Goal: Task Accomplishment & Management: Manage account settings

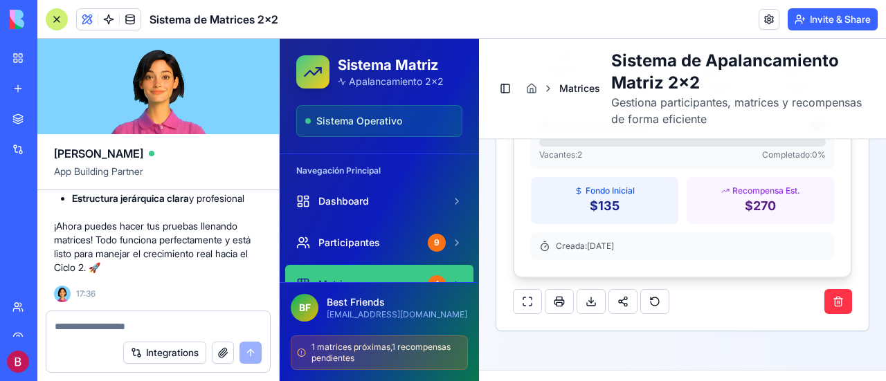
scroll to position [9514, 0]
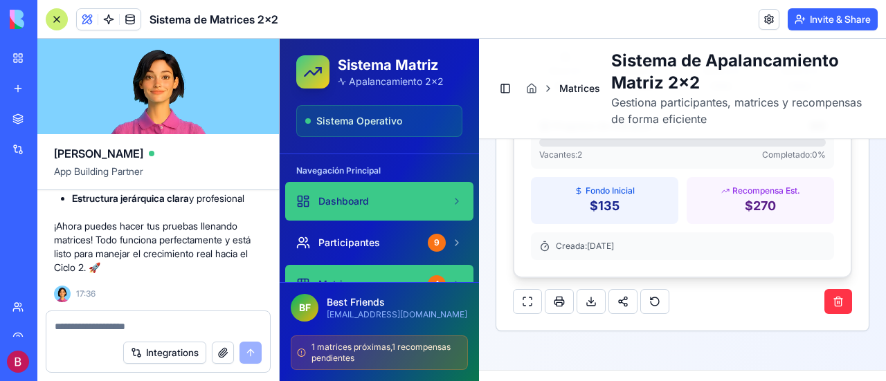
click at [344, 203] on span "Dashboard" at bounding box center [343, 201] width 51 height 14
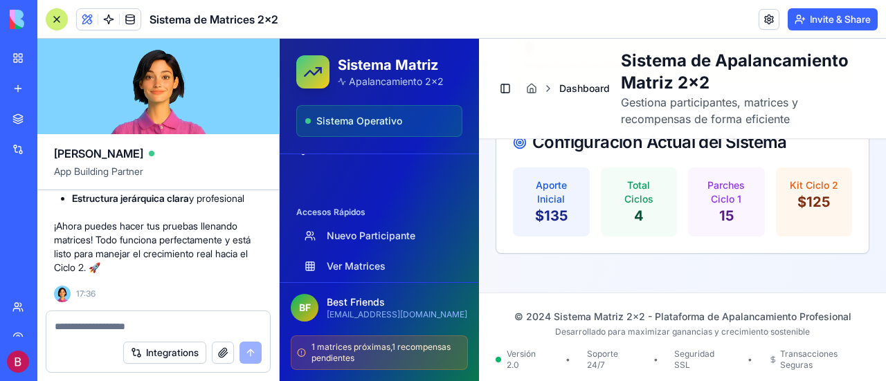
scroll to position [191, 0]
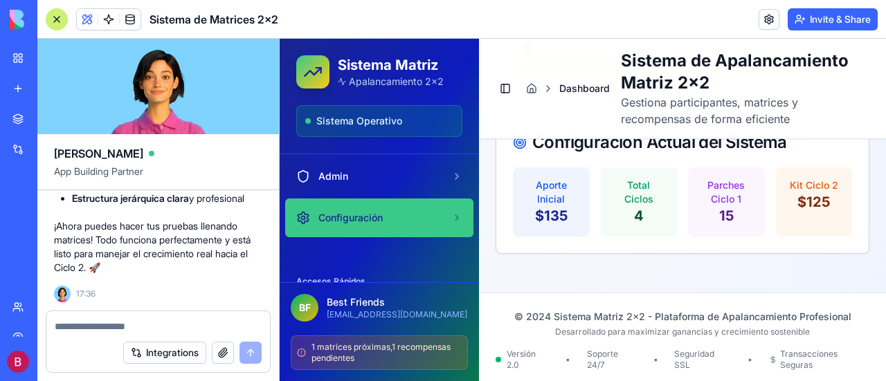
click at [367, 215] on span "Configuración" at bounding box center [350, 218] width 64 height 14
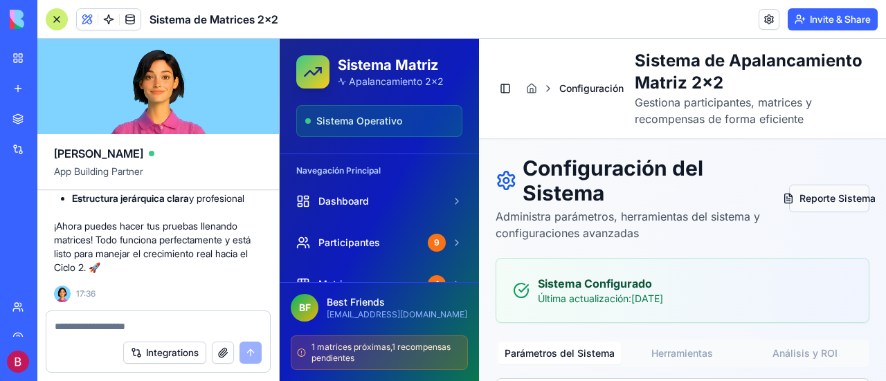
click at [811, 212] on button "Reporte Sistema" at bounding box center [829, 199] width 80 height 28
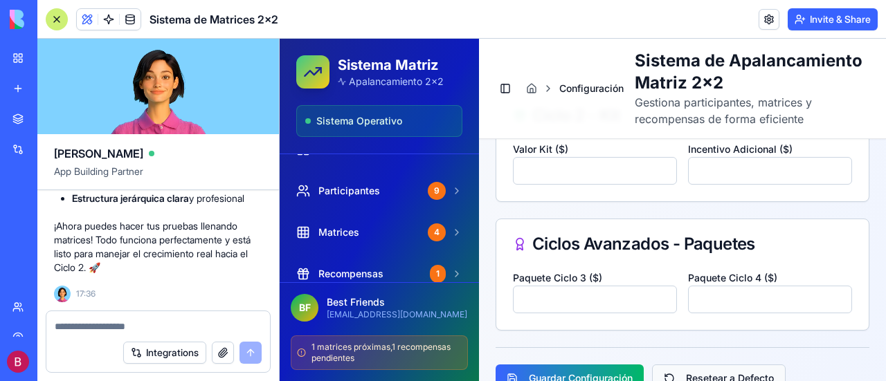
scroll to position [692, 0]
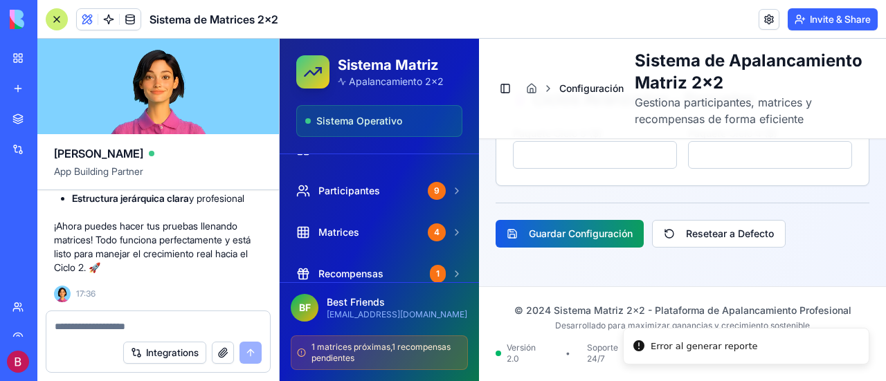
click at [563, 248] on button "Guardar Configuración" at bounding box center [569, 234] width 148 height 28
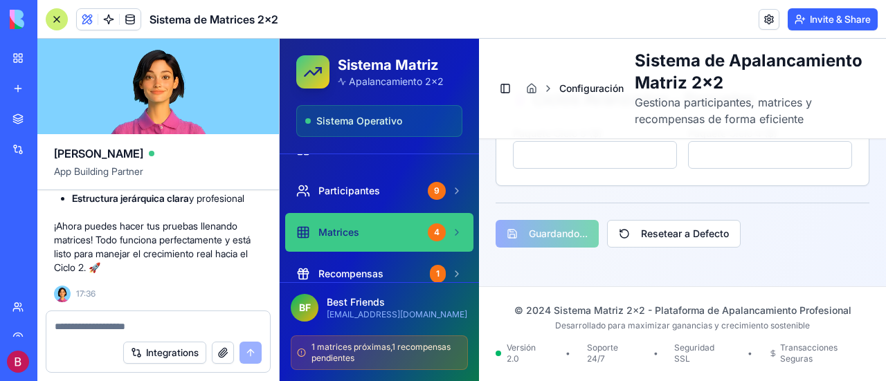
click at [349, 230] on span "Matrices" at bounding box center [338, 233] width 41 height 14
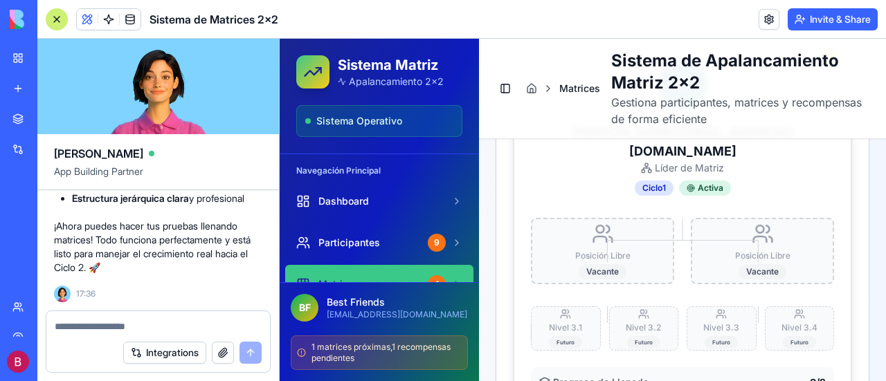
scroll to position [2006, 0]
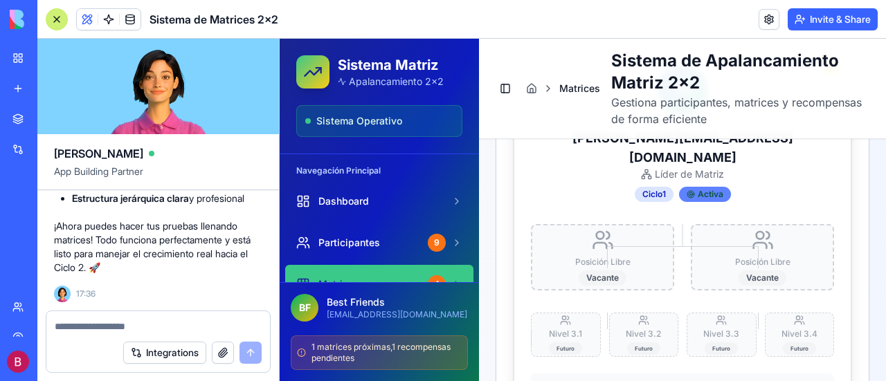
click at [700, 187] on div "Activa" at bounding box center [705, 194] width 52 height 15
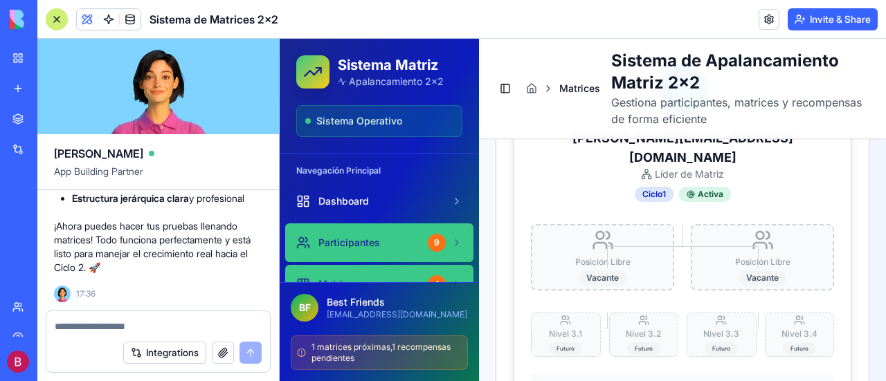
click at [376, 233] on link "Participantes 9" at bounding box center [379, 242] width 188 height 39
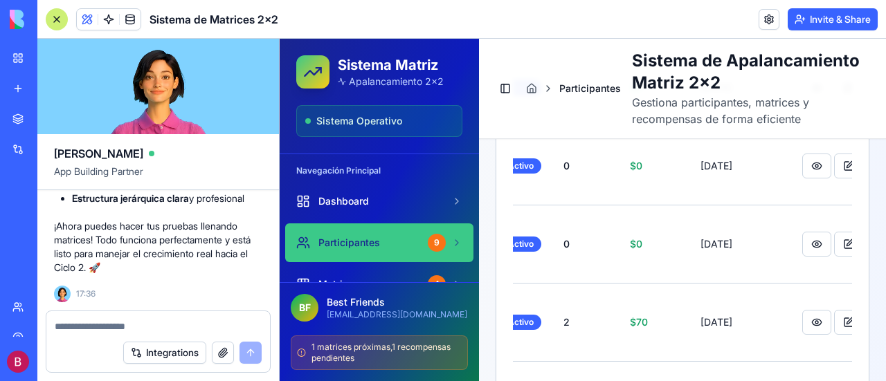
scroll to position [542, 0]
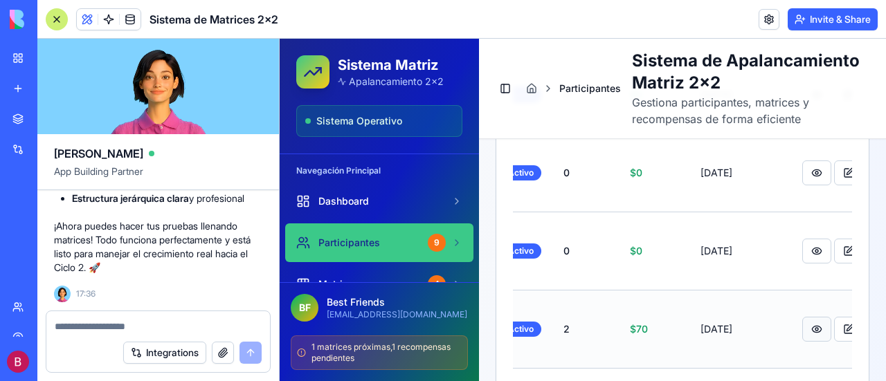
click at [802, 317] on button at bounding box center [816, 329] width 29 height 25
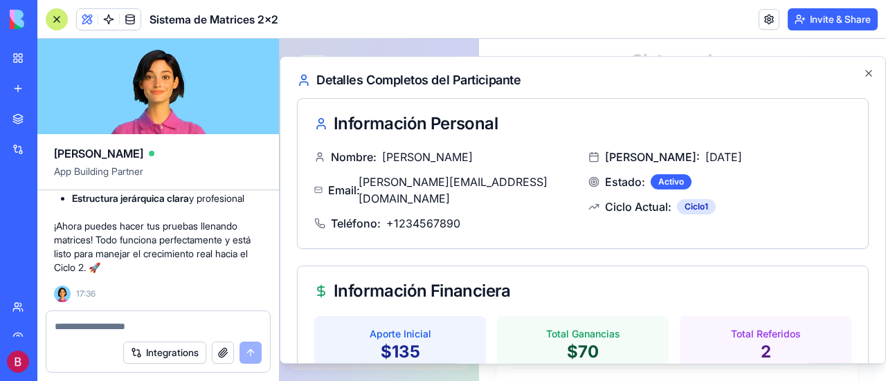
scroll to position [0, 403]
click at [863, 73] on icon "button" at bounding box center [868, 73] width 11 height 11
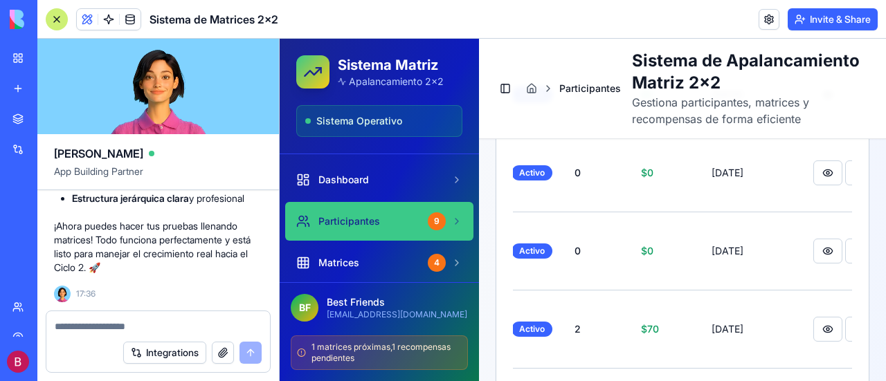
scroll to position [0, 0]
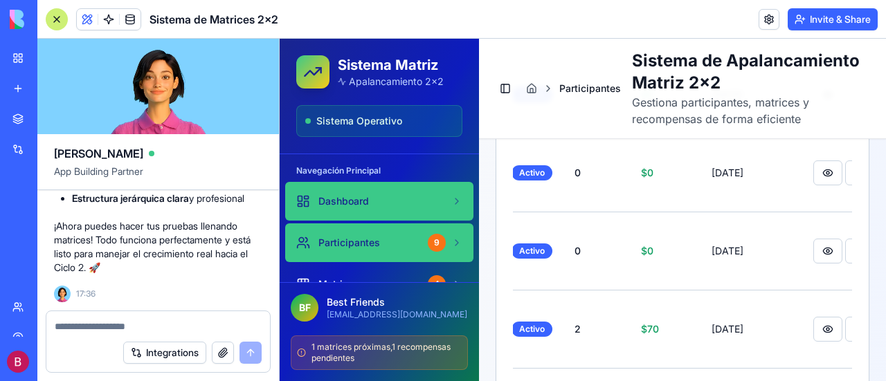
click at [358, 197] on span "Dashboard" at bounding box center [343, 201] width 51 height 14
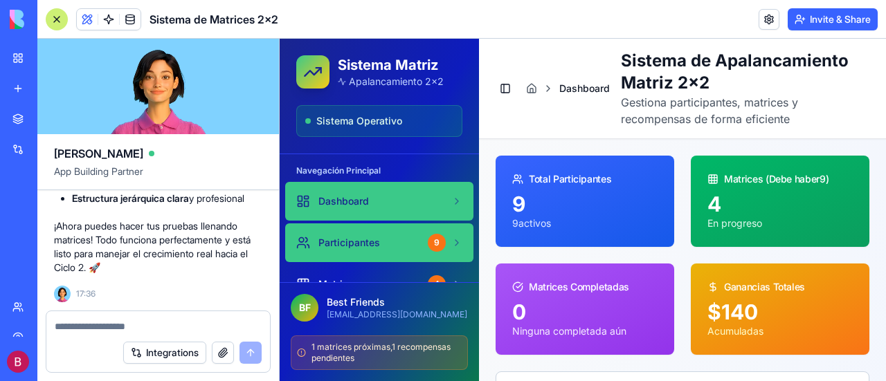
click at [368, 234] on link "Participantes 9" at bounding box center [379, 242] width 188 height 39
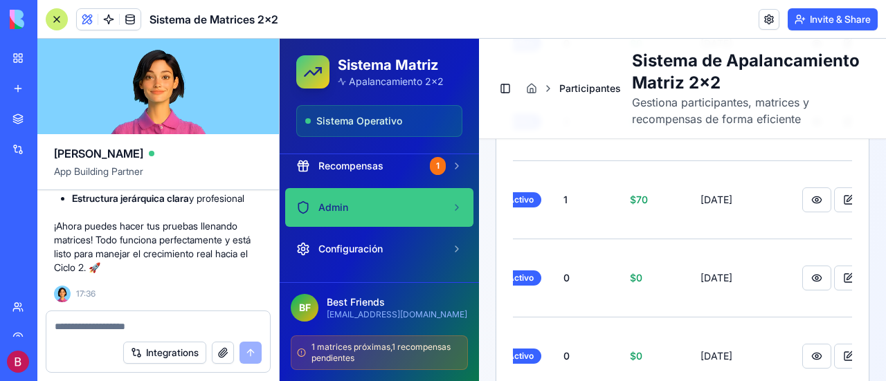
scroll to position [138, 0]
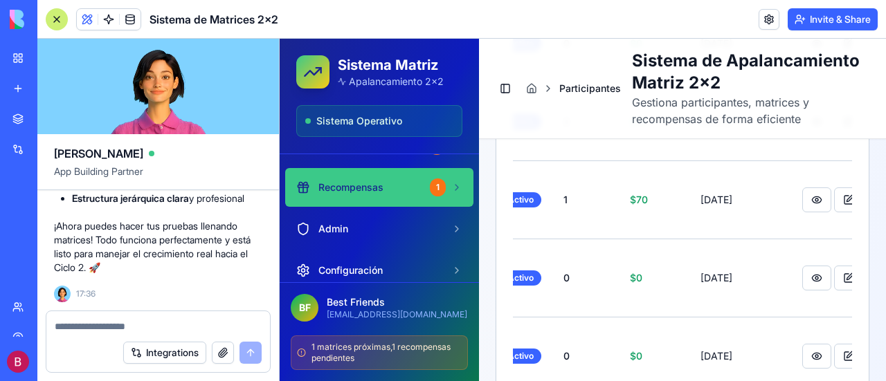
click at [381, 186] on span "Recompensas" at bounding box center [350, 188] width 65 height 14
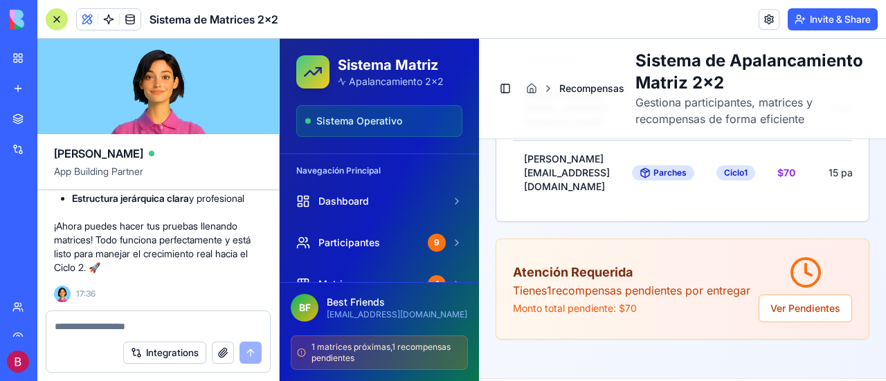
scroll to position [744, 0]
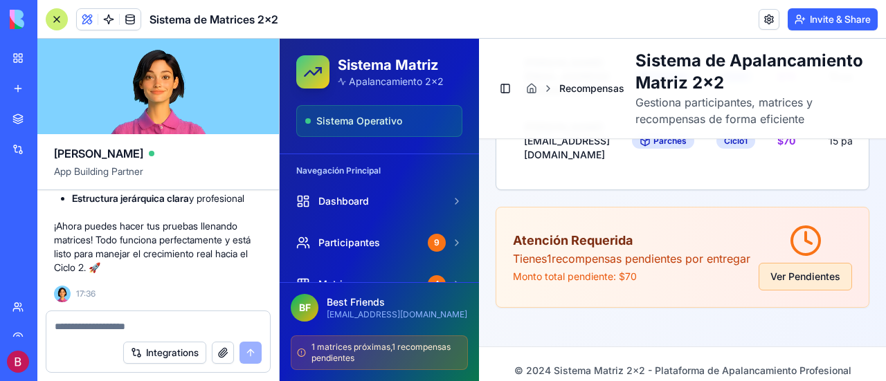
click at [795, 270] on button "Ver Pendientes" at bounding box center [804, 277] width 93 height 28
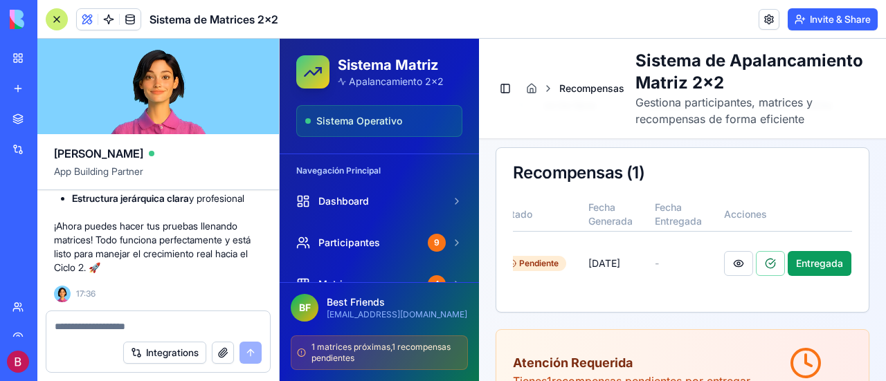
scroll to position [0, 549]
click at [722, 274] on button at bounding box center [727, 263] width 29 height 25
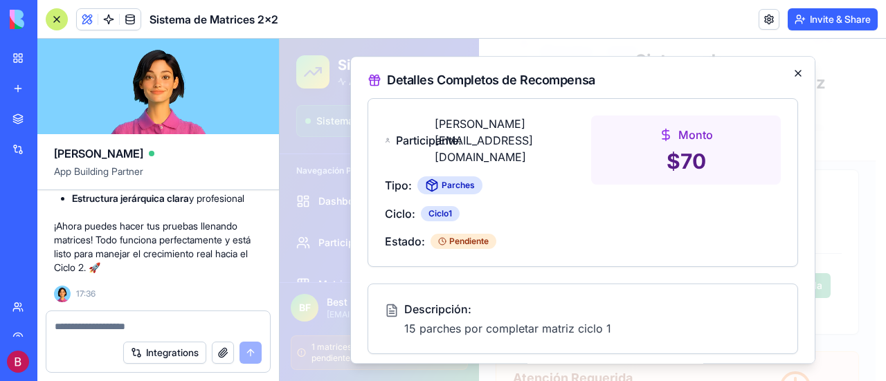
click at [792, 73] on icon "button" at bounding box center [797, 73] width 11 height 11
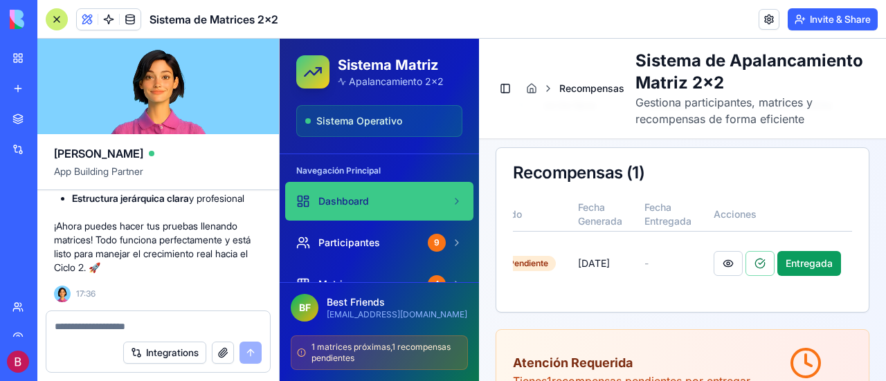
scroll to position [208, 0]
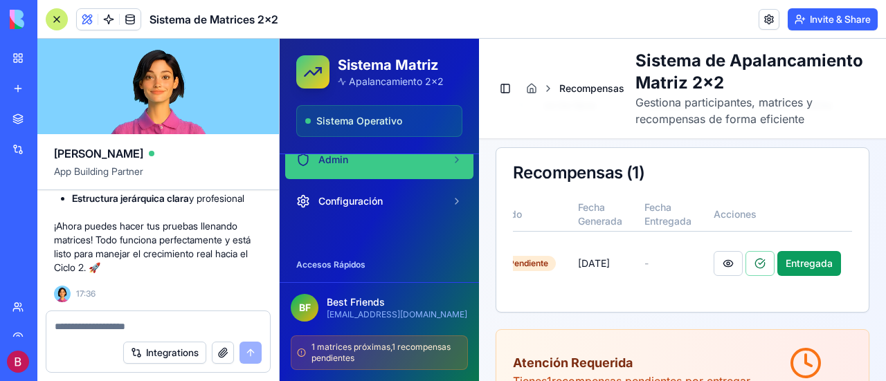
click at [371, 158] on div "Admin" at bounding box center [370, 160] width 149 height 14
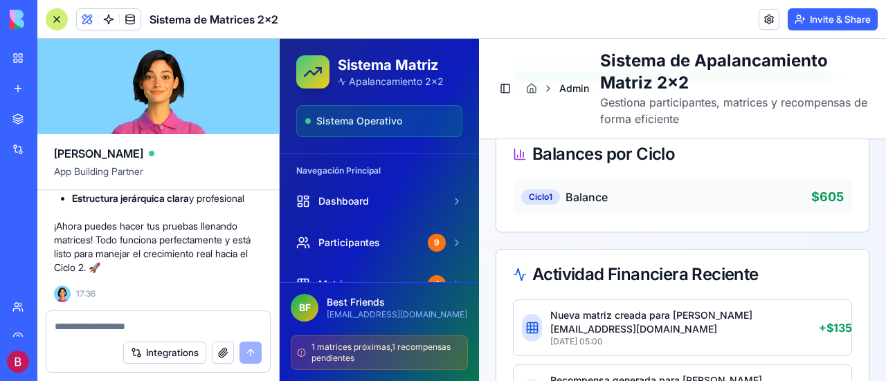
scroll to position [665, 0]
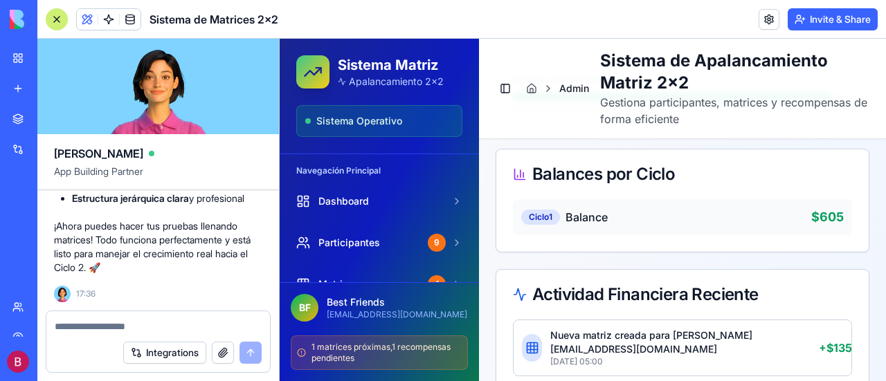
click at [46, 212] on div "Sistema de Matrices 2x2" at bounding box center [31, 216] width 39 height 14
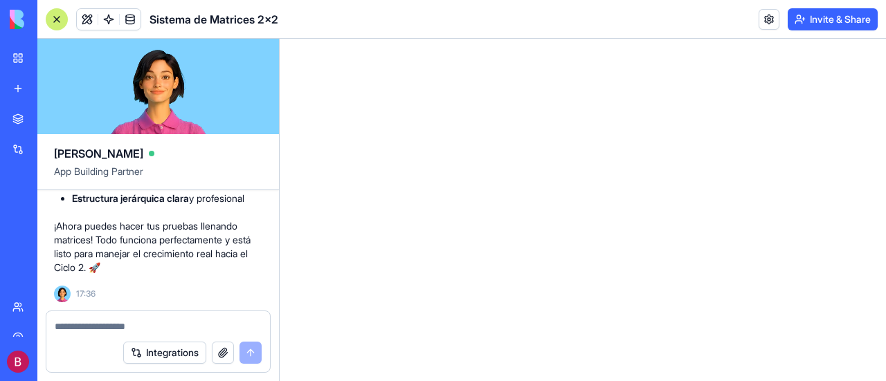
click at [46, 212] on div "Sistema de Matrices 2x2" at bounding box center [31, 216] width 39 height 14
click at [40, 210] on div "Sistema de Matrices 2x2" at bounding box center [31, 216] width 39 height 14
click at [455, 212] on main "[PERSON_NAME] App Building Partner Undo 08:19 🚀 Sistema de Apalancamiento 2x2 ¡…" at bounding box center [461, 210] width 848 height 342
click at [51, 263] on div "Team" at bounding box center [42, 263] width 18 height 14
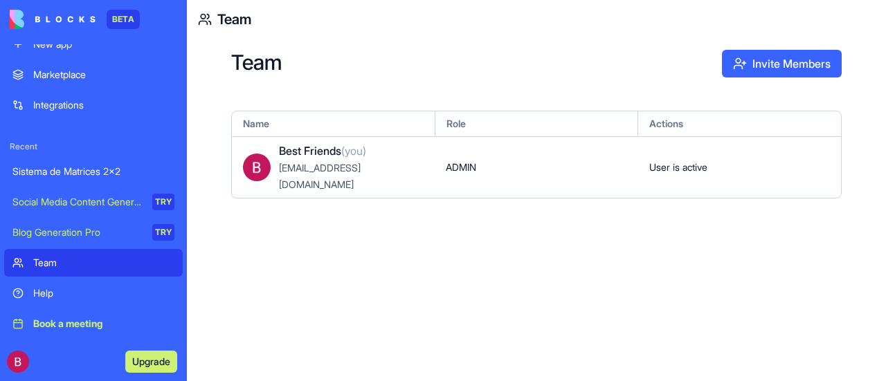
click at [50, 163] on link "Sistema de Matrices 2x2" at bounding box center [93, 172] width 178 height 28
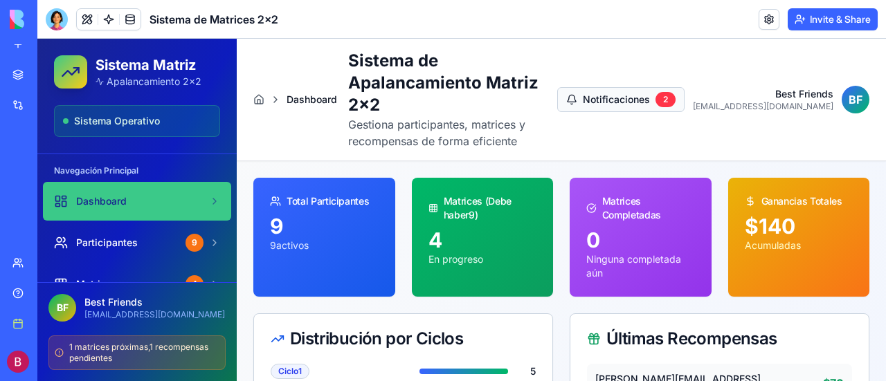
click at [677, 87] on button "Notificaciones 2" at bounding box center [620, 99] width 127 height 25
click at [675, 92] on div "2" at bounding box center [665, 99] width 20 height 15
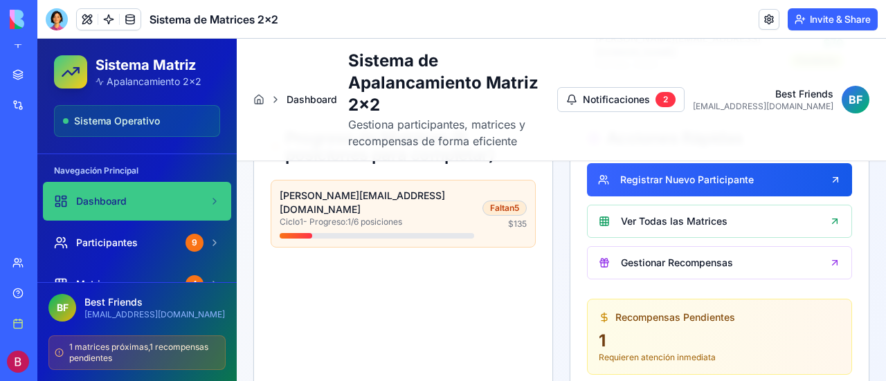
scroll to position [484, 0]
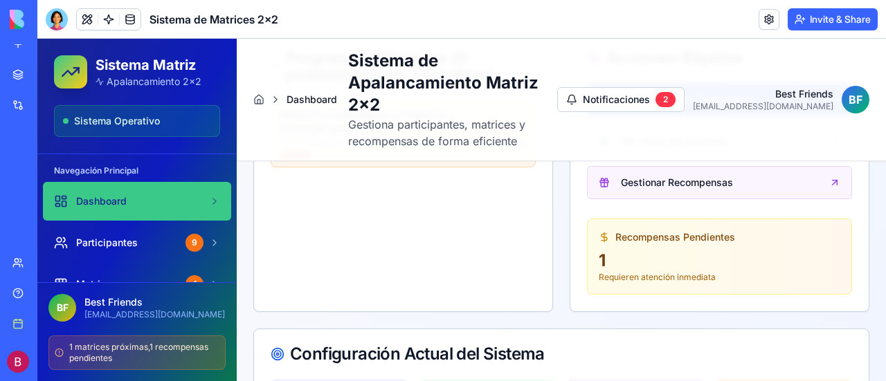
click at [696, 166] on link "Gestionar Recompensas" at bounding box center [719, 182] width 265 height 33
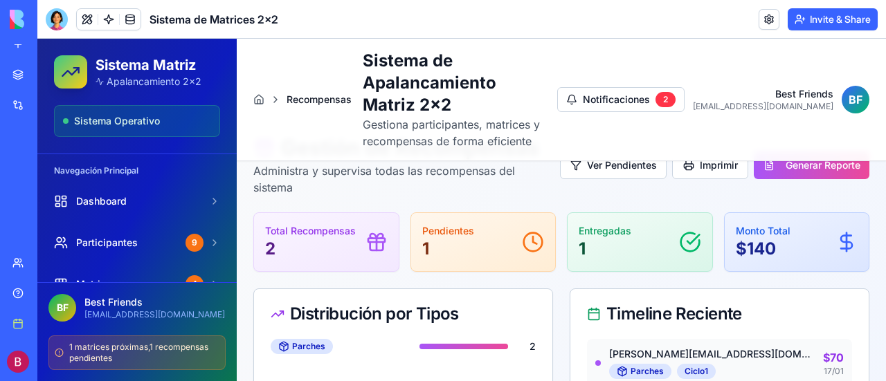
scroll to position [26, 0]
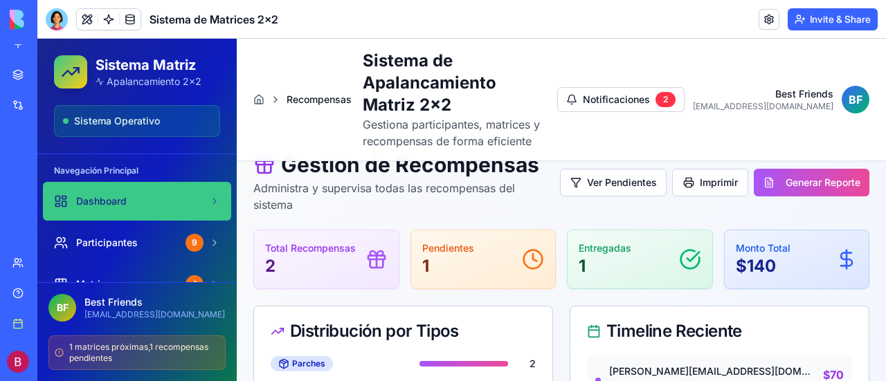
click at [116, 208] on link "Dashboard" at bounding box center [137, 201] width 188 height 39
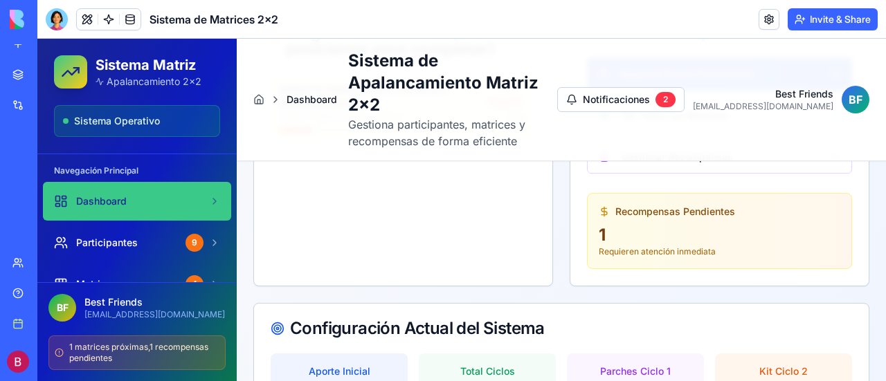
scroll to position [633, 0]
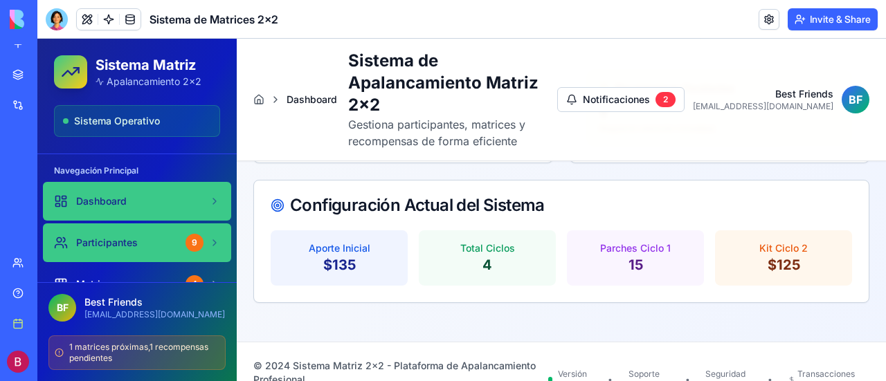
click at [117, 248] on span "Participantes" at bounding box center [107, 243] width 62 height 14
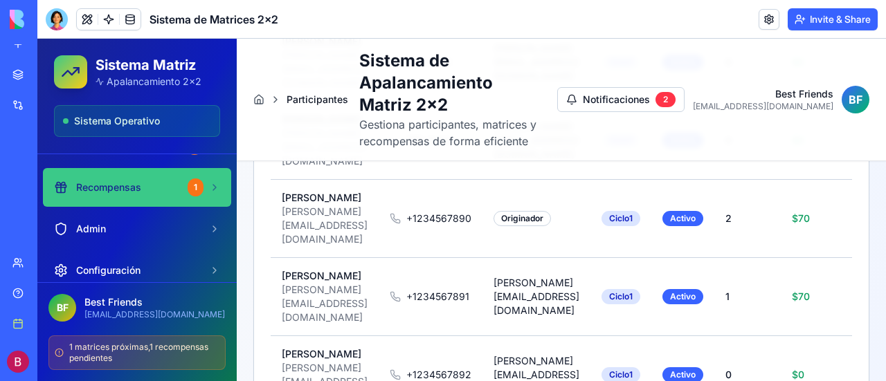
scroll to position [69, 0]
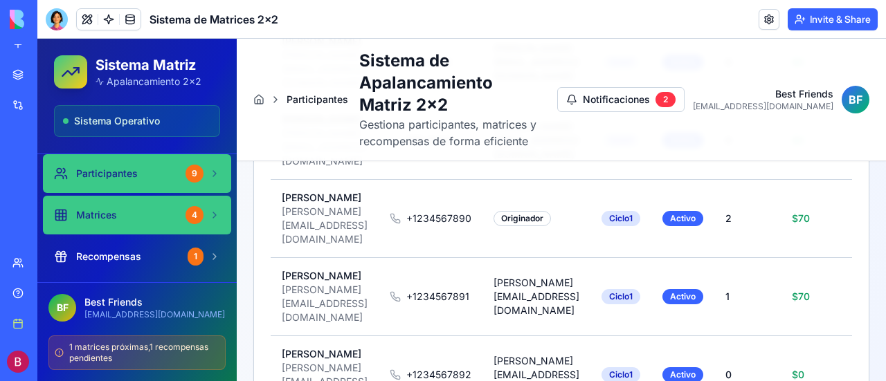
click at [106, 213] on span "Matrices" at bounding box center [96, 215] width 41 height 14
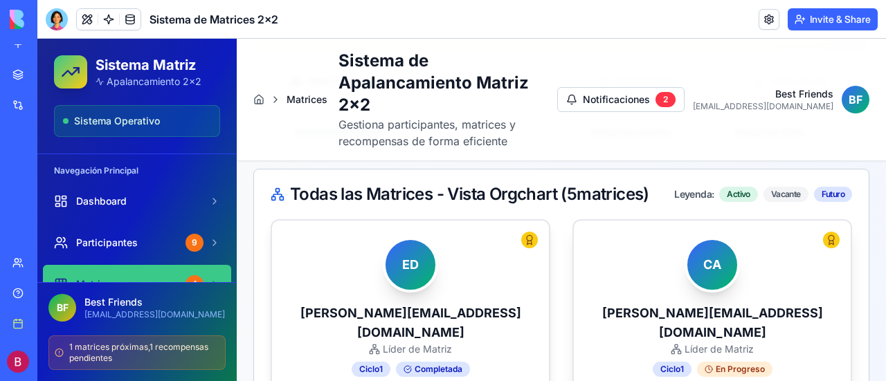
scroll to position [346, 0]
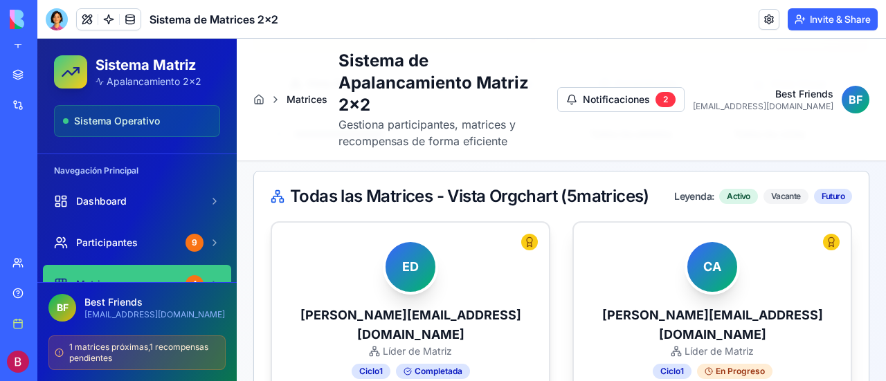
click at [716, 244] on div "CA" at bounding box center [711, 266] width 55 height 55
click at [714, 364] on div "En Progreso" at bounding box center [734, 371] width 75 height 15
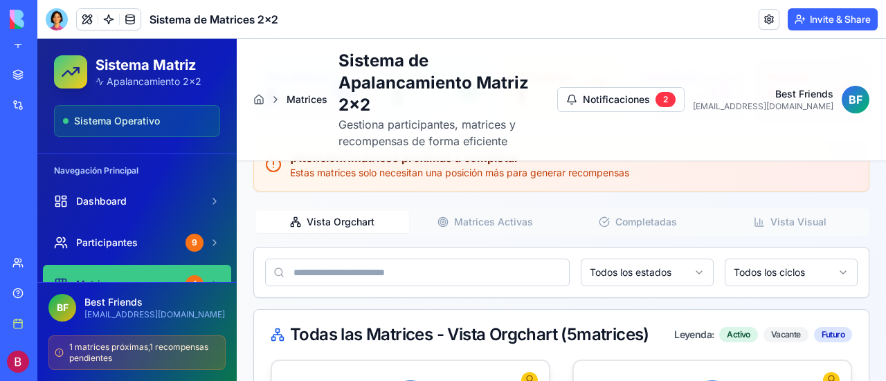
scroll to position [0, 0]
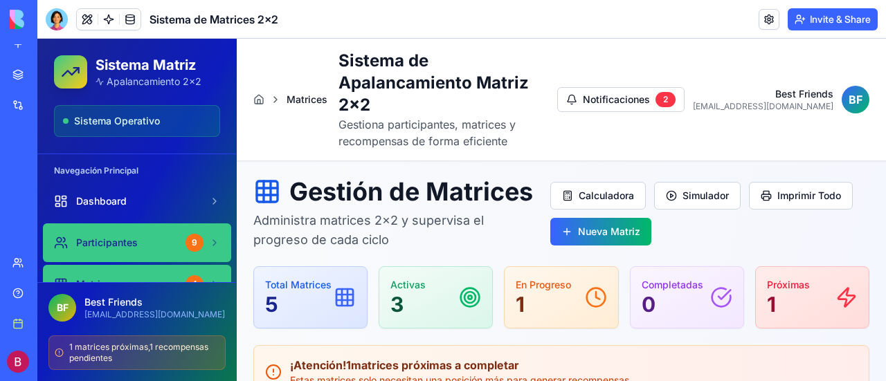
click at [136, 238] on span "Participantes" at bounding box center [107, 243] width 62 height 14
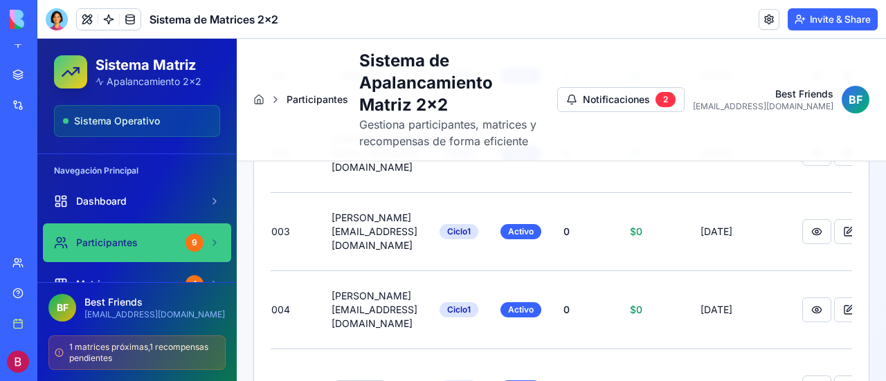
scroll to position [434, 0]
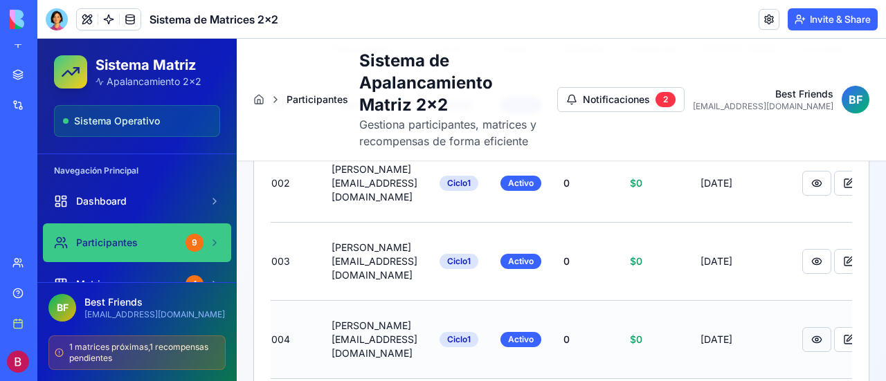
click at [802, 327] on button at bounding box center [816, 339] width 29 height 25
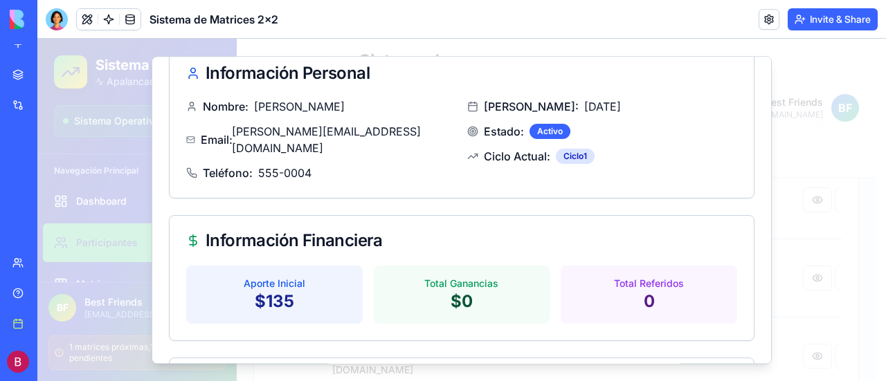
scroll to position [69, 0]
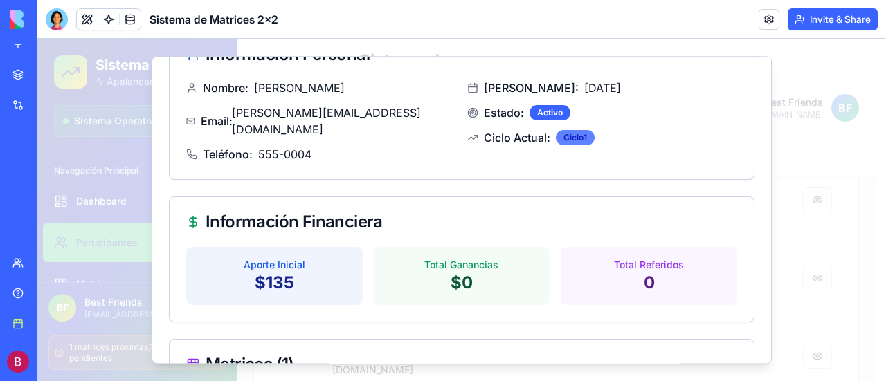
click at [567, 135] on div "Ciclo 1" at bounding box center [575, 137] width 39 height 15
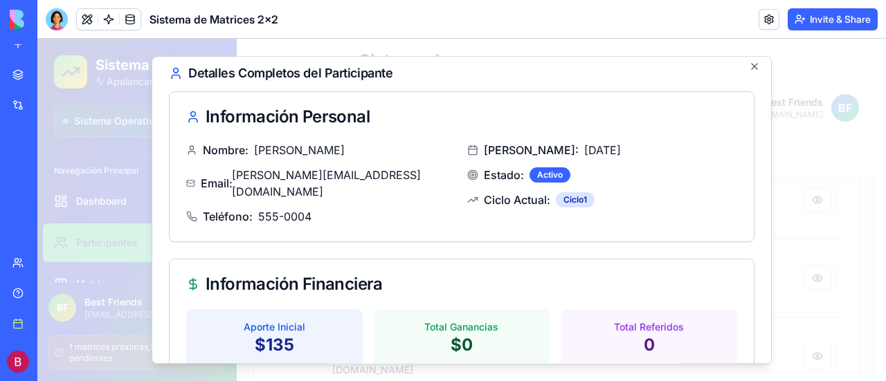
scroll to position [0, 0]
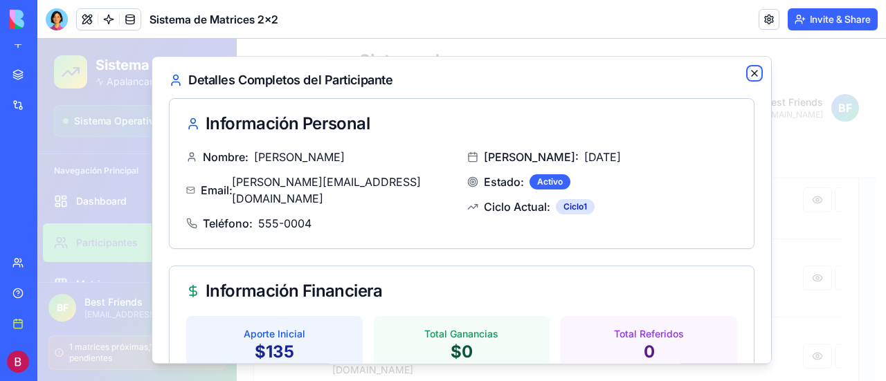
click at [749, 77] on icon "button" at bounding box center [754, 73] width 11 height 11
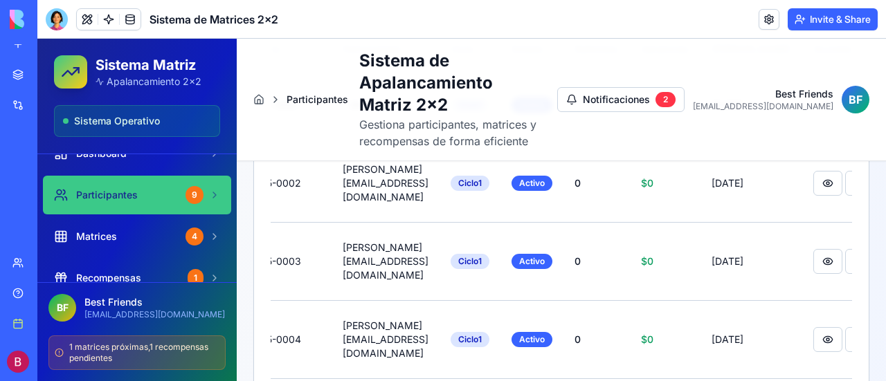
scroll to position [69, 0]
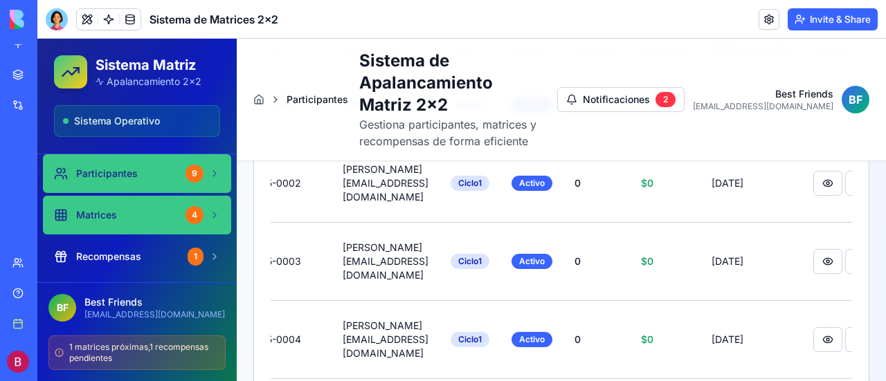
click at [89, 210] on span "Matrices" at bounding box center [96, 215] width 41 height 14
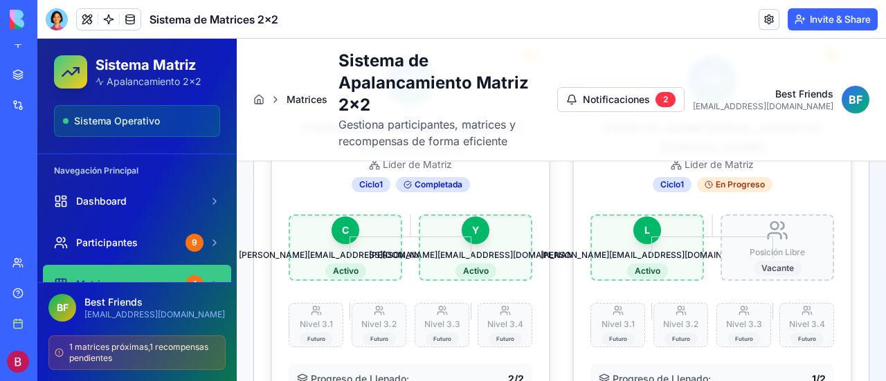
scroll to position [503, 0]
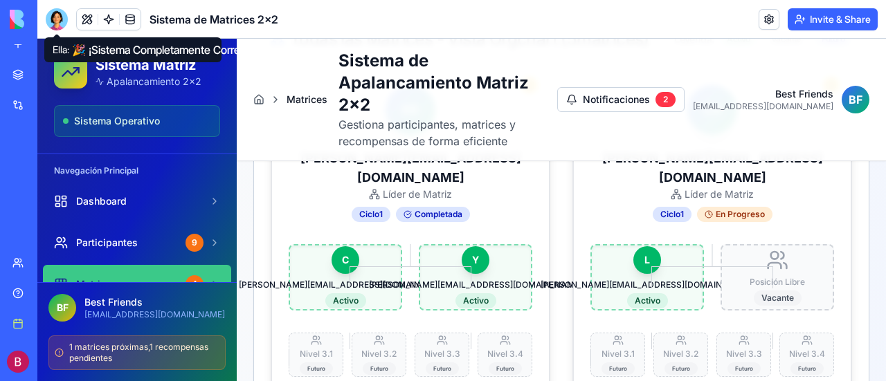
click at [58, 19] on div at bounding box center [57, 19] width 22 height 22
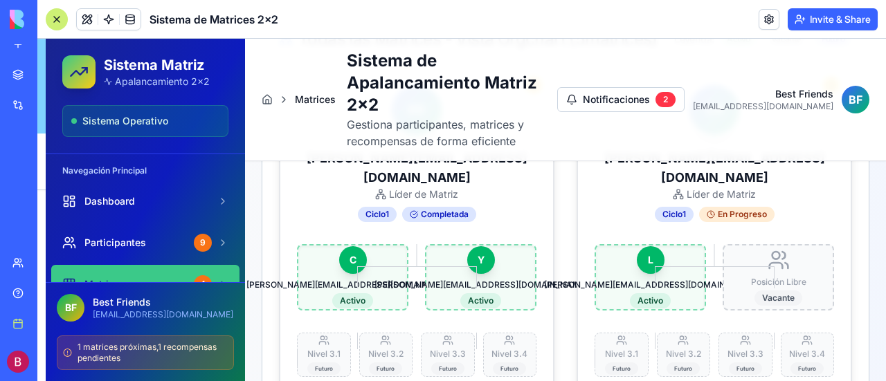
scroll to position [9583, 0]
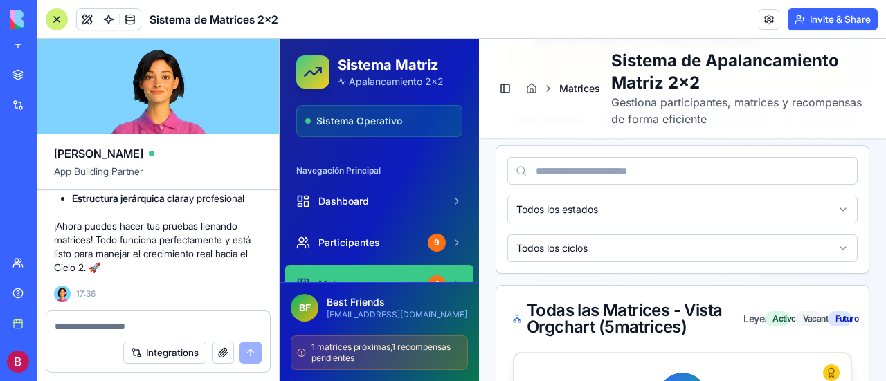
click at [101, 325] on textarea at bounding box center [158, 327] width 207 height 14
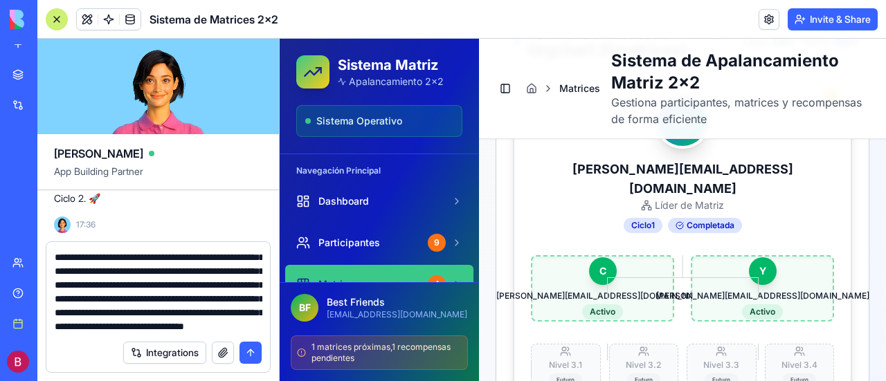
scroll to position [151, 0]
type textarea "**********"
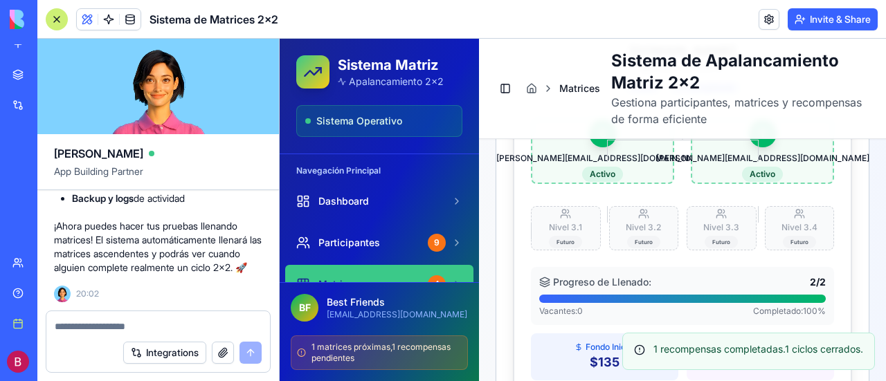
scroll to position [918, 0]
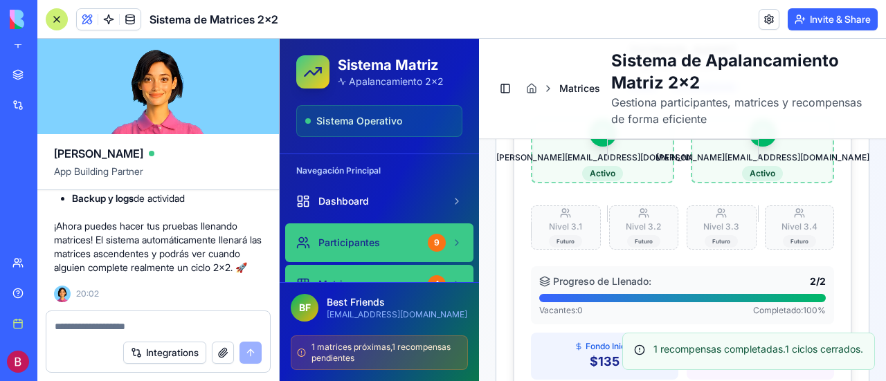
click at [346, 233] on link "Participantes 9" at bounding box center [379, 242] width 188 height 39
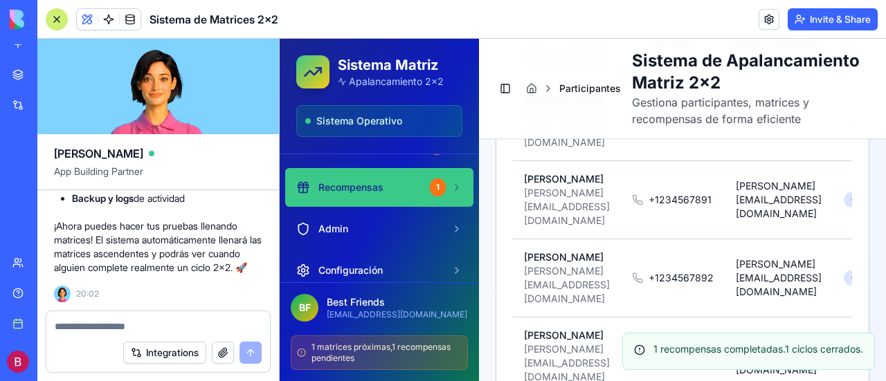
scroll to position [69, 0]
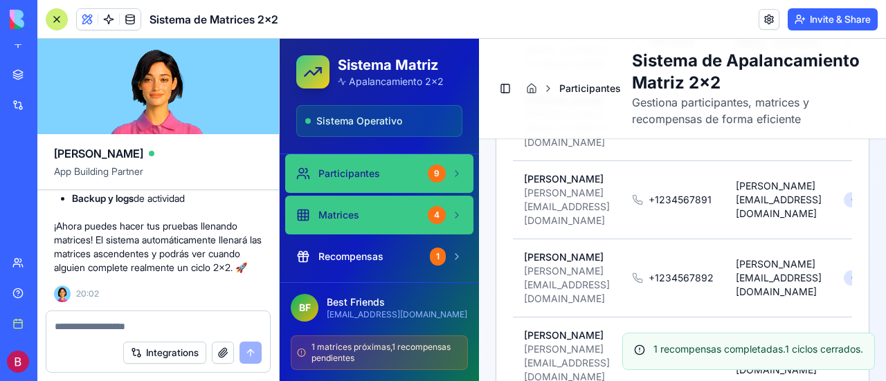
click at [337, 218] on span "Matrices" at bounding box center [338, 215] width 41 height 14
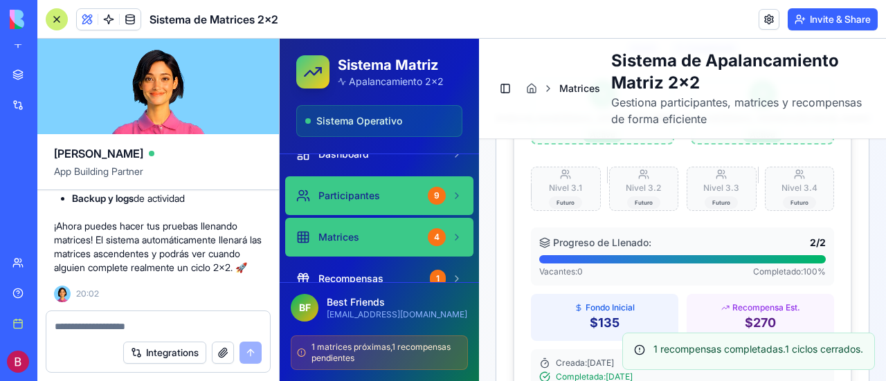
scroll to position [69, 0]
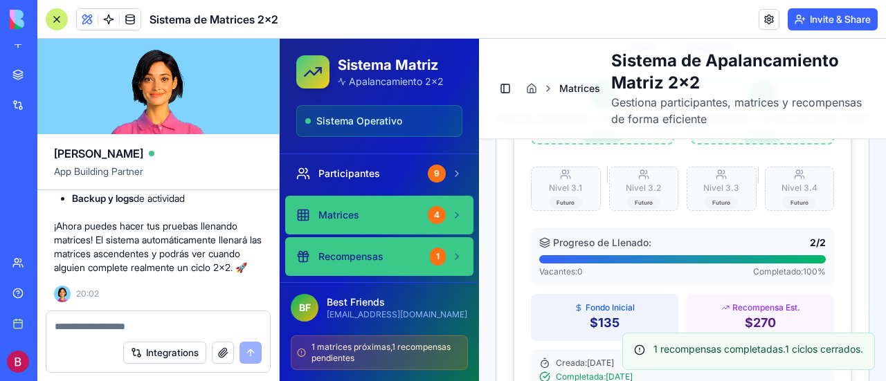
click at [342, 253] on span "Recompensas" at bounding box center [350, 257] width 65 height 14
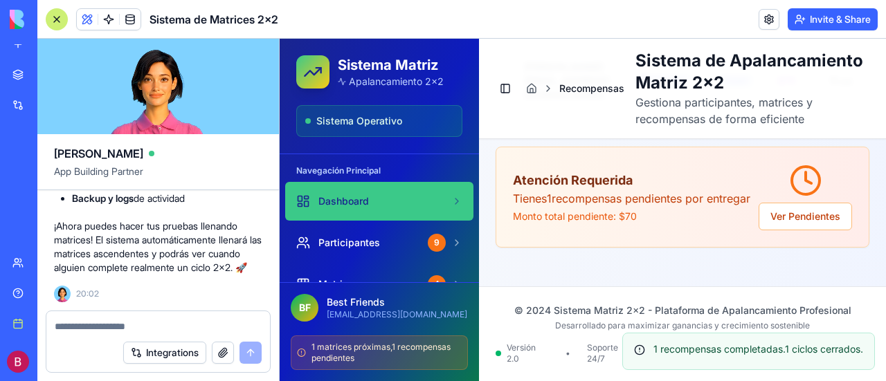
click at [342, 201] on span "Dashboard" at bounding box center [343, 201] width 51 height 14
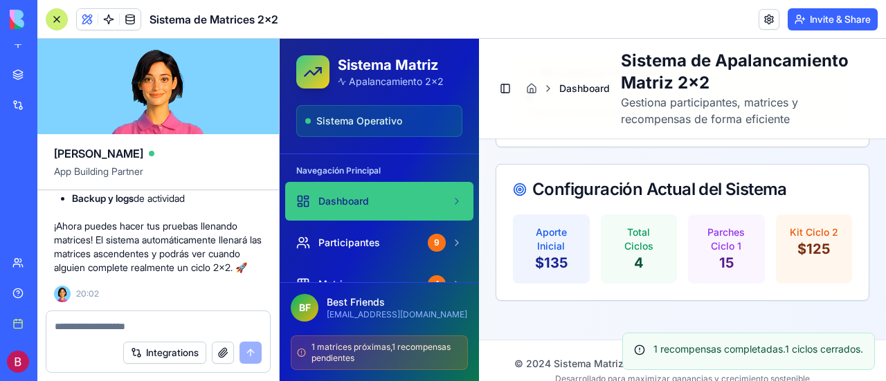
scroll to position [999, 0]
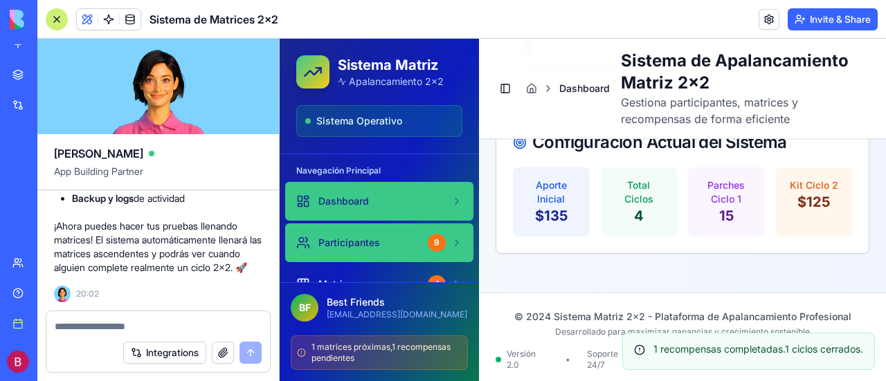
click at [347, 240] on span "Participantes" at bounding box center [349, 243] width 62 height 14
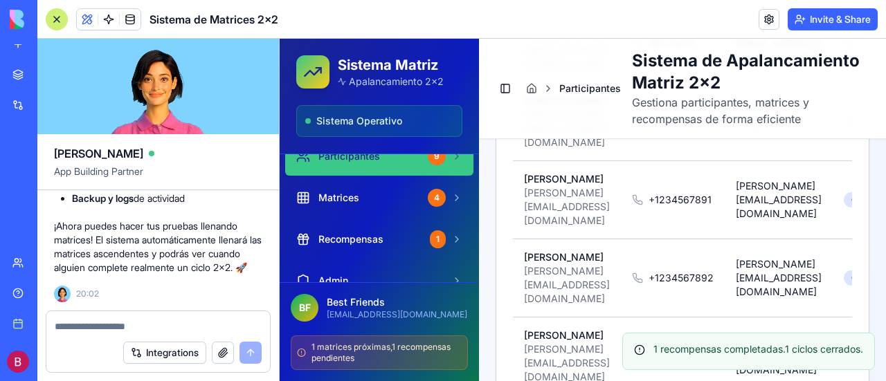
scroll to position [109, 0]
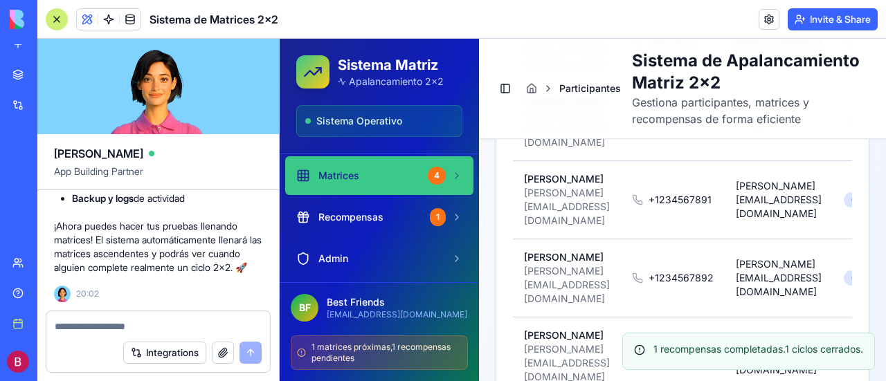
click at [315, 170] on div "Matrices" at bounding box center [359, 176] width 126 height 14
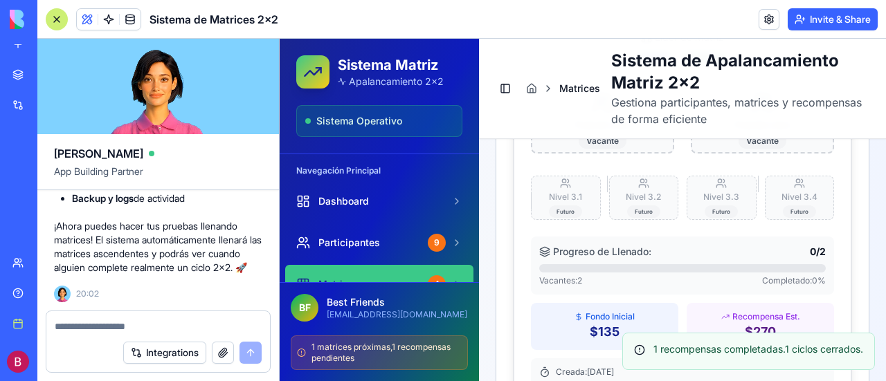
scroll to position [2686, 0]
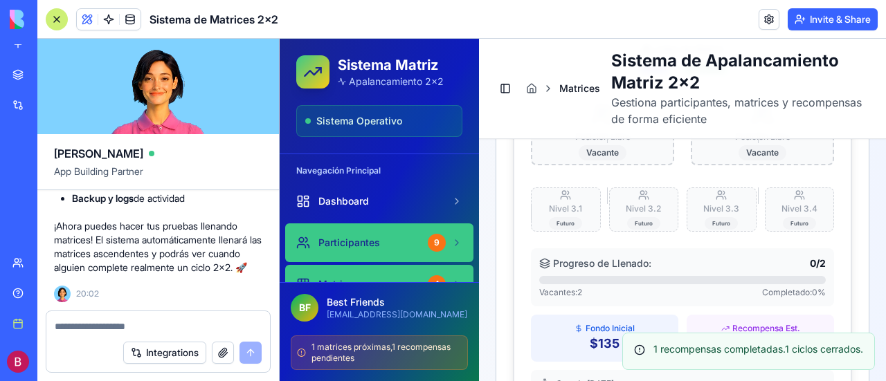
click at [353, 236] on span "Participantes" at bounding box center [349, 243] width 62 height 14
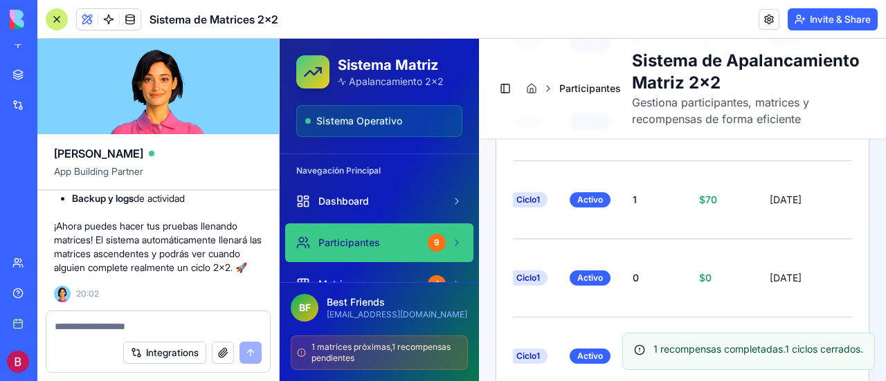
scroll to position [0, 404]
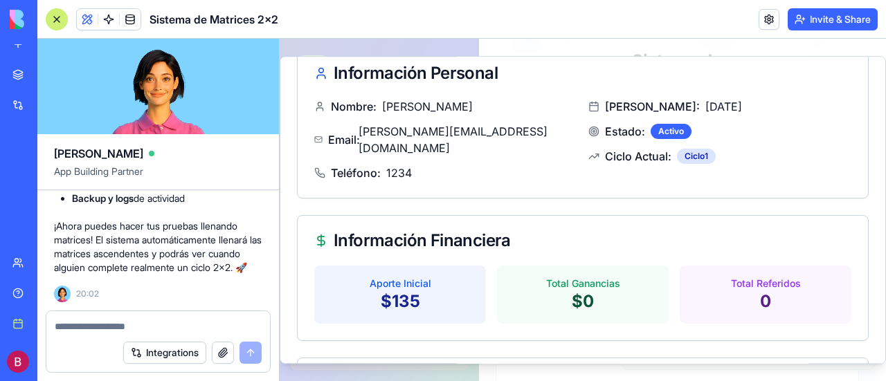
scroll to position [0, 0]
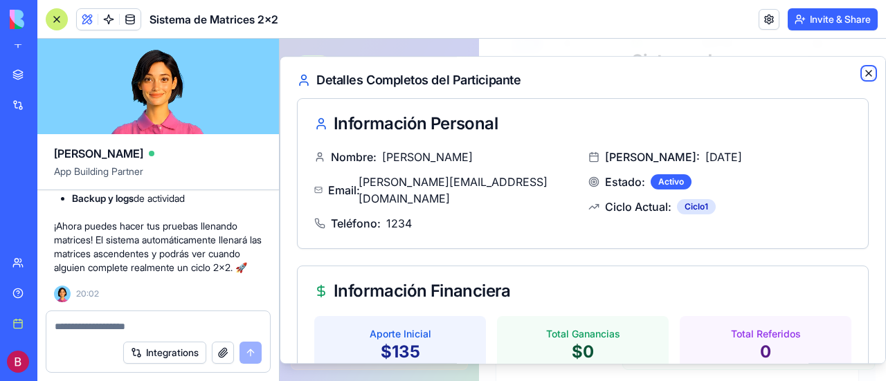
click at [865, 71] on icon "button" at bounding box center [868, 74] width 6 height 6
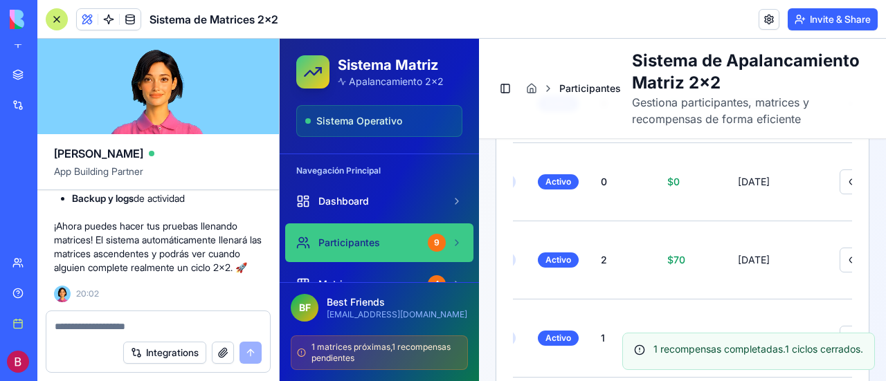
scroll to position [0, 404]
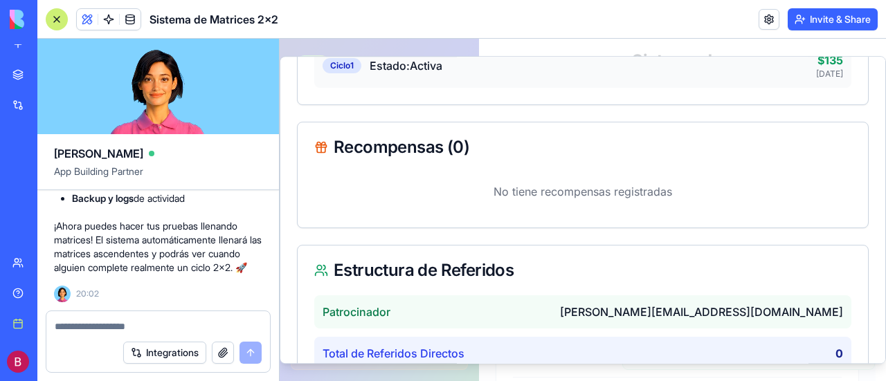
scroll to position [436, 0]
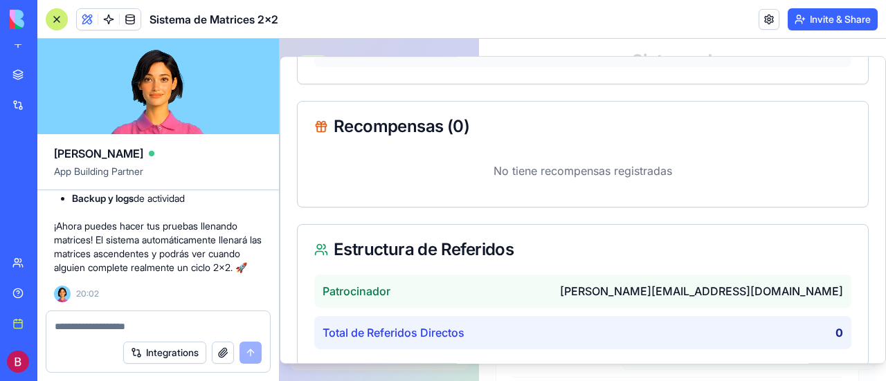
click at [108, 326] on textarea at bounding box center [159, 327] width 208 height 14
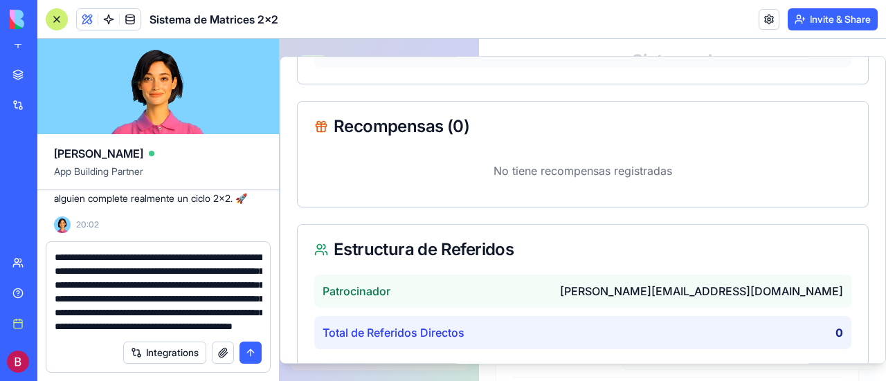
scroll to position [40, 0]
type textarea "**********"
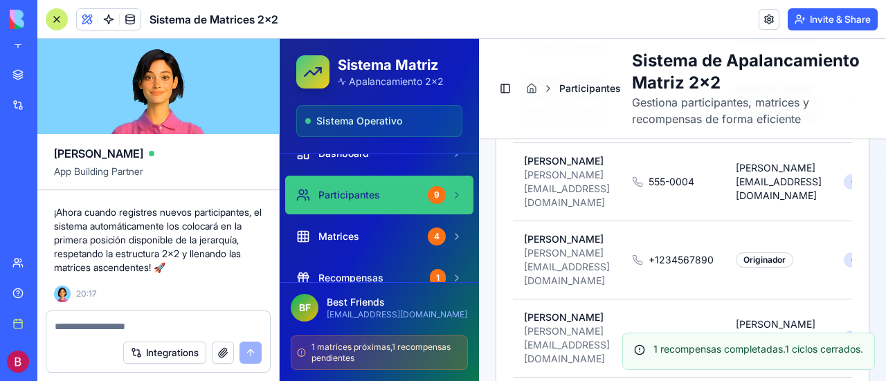
scroll to position [69, 0]
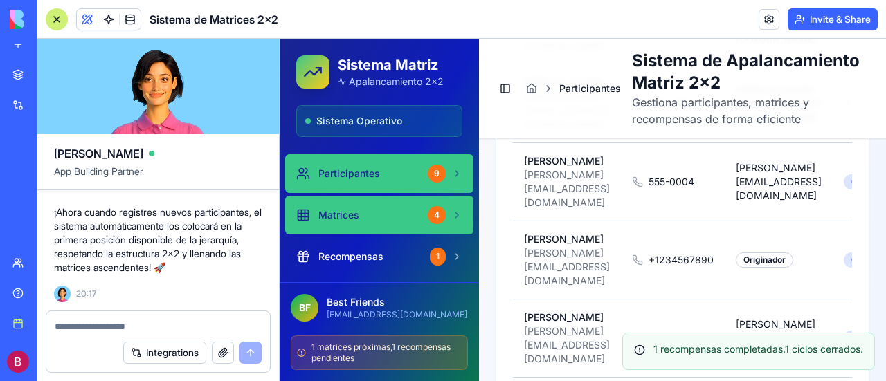
click at [352, 210] on span "Matrices" at bounding box center [338, 215] width 41 height 14
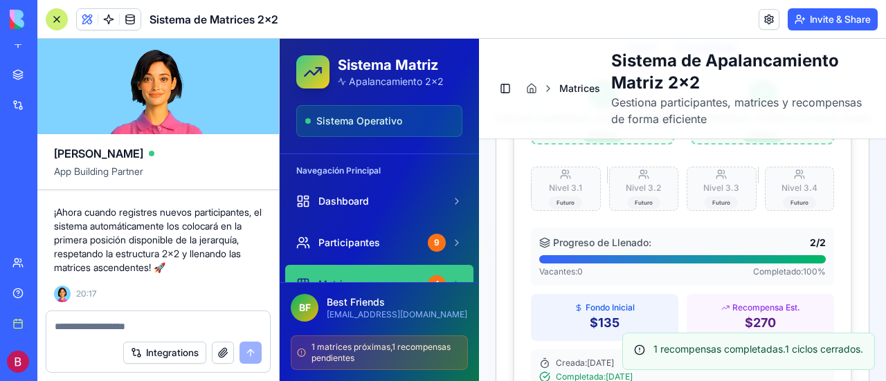
scroll to position [12002, 0]
click at [131, 325] on textarea at bounding box center [159, 327] width 208 height 14
type textarea "*"
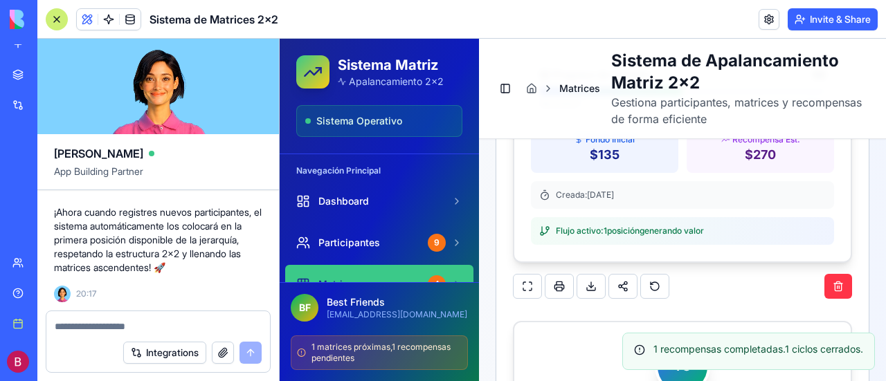
scroll to position [2076, 0]
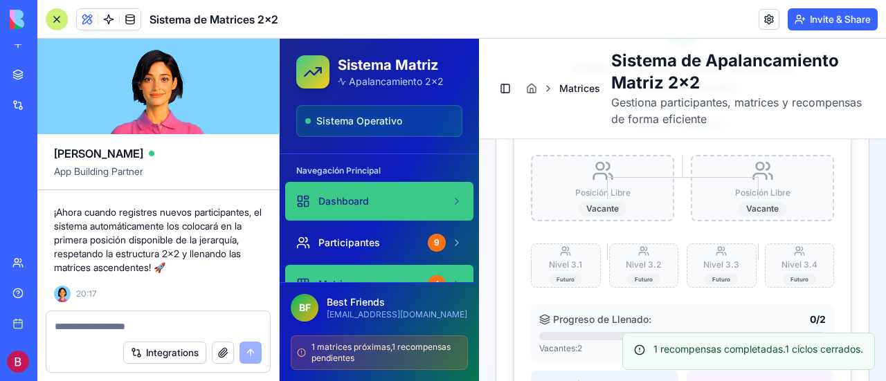
click at [345, 201] on span "Dashboard" at bounding box center [343, 201] width 51 height 14
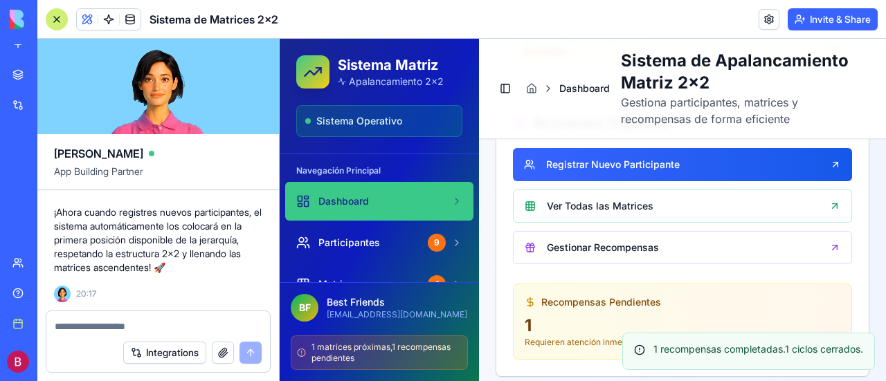
scroll to position [653, 0]
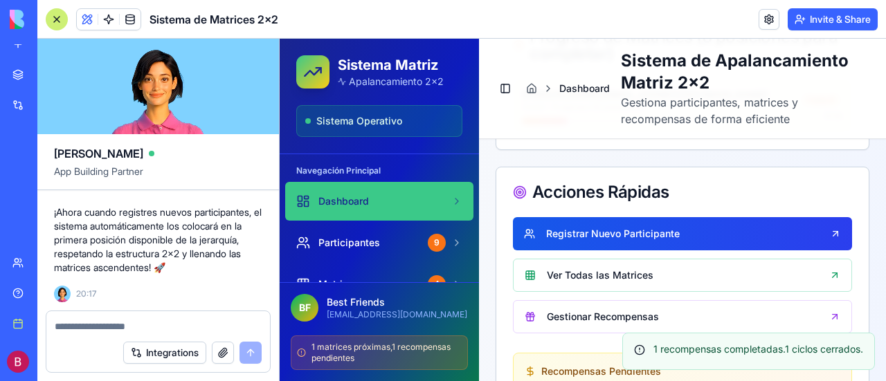
click at [681, 233] on link "Registrar Nuevo Participante" at bounding box center [682, 233] width 339 height 33
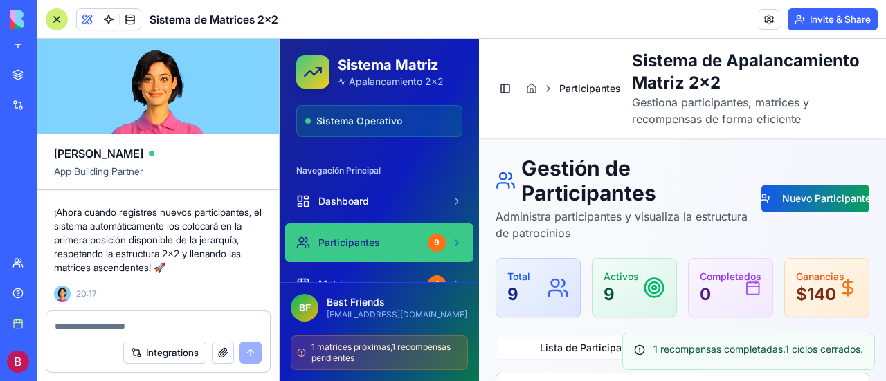
click at [798, 189] on button "Nuevo Participante" at bounding box center [815, 199] width 108 height 28
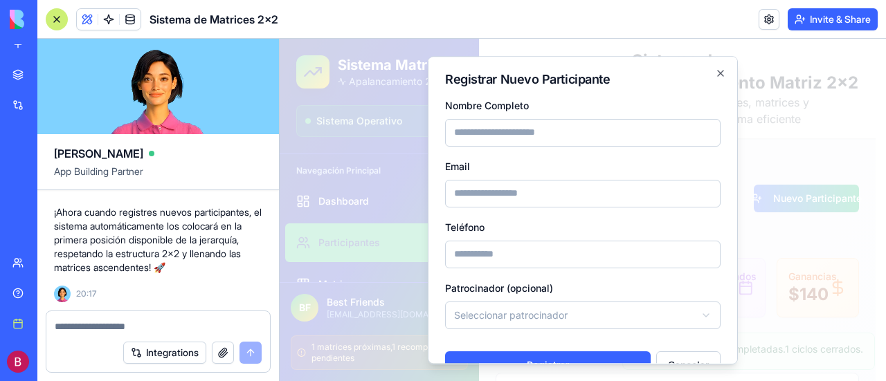
click at [511, 131] on input "Nombre Completo" at bounding box center [582, 133] width 275 height 28
type input "******"
click at [487, 199] on input "Email" at bounding box center [582, 194] width 275 height 28
type input "**********"
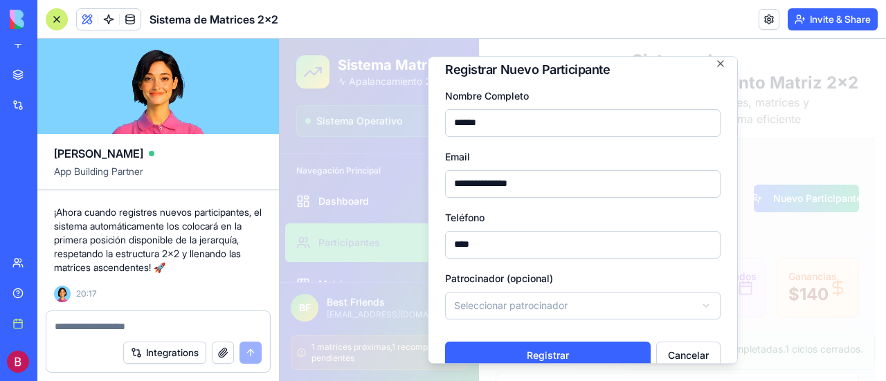
scroll to position [31, 0]
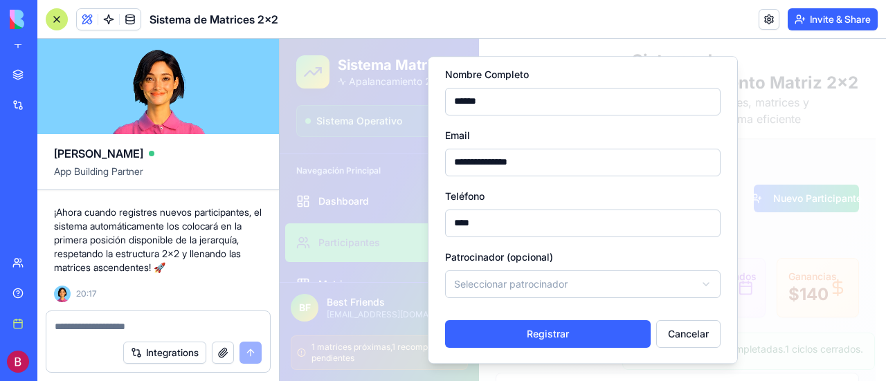
type input "****"
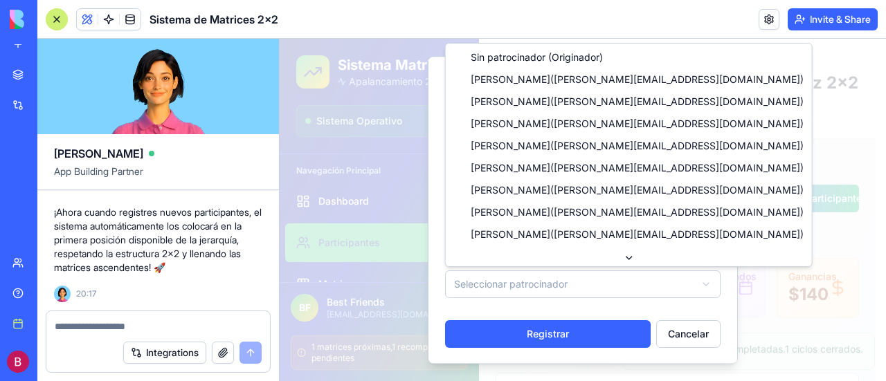
select select "**********"
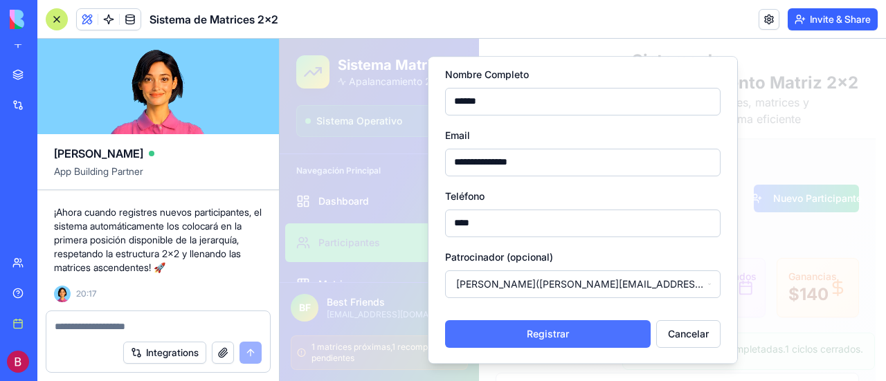
click at [555, 326] on button "Registrar" at bounding box center [547, 334] width 205 height 28
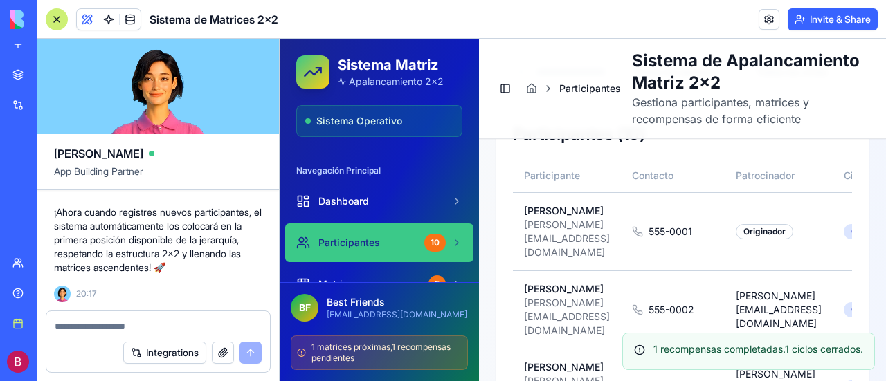
scroll to position [329, 0]
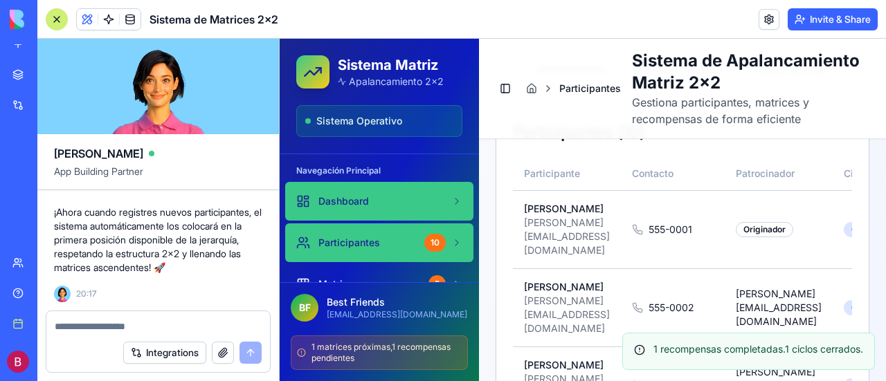
click at [321, 196] on span "Dashboard" at bounding box center [343, 201] width 51 height 14
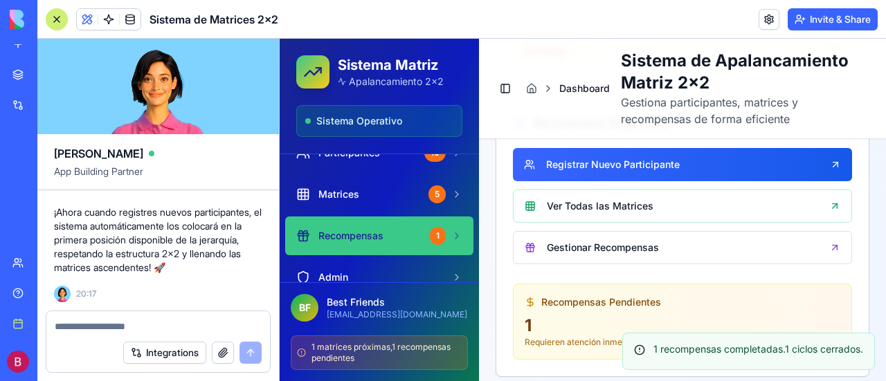
scroll to position [69, 0]
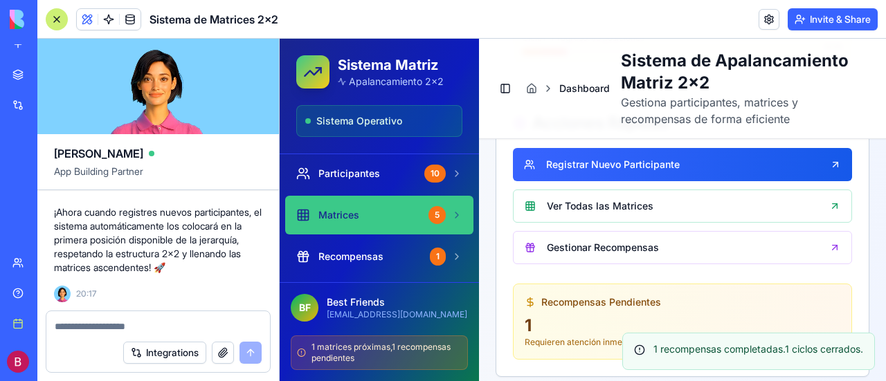
click at [337, 211] on span "Matrices" at bounding box center [338, 215] width 41 height 14
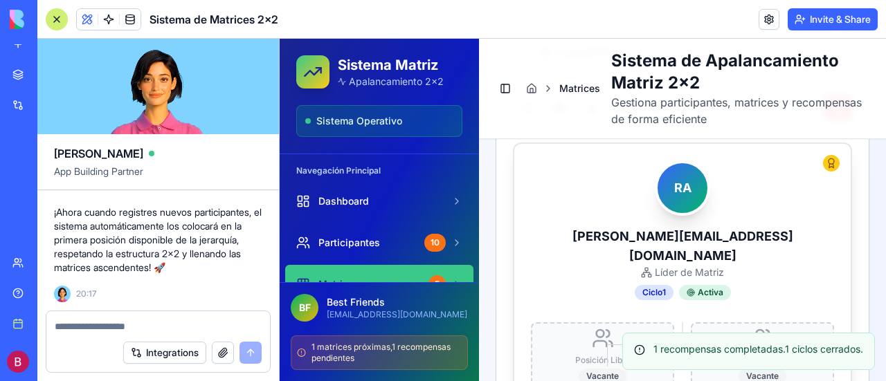
scroll to position [3559, 0]
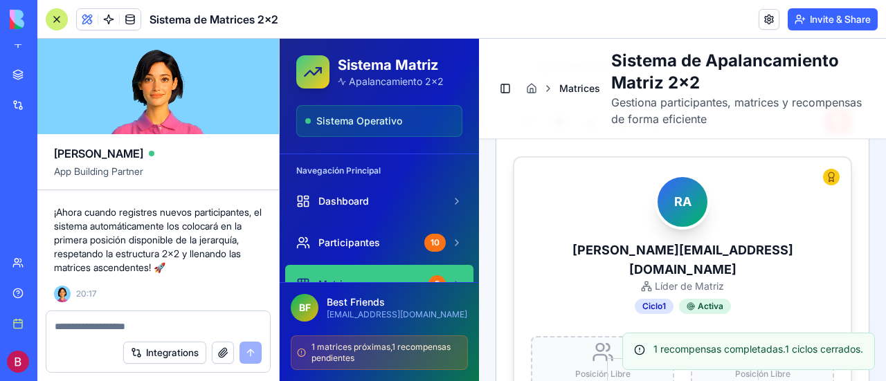
click at [94, 323] on textarea at bounding box center [159, 327] width 208 height 14
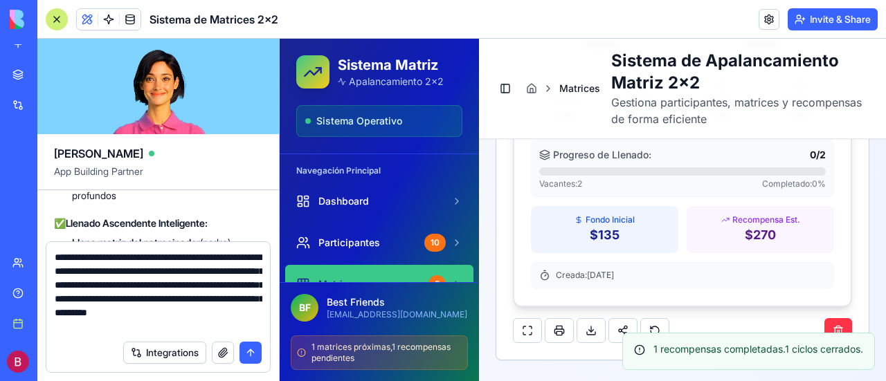
scroll to position [3914, 0]
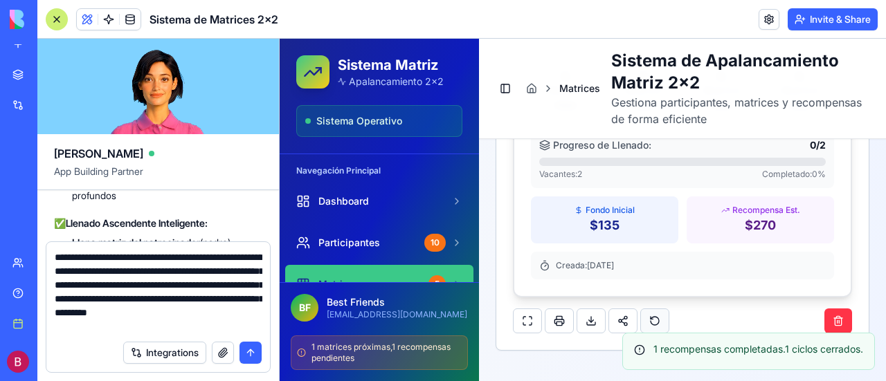
click at [654, 309] on button at bounding box center [654, 321] width 29 height 25
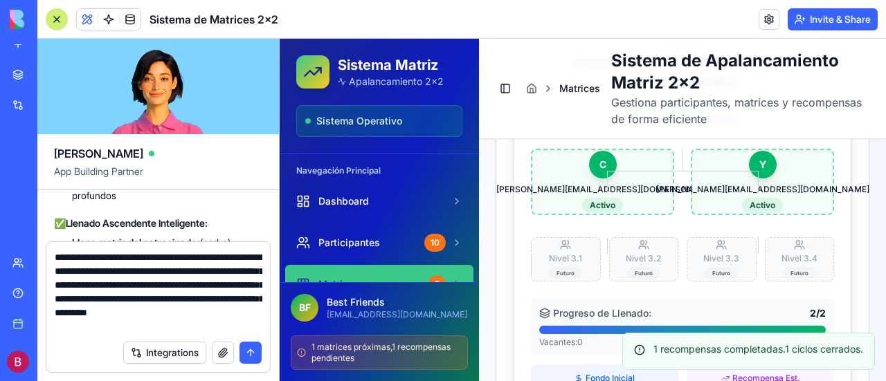
scroll to position [1009, 0]
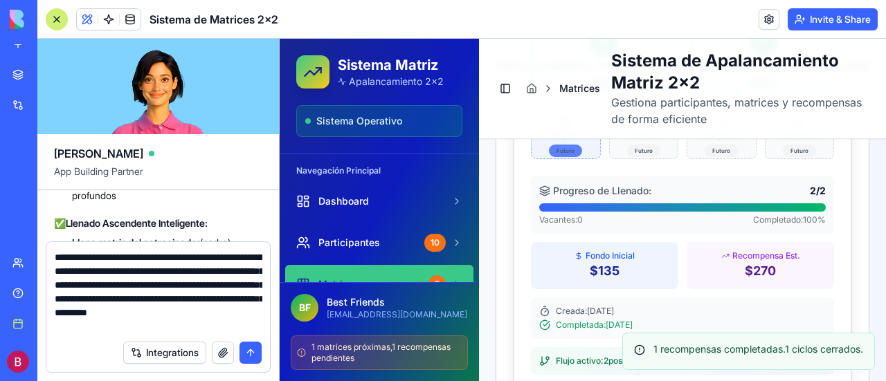
click at [558, 145] on div "Futuro" at bounding box center [565, 151] width 33 height 12
click at [627, 146] on div "Futuro" at bounding box center [643, 151] width 33 height 12
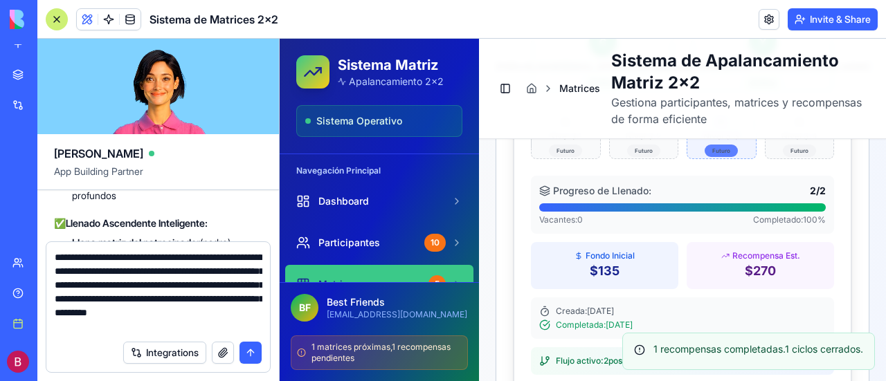
click at [716, 149] on div "Futuro" at bounding box center [720, 151] width 33 height 12
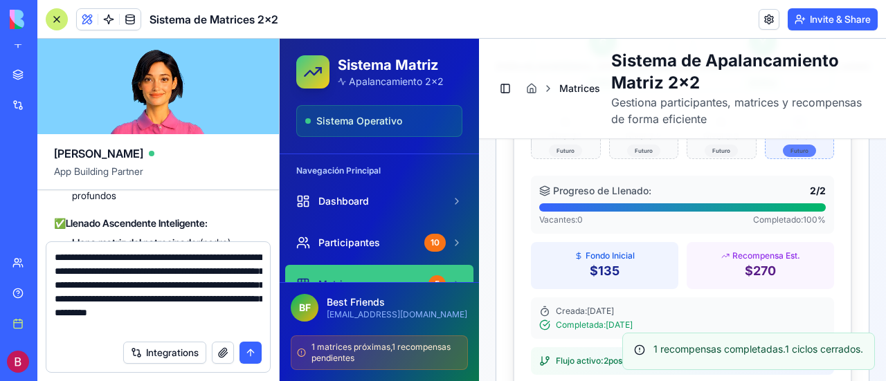
click at [787, 153] on div "Futuro" at bounding box center [798, 151] width 33 height 12
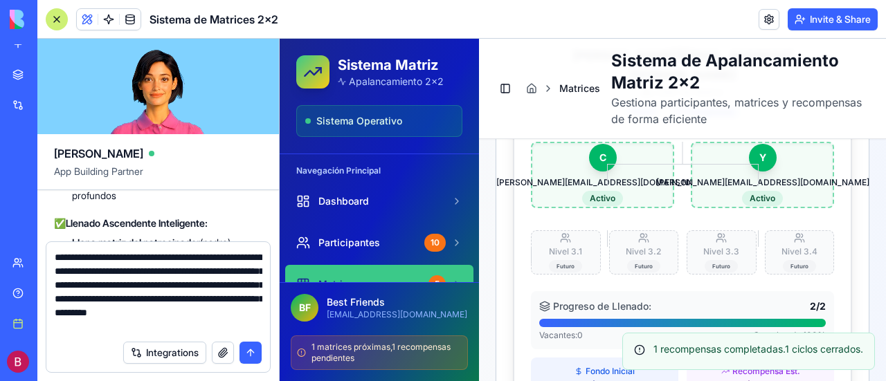
scroll to position [940, 0]
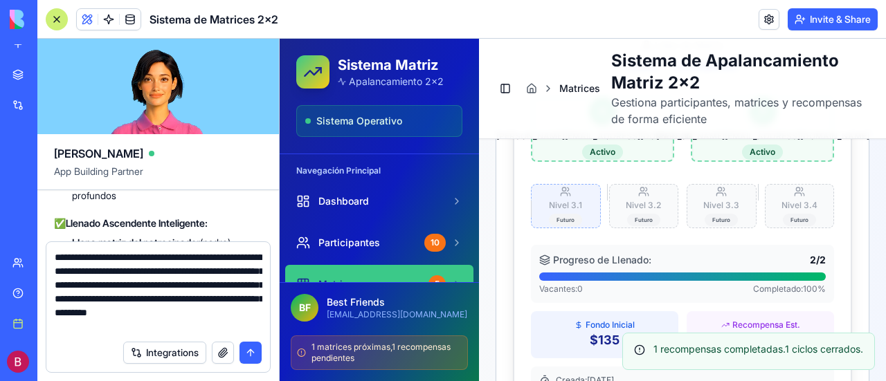
click at [560, 200] on p "Nivel 3. 1" at bounding box center [565, 205] width 33 height 11
click at [632, 208] on p "Nivel 3. 2" at bounding box center [642, 205] width 35 height 11
drag, startPoint x: 632, startPoint y: 208, endPoint x: 654, endPoint y: 208, distance: 22.8
click at [632, 208] on p "Nivel 3. 2" at bounding box center [642, 205] width 35 height 11
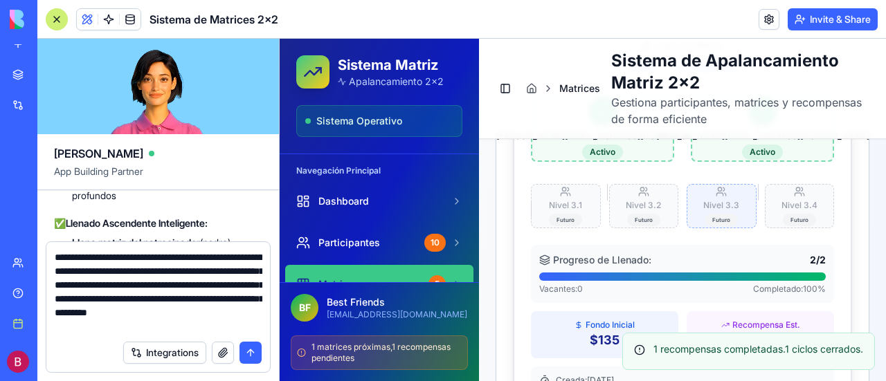
click at [710, 207] on p "Nivel 3. 3" at bounding box center [721, 205] width 36 height 11
click at [769, 208] on div "Nivel 3. 4 Futuro" at bounding box center [799, 206] width 70 height 44
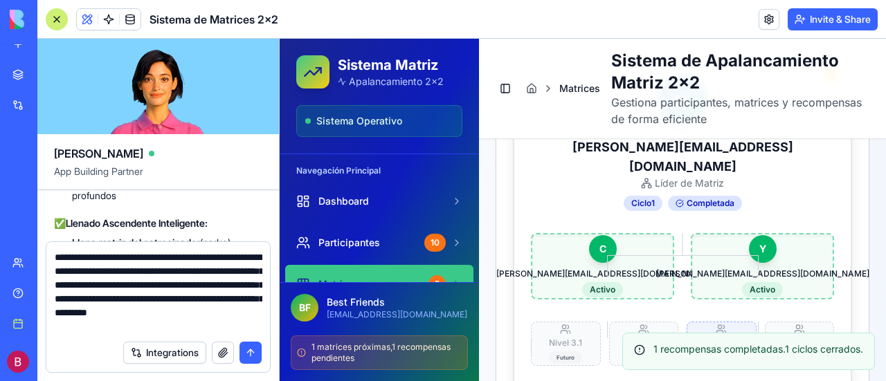
scroll to position [801, 0]
click at [594, 286] on div "Activo" at bounding box center [602, 290] width 41 height 15
click at [599, 243] on span "C" at bounding box center [602, 250] width 7 height 14
click at [691, 200] on div "Completada" at bounding box center [705, 203] width 74 height 15
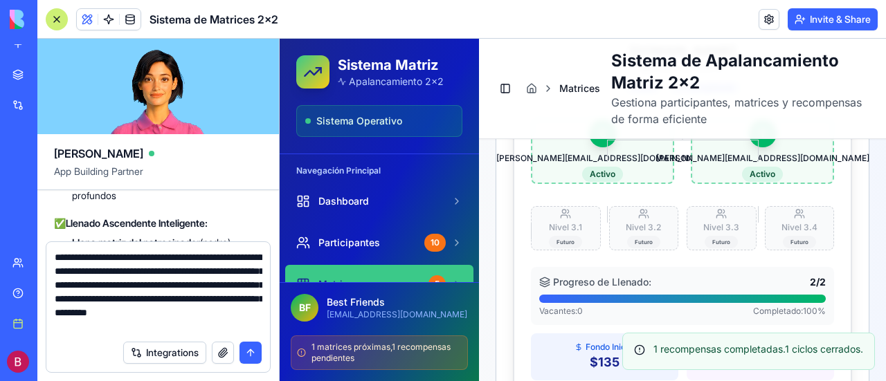
scroll to position [940, 0]
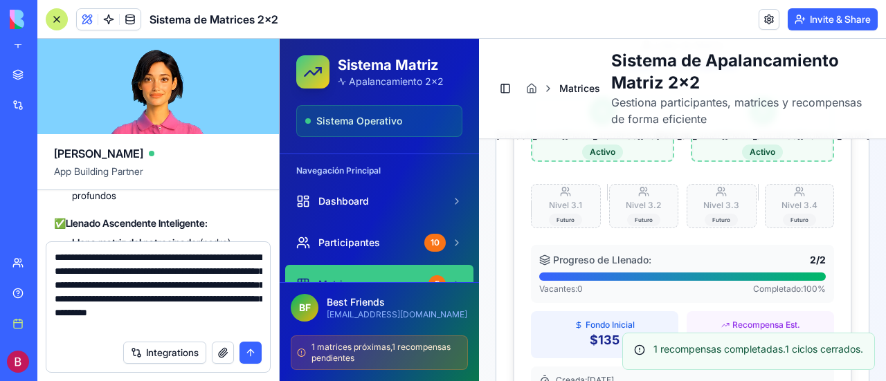
click at [246, 324] on textarea "**********" at bounding box center [159, 291] width 208 height 83
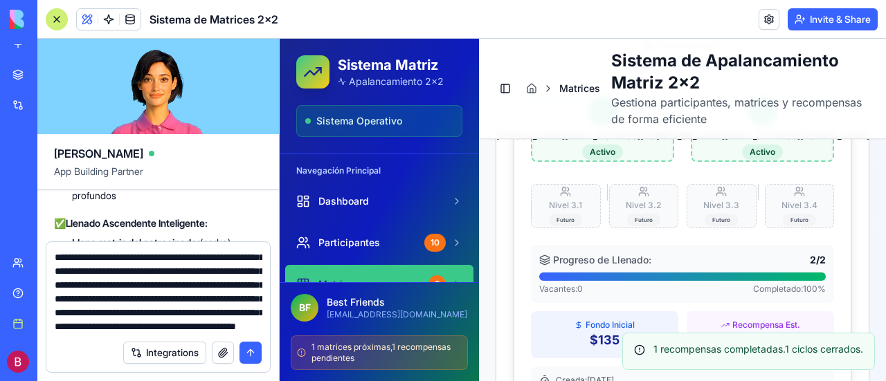
scroll to position [68, 0]
type textarea "**********"
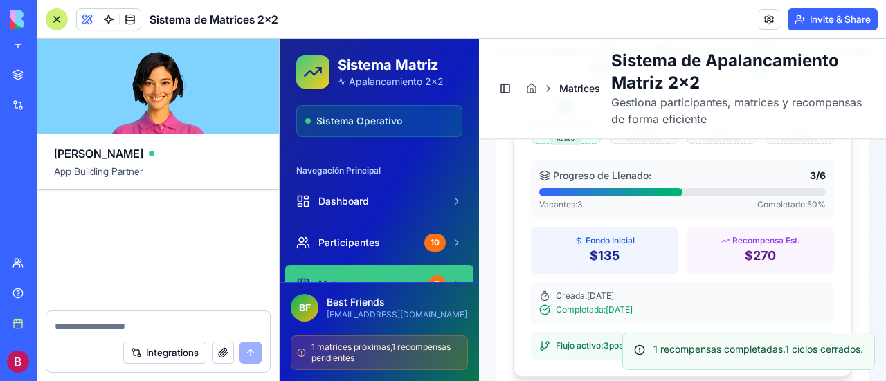
scroll to position [13142, 0]
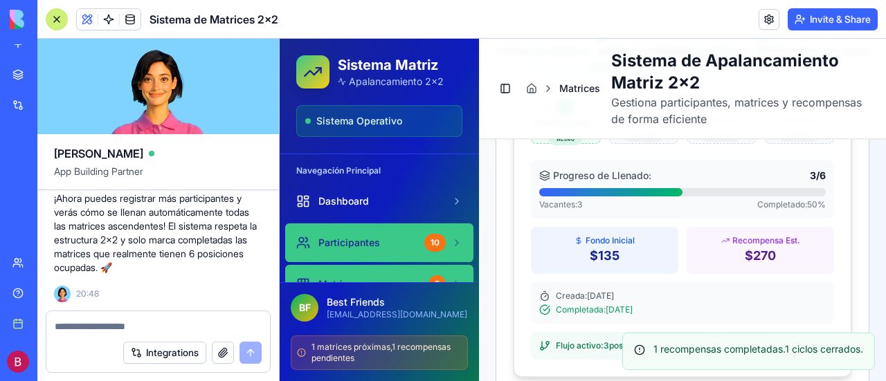
click at [360, 244] on span "Participantes" at bounding box center [349, 243] width 62 height 14
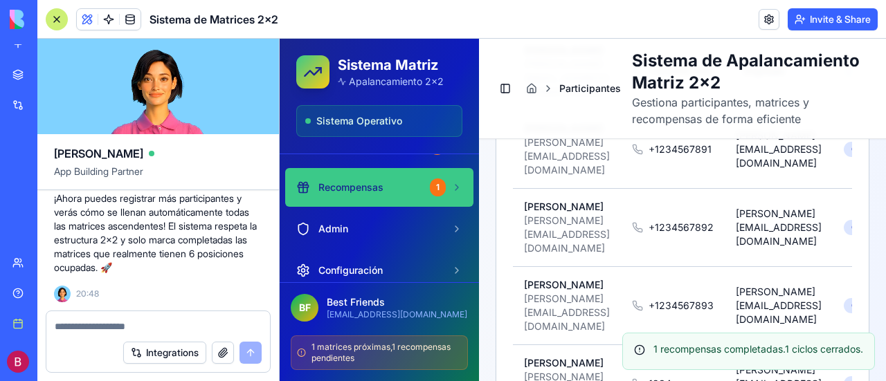
scroll to position [69, 0]
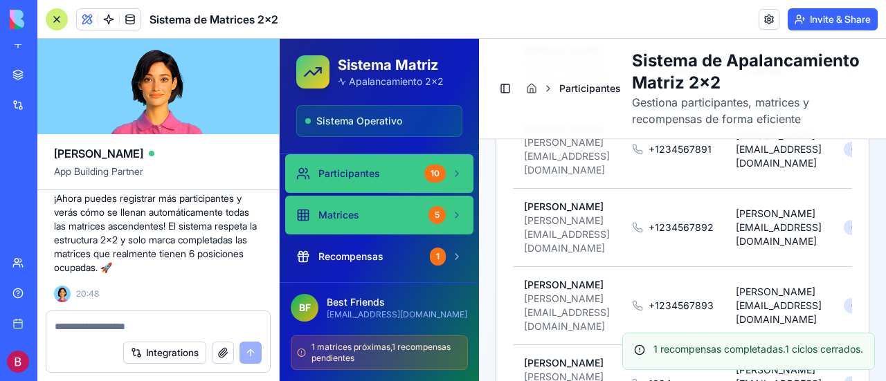
click at [332, 210] on span "Matrices" at bounding box center [338, 215] width 41 height 14
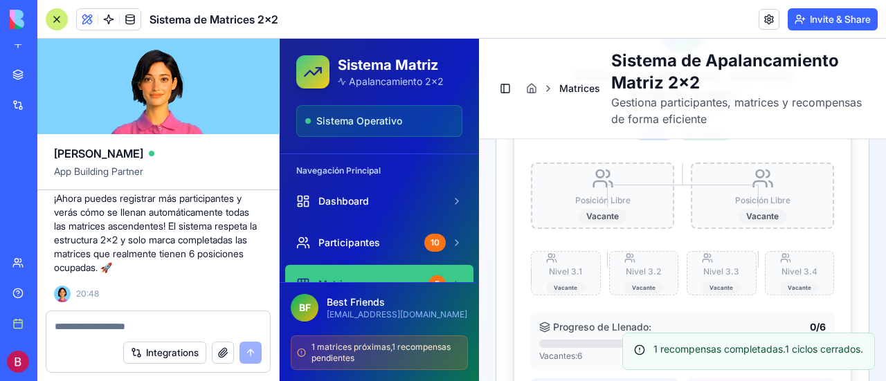
scroll to position [3290, 0]
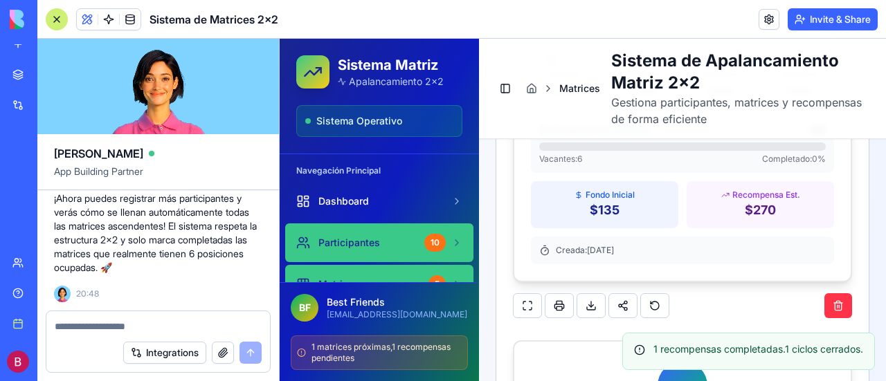
click at [343, 236] on span "Participantes" at bounding box center [349, 243] width 62 height 14
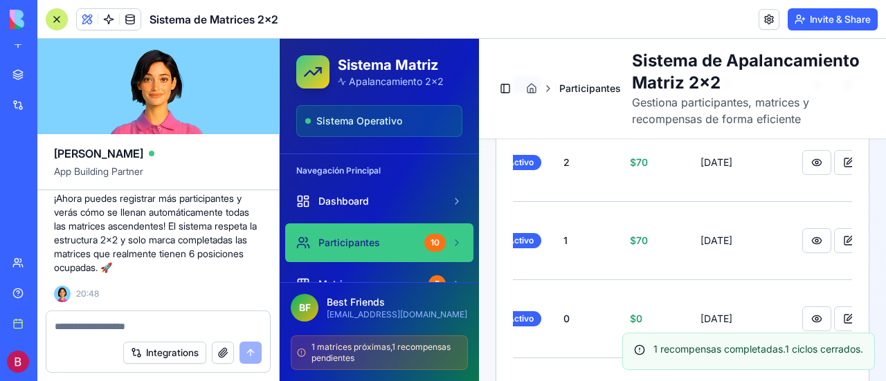
scroll to position [731, 0]
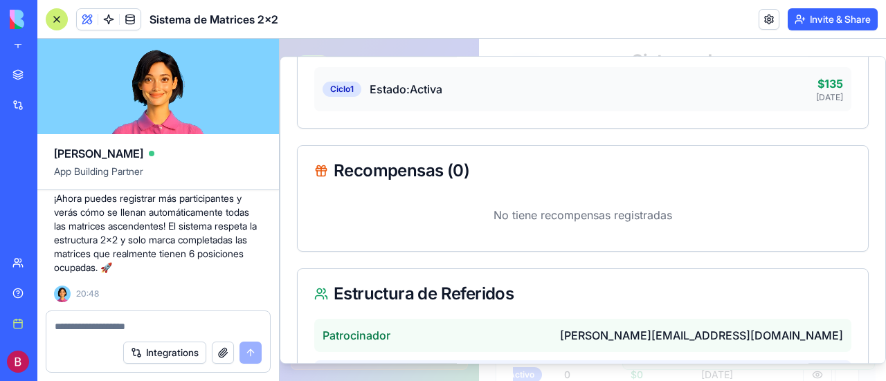
scroll to position [436, 0]
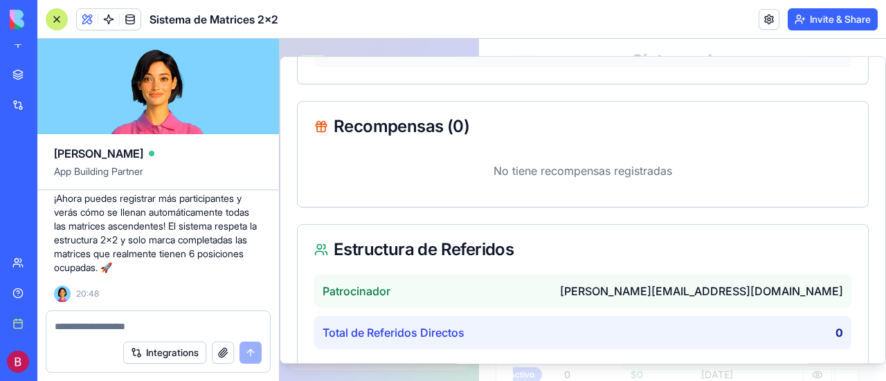
click at [769, 283] on span "[PERSON_NAME][EMAIL_ADDRESS][DOMAIN_NAME]" at bounding box center [701, 291] width 283 height 17
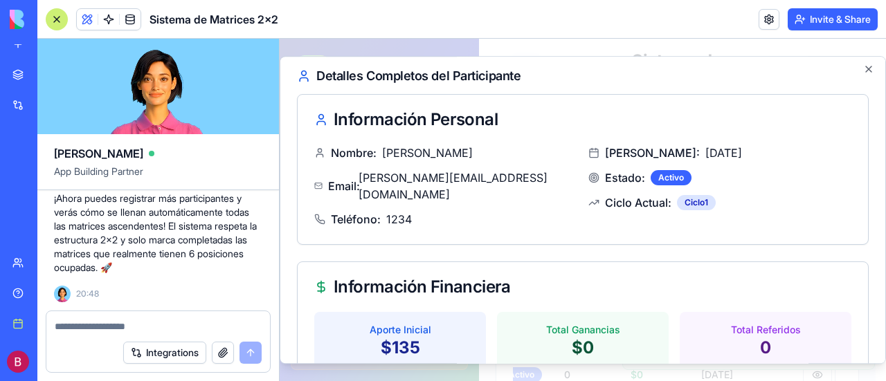
scroll to position [0, 0]
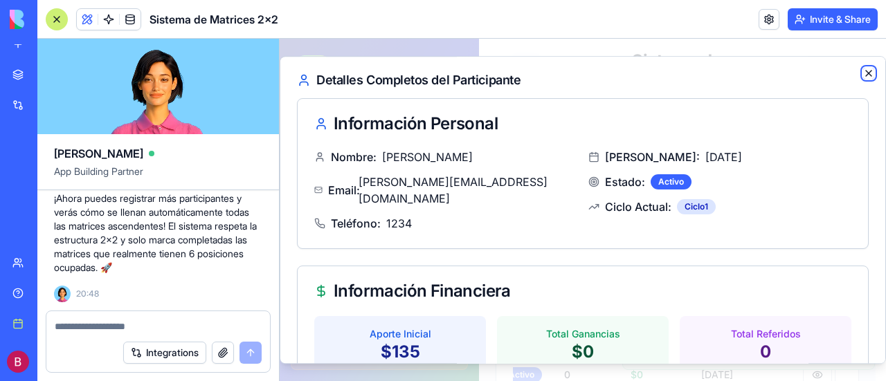
click at [865, 71] on icon "button" at bounding box center [868, 74] width 6 height 6
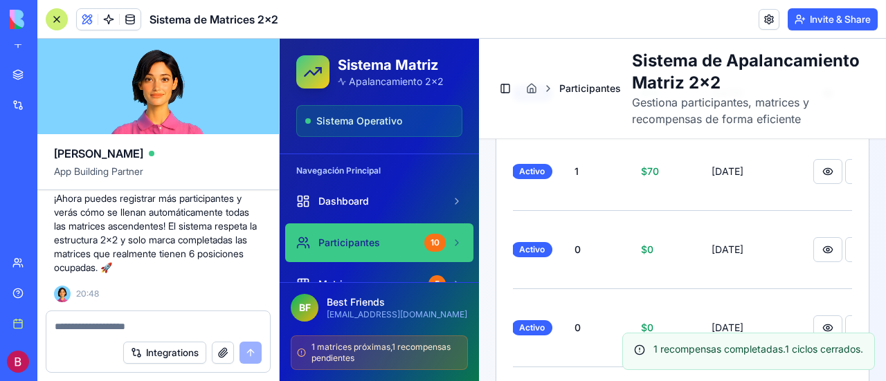
scroll to position [800, 0]
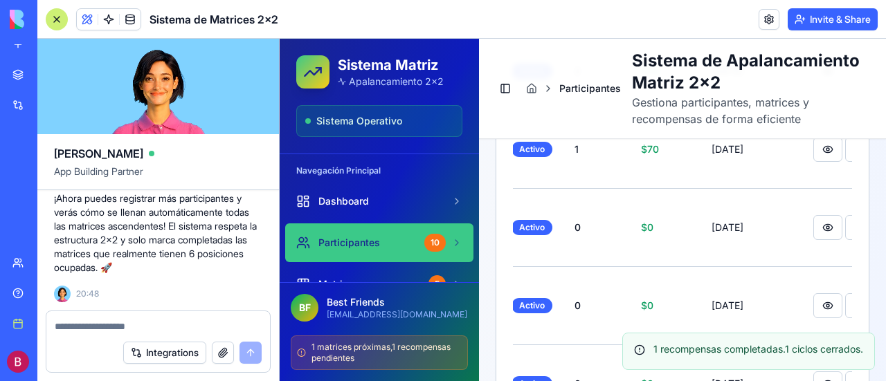
click at [375, 154] on div "Navegación Principal Dashboard Participantes 10 Matrices 5 Recompensas 1 Admin …" at bounding box center [379, 294] width 199 height 280
click at [374, 237] on span "Participantes" at bounding box center [349, 243] width 62 height 14
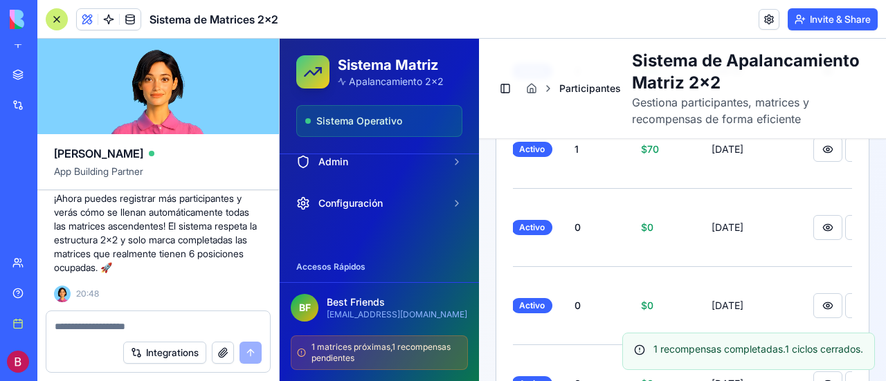
scroll to position [208, 0]
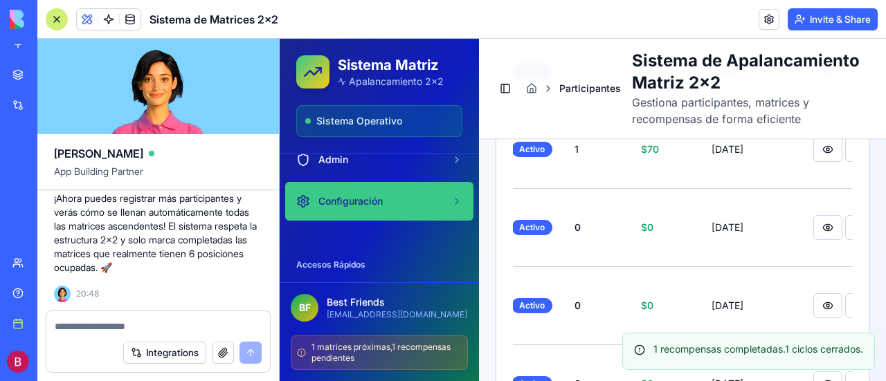
click at [357, 205] on span "Configuración" at bounding box center [350, 201] width 64 height 14
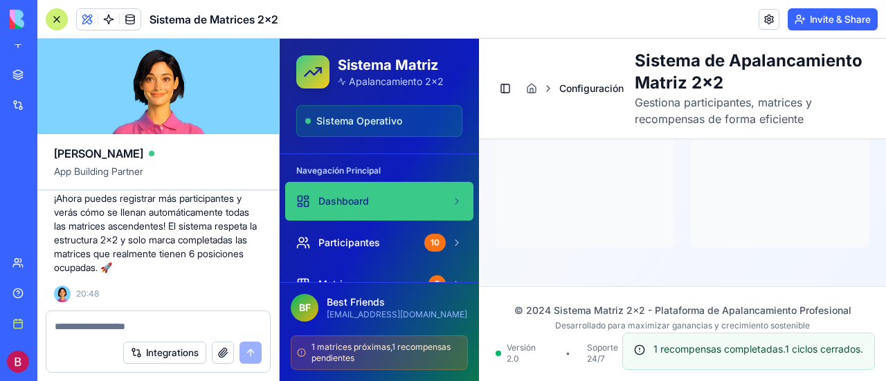
scroll to position [709, 0]
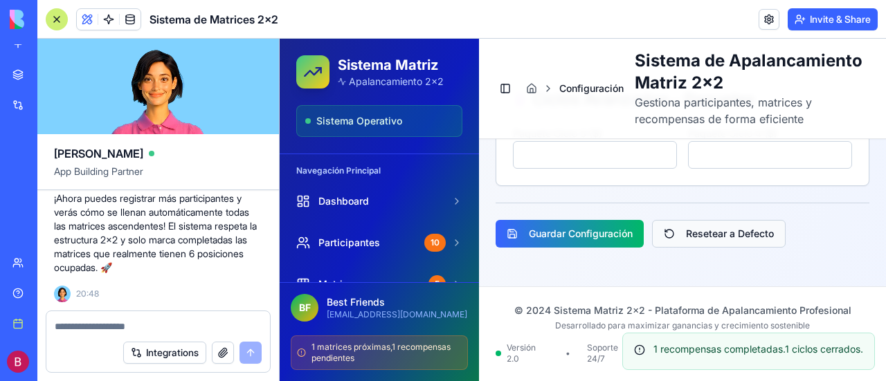
click at [694, 236] on button "Resetear a Defecto" at bounding box center [719, 234] width 134 height 28
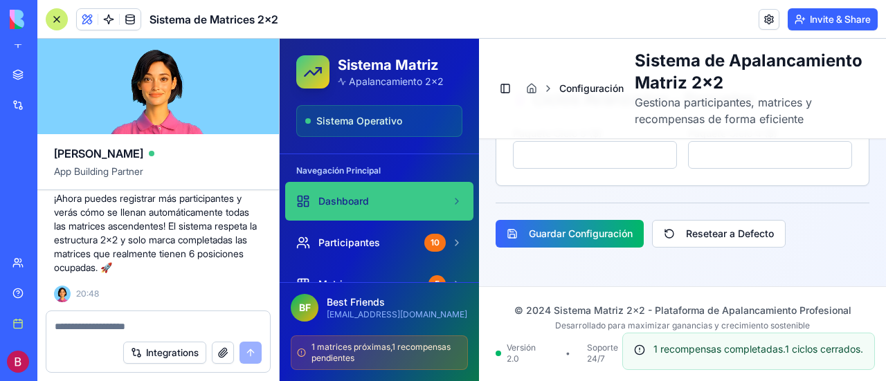
click at [351, 194] on span "Dashboard" at bounding box center [343, 201] width 51 height 14
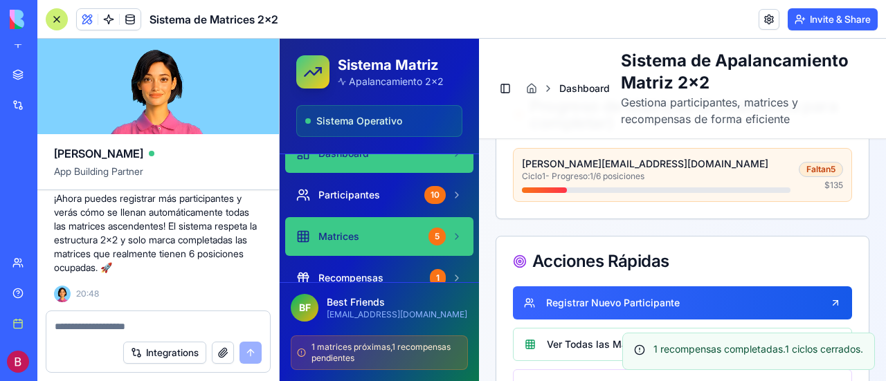
scroll to position [69, 0]
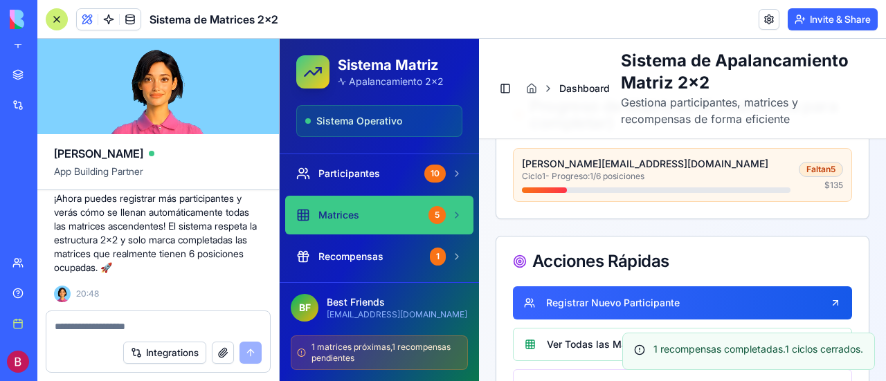
click at [340, 210] on span "Matrices" at bounding box center [338, 215] width 41 height 14
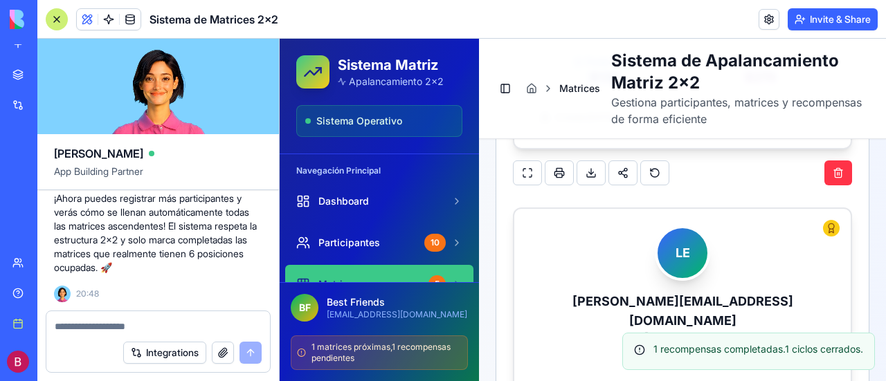
scroll to position [2244, 0]
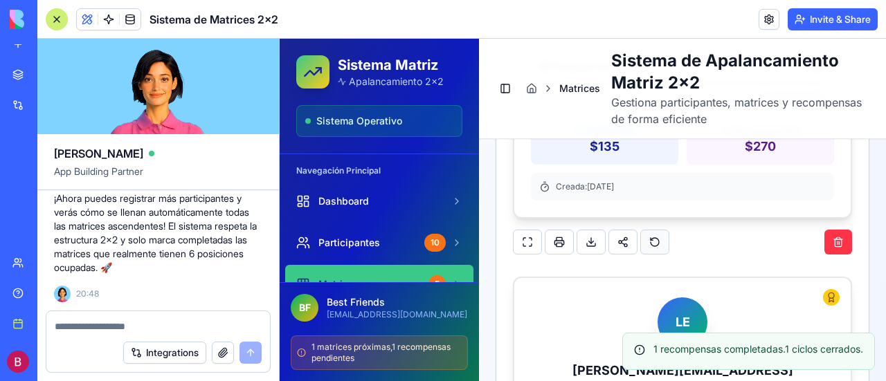
click at [656, 230] on button at bounding box center [654, 242] width 29 height 25
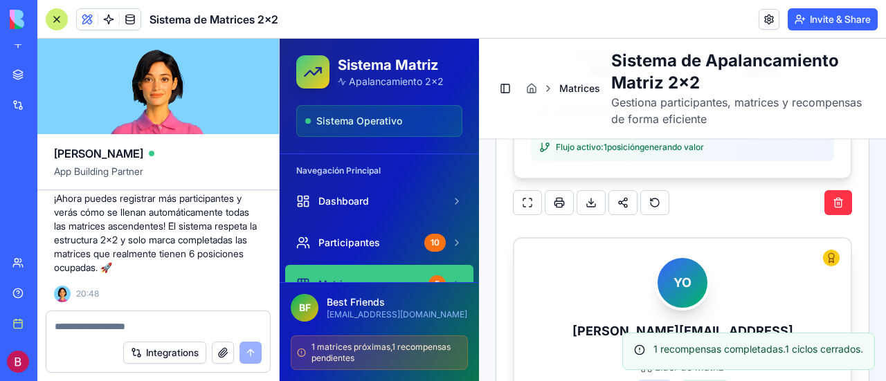
scroll to position [1691, 0]
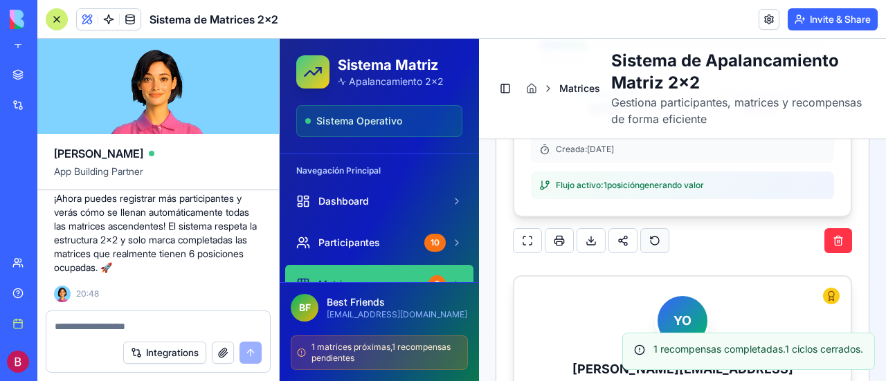
click at [648, 228] on button at bounding box center [654, 240] width 29 height 25
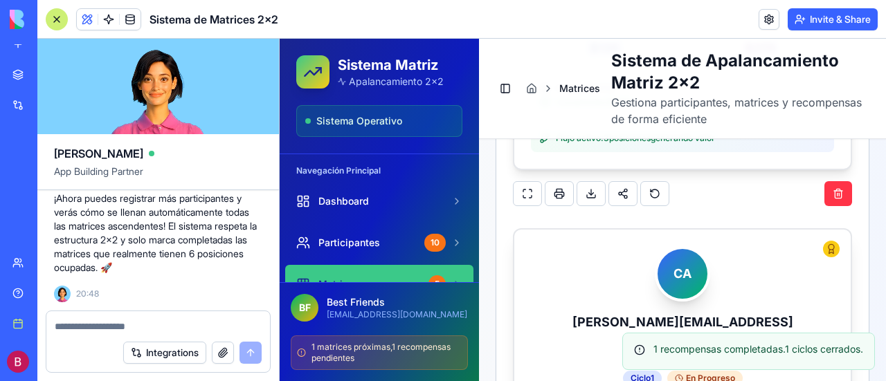
scroll to position [1137, 0]
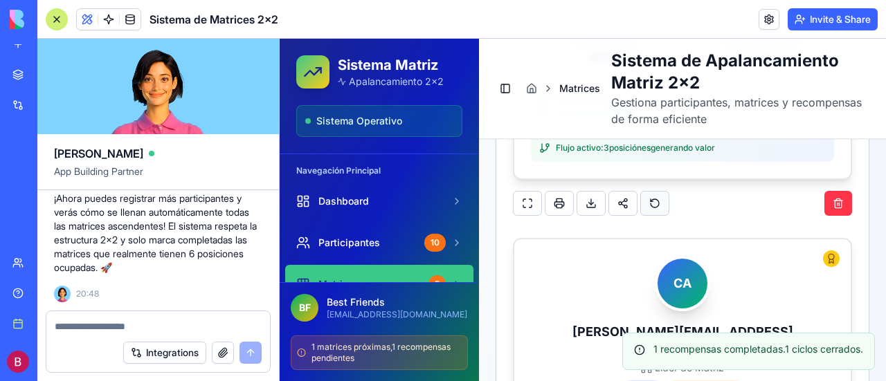
click at [652, 192] on button at bounding box center [654, 203] width 29 height 25
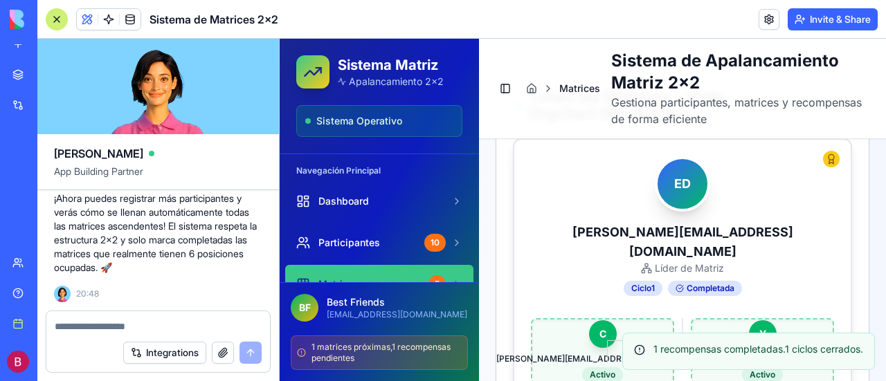
scroll to position [653, 0]
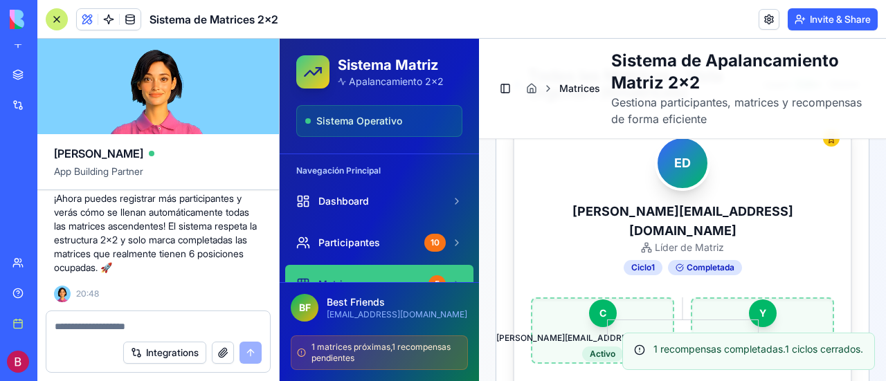
click at [825, 144] on icon at bounding box center [830, 138] width 11 height 11
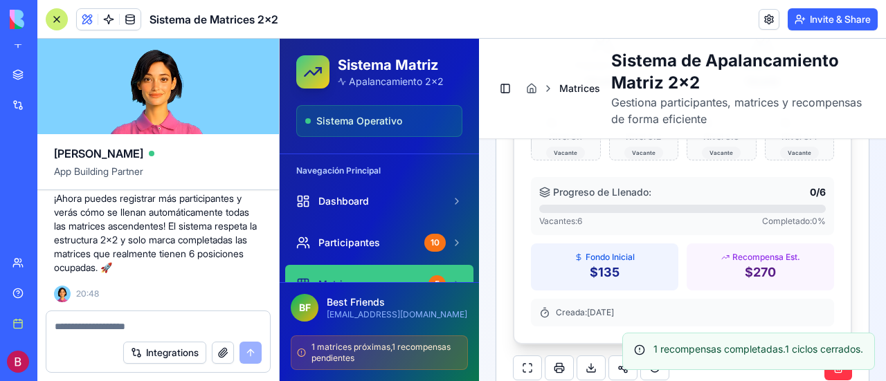
scroll to position [3761, 0]
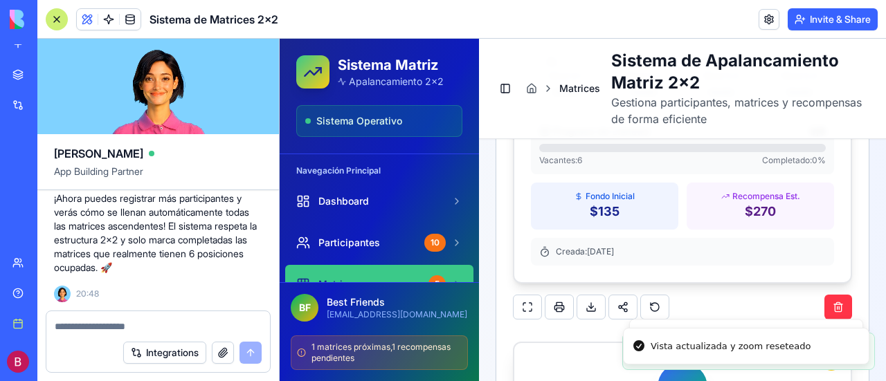
scroll to position [3277, 0]
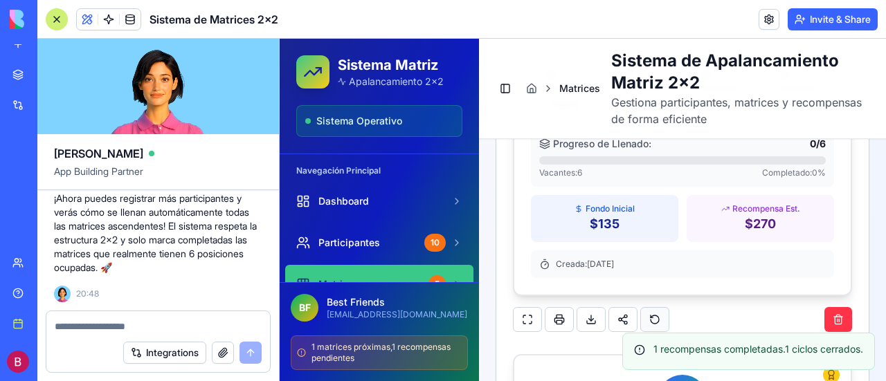
click at [655, 307] on button at bounding box center [654, 319] width 29 height 25
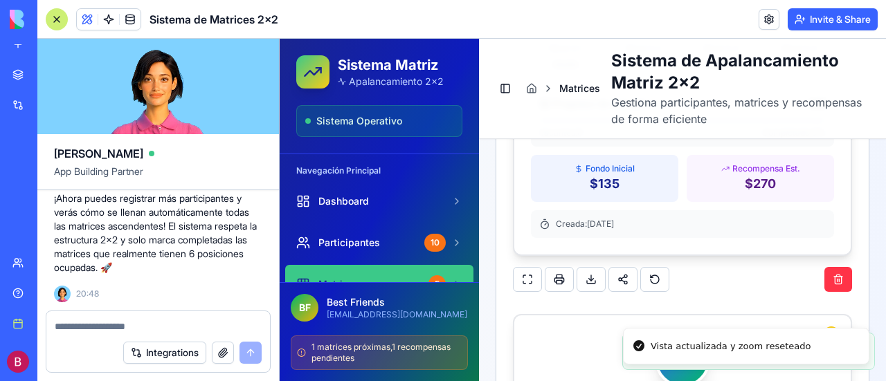
scroll to position [2723, 0]
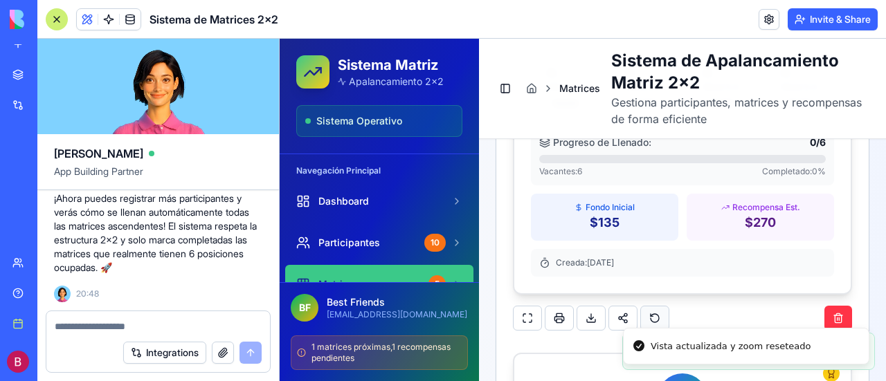
click at [650, 306] on button at bounding box center [654, 318] width 29 height 25
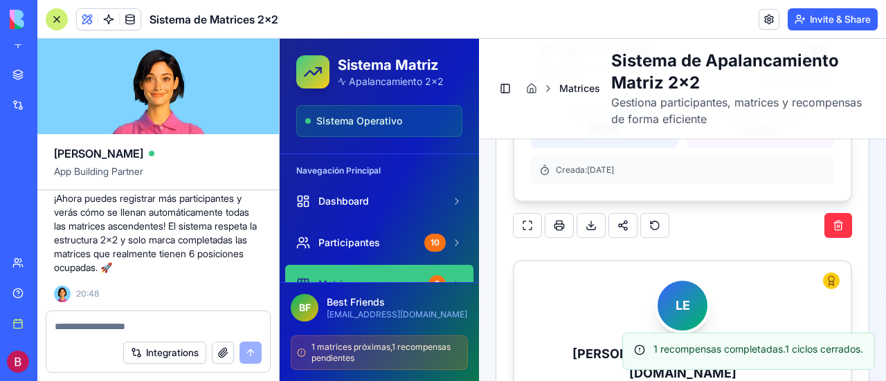
scroll to position [2239, 0]
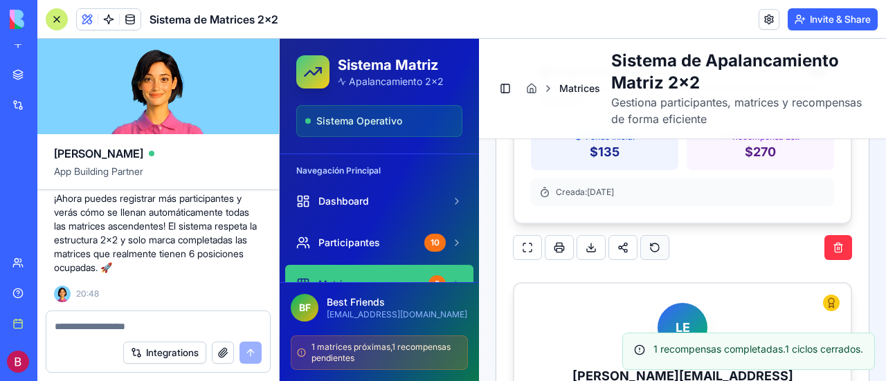
click at [652, 235] on button at bounding box center [654, 247] width 29 height 25
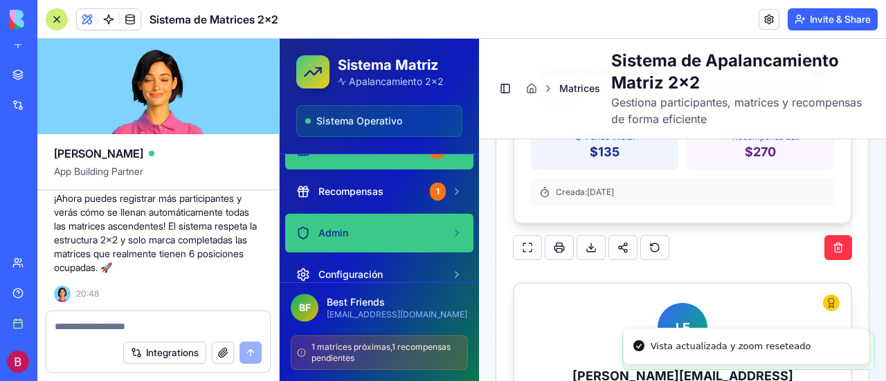
scroll to position [138, 0]
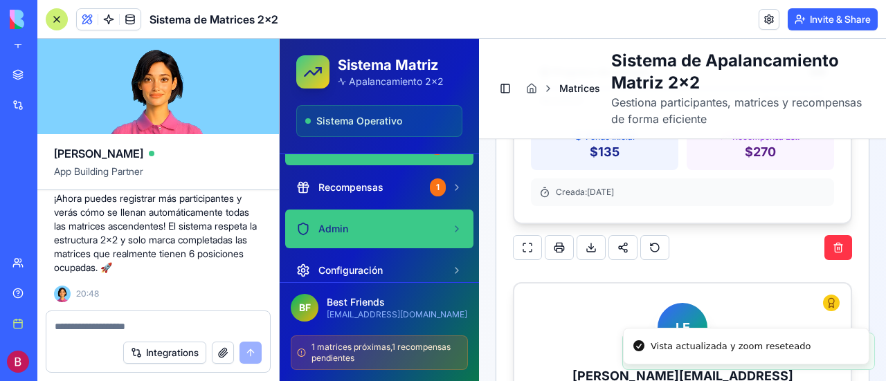
click at [331, 228] on span "Admin" at bounding box center [333, 229] width 30 height 14
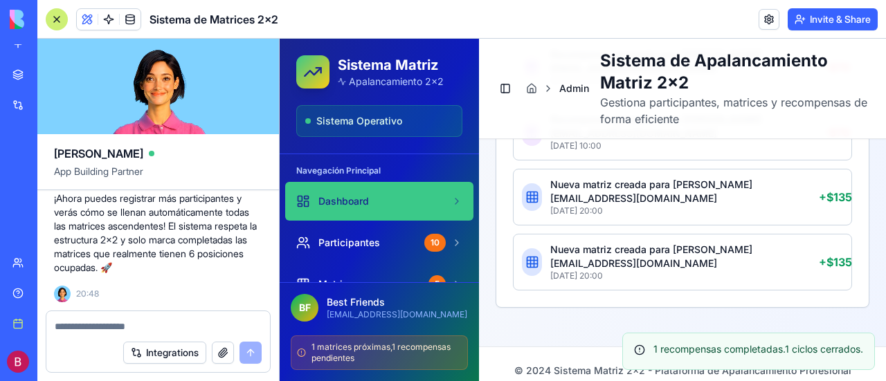
click at [340, 203] on span "Dashboard" at bounding box center [343, 201] width 51 height 14
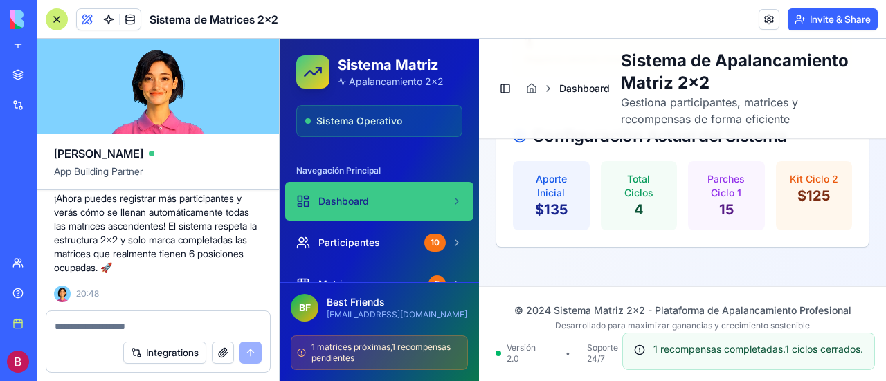
scroll to position [999, 0]
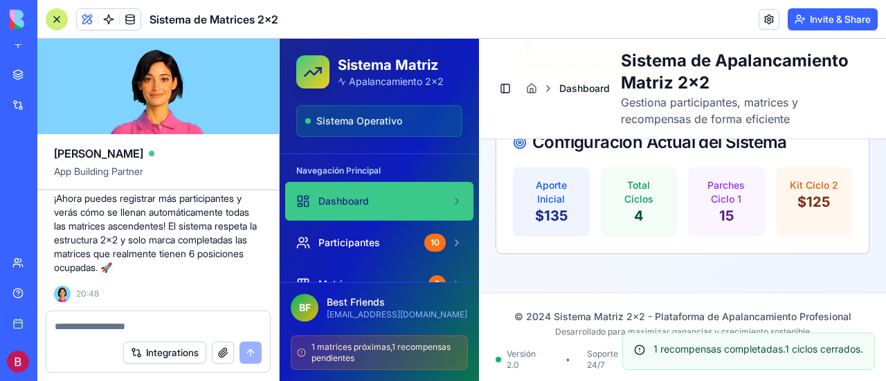
click at [340, 203] on span "Dashboard" at bounding box center [343, 201] width 51 height 14
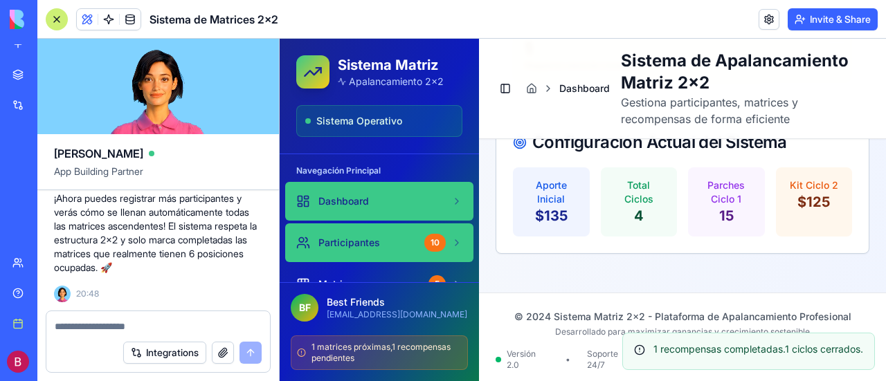
scroll to position [69, 0]
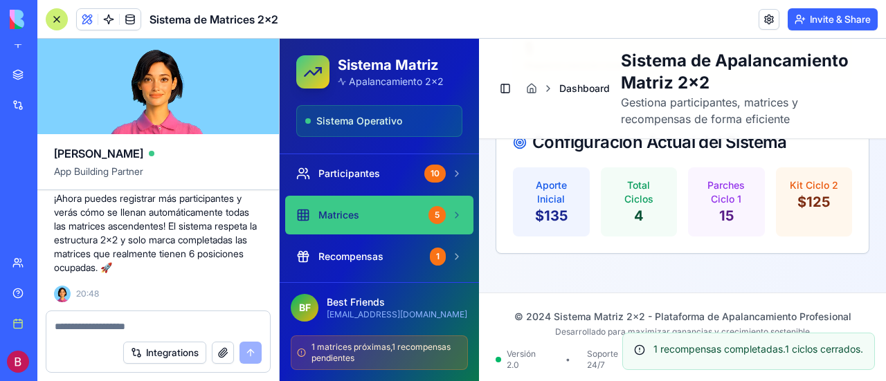
click at [357, 219] on span "Matrices" at bounding box center [338, 215] width 41 height 14
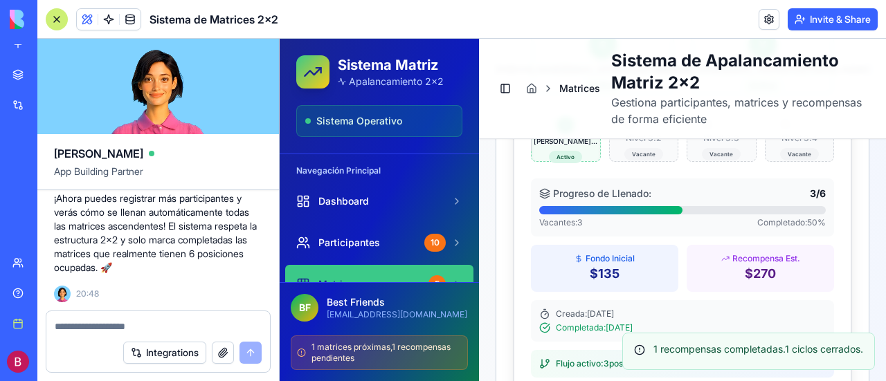
scroll to position [999, 0]
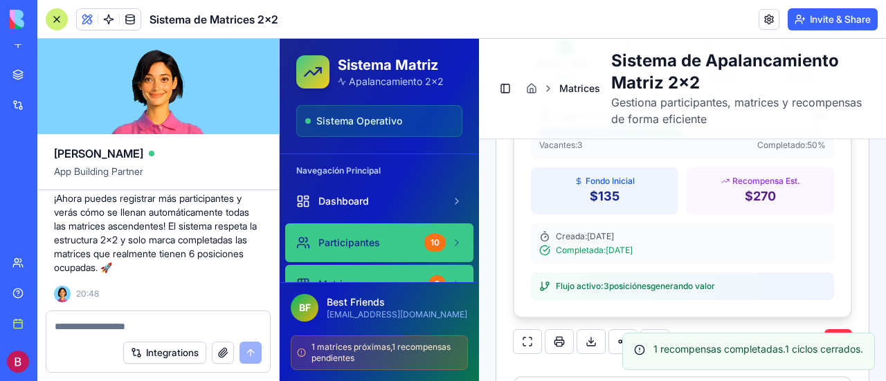
click at [350, 248] on span "Participantes" at bounding box center [349, 243] width 62 height 14
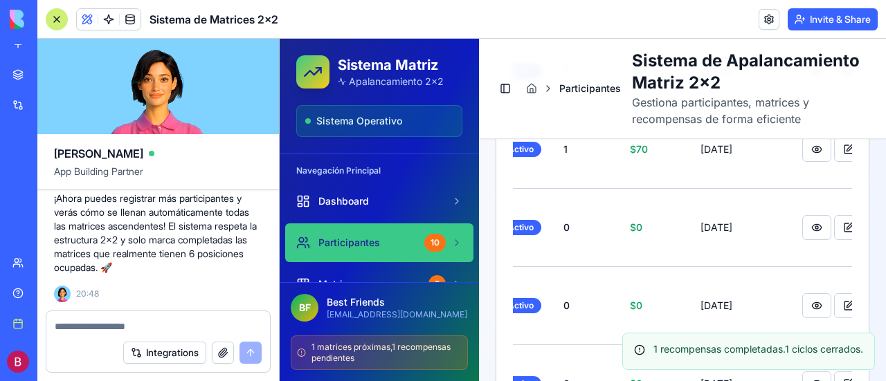
scroll to position [731, 0]
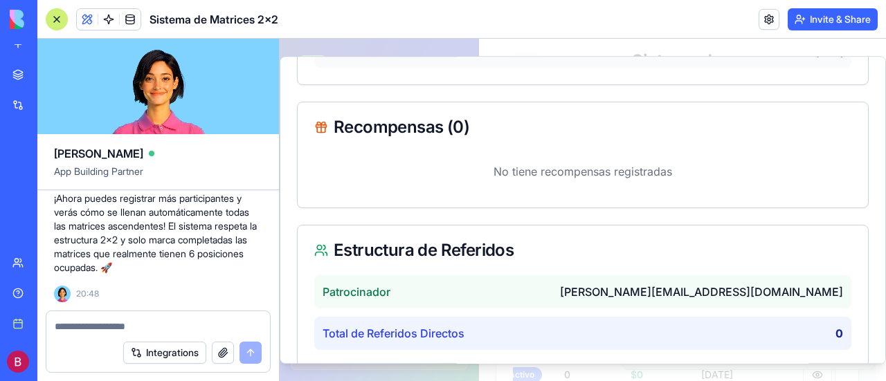
scroll to position [436, 0]
drag, startPoint x: 407, startPoint y: 301, endPoint x: 421, endPoint y: 296, distance: 14.7
click at [407, 316] on div "Total de Referidos Directos 0" at bounding box center [582, 332] width 537 height 33
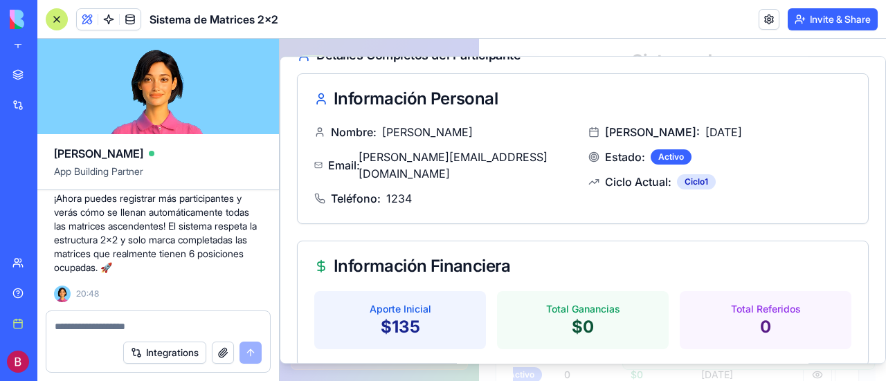
scroll to position [21, 0]
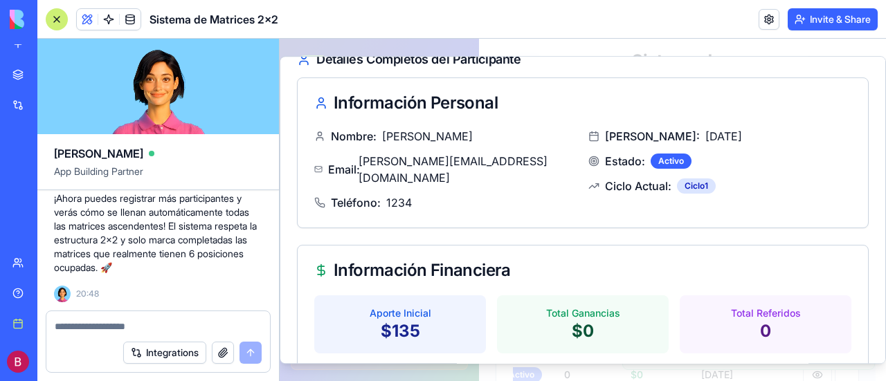
click at [123, 324] on textarea at bounding box center [159, 327] width 208 height 14
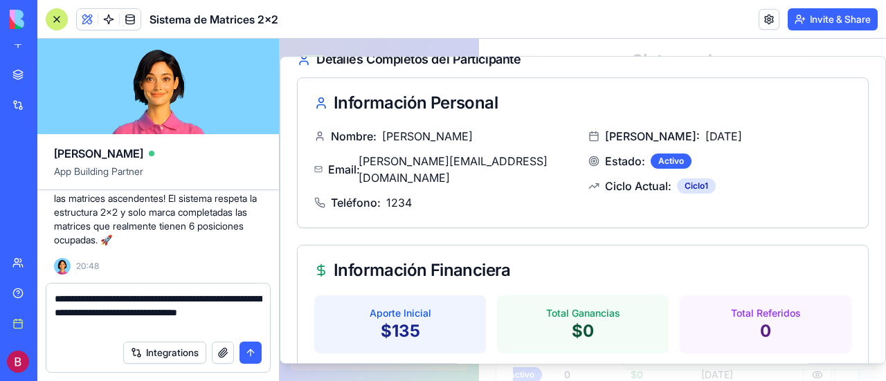
type textarea "**********"
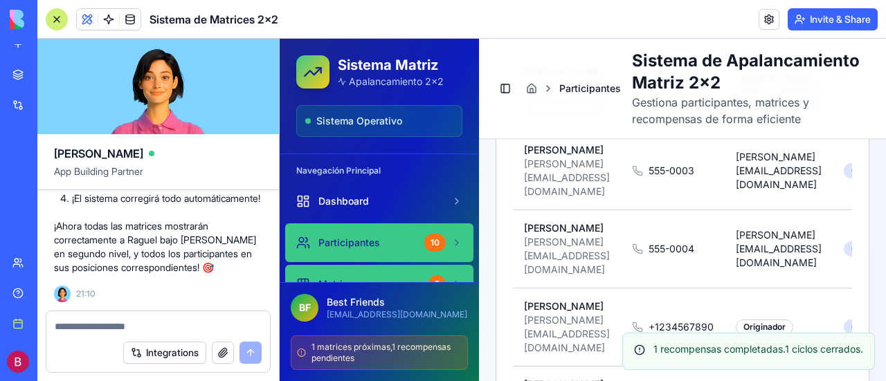
scroll to position [69, 0]
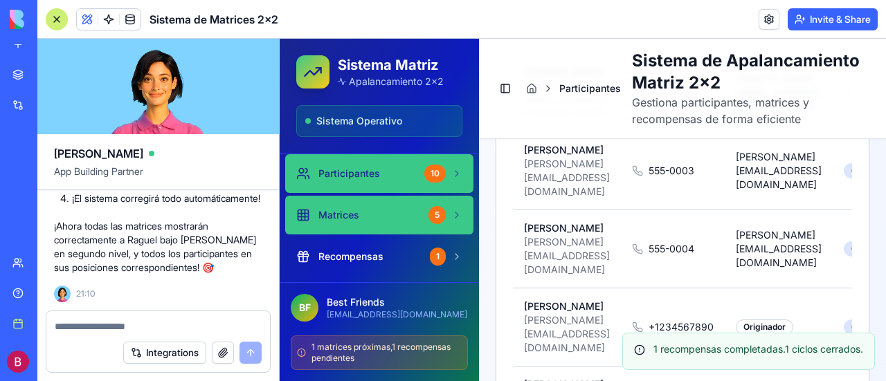
click at [346, 213] on span "Matrices" at bounding box center [338, 215] width 41 height 14
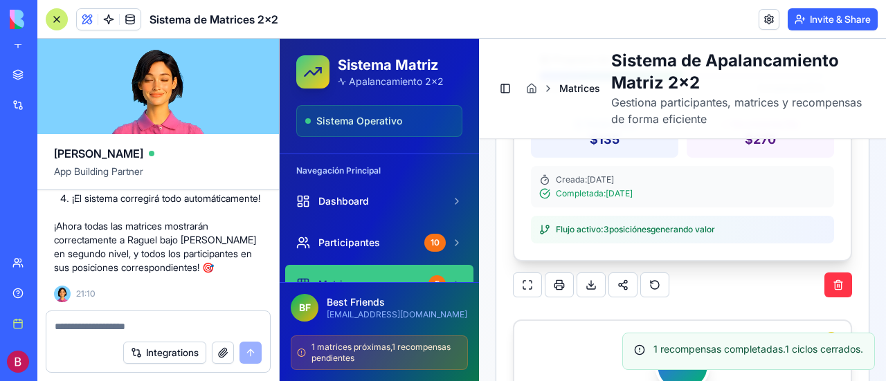
scroll to position [1077, 0]
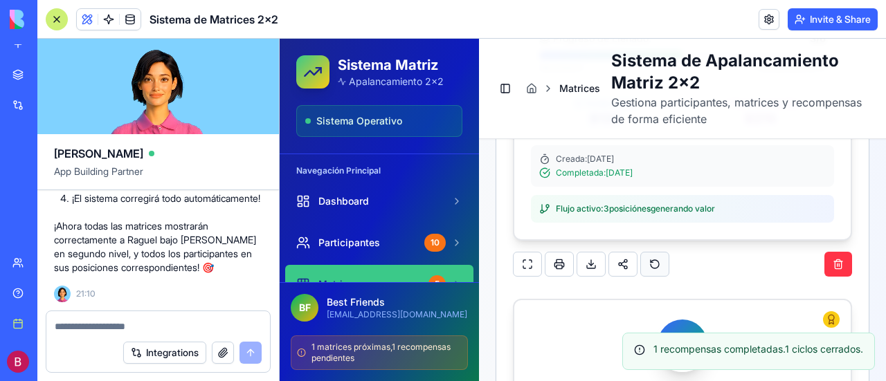
click at [650, 262] on button at bounding box center [654, 264] width 29 height 25
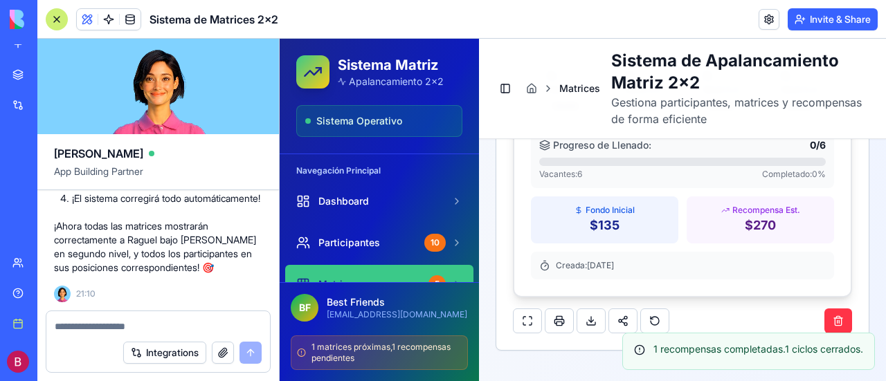
scroll to position [3761, 0]
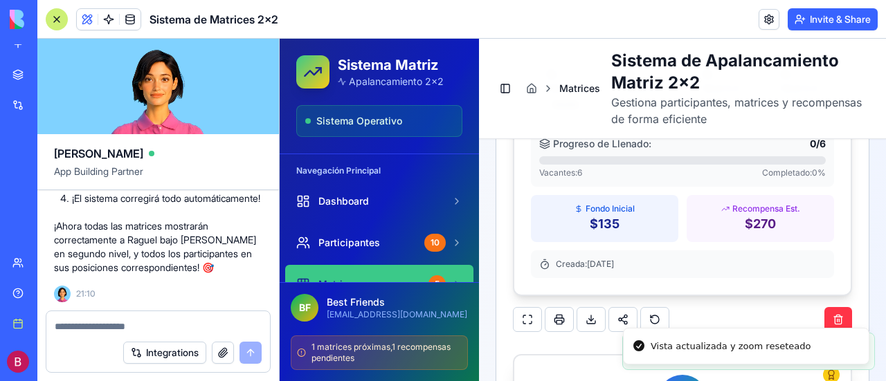
scroll to position [3207, 0]
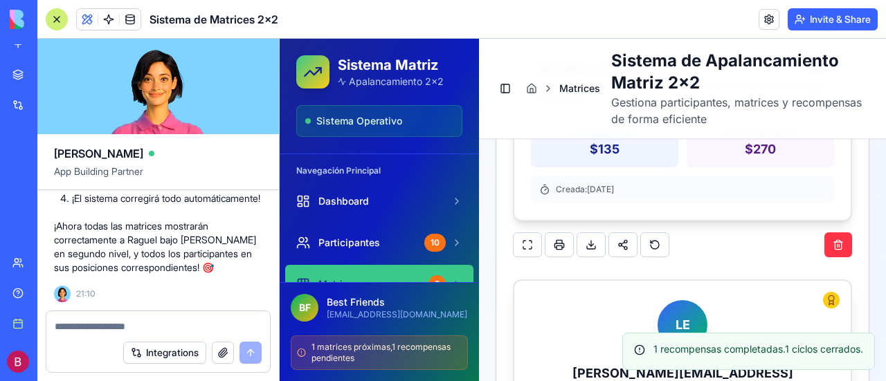
scroll to position [2239, 0]
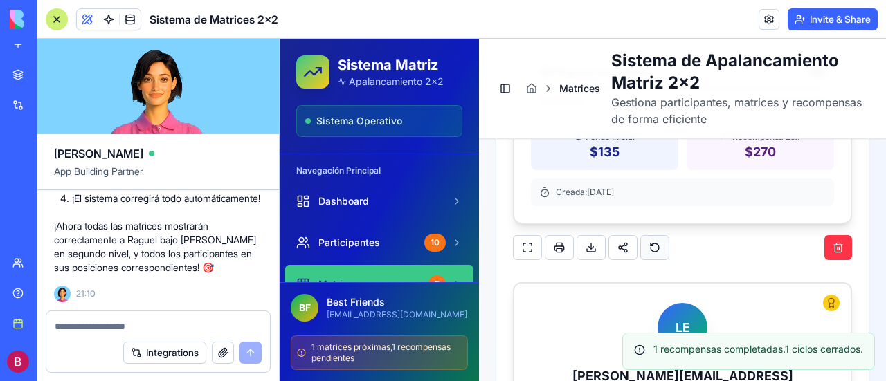
click at [651, 235] on button at bounding box center [654, 247] width 29 height 25
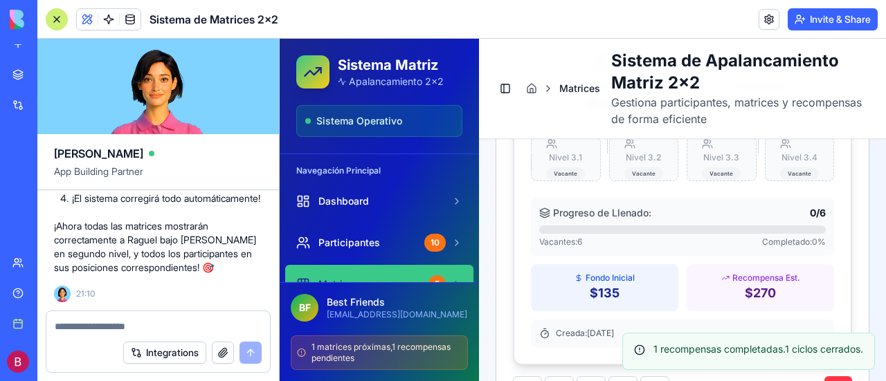
scroll to position [3138, 0]
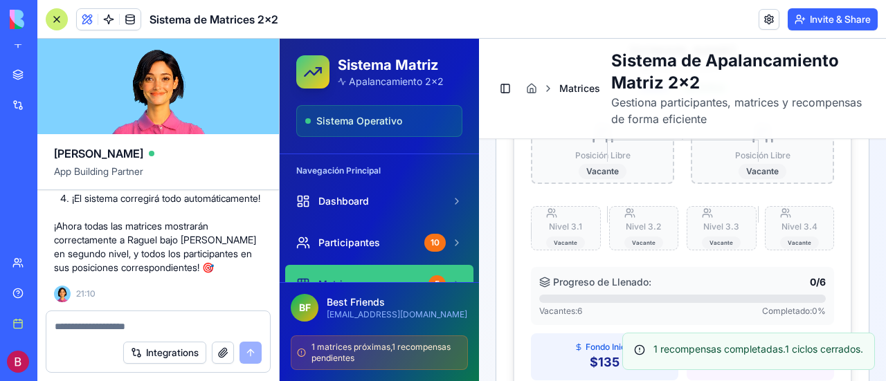
click at [139, 326] on textarea at bounding box center [159, 327] width 208 height 14
type textarea "**********"
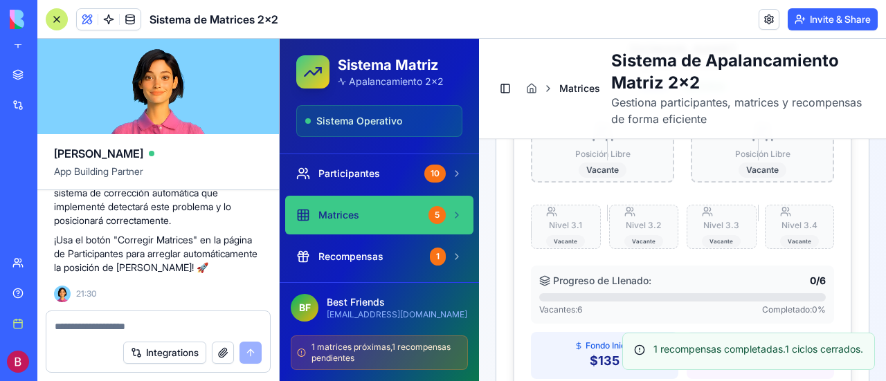
scroll to position [15104, 0]
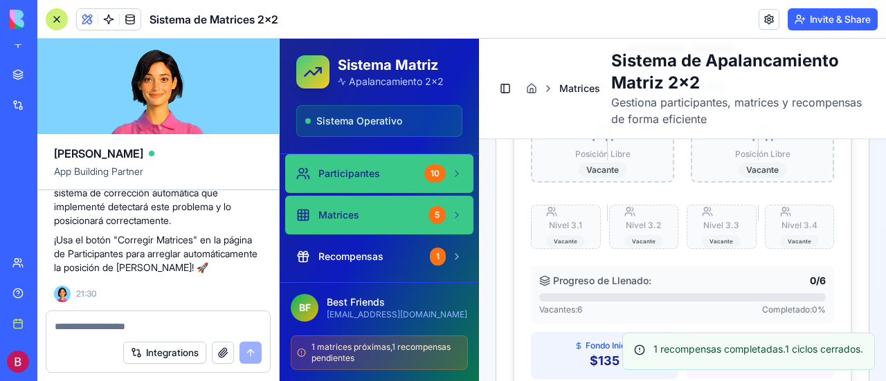
click at [357, 171] on span "Participantes" at bounding box center [349, 174] width 62 height 14
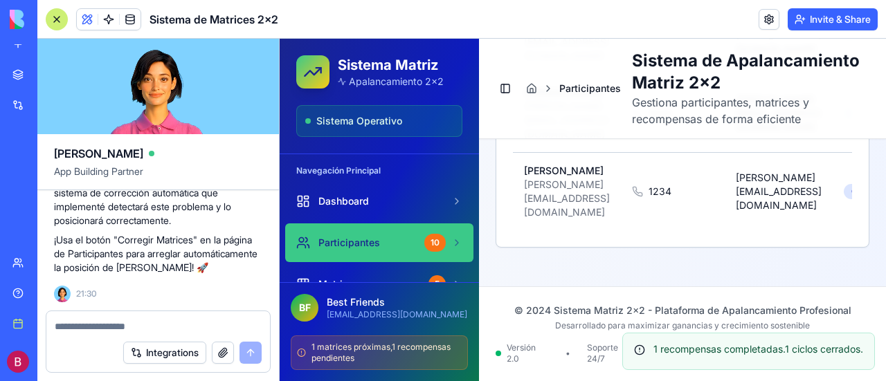
click at [357, 171] on div "Navegación Principal" at bounding box center [379, 171] width 188 height 22
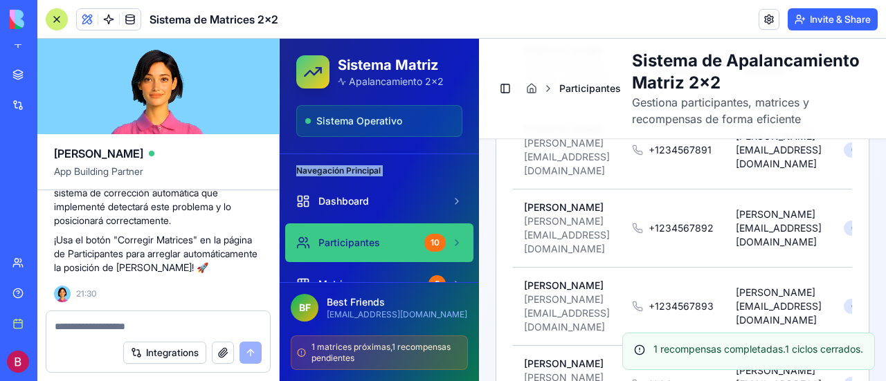
click at [357, 171] on div "Navegación Principal" at bounding box center [379, 171] width 188 height 22
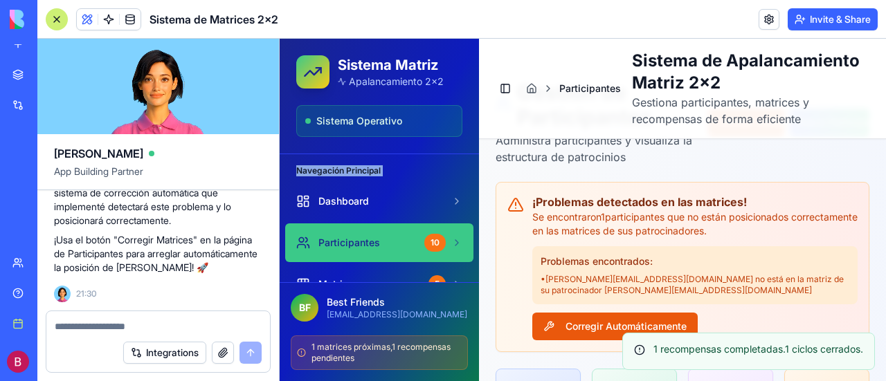
scroll to position [0, 0]
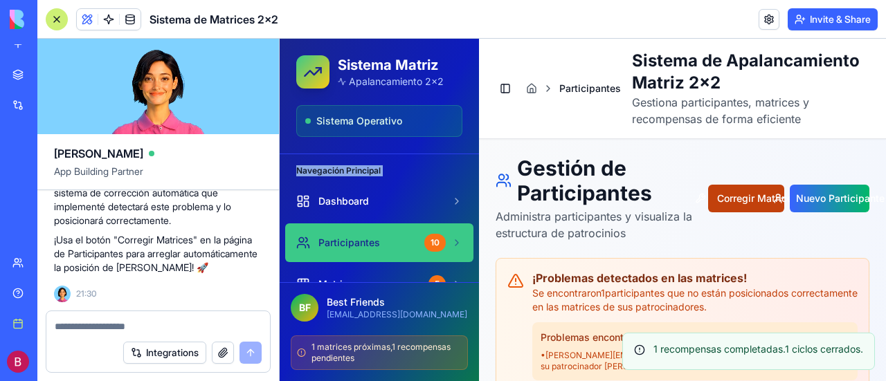
click at [731, 193] on button "Corregir Matrices" at bounding box center [745, 199] width 75 height 28
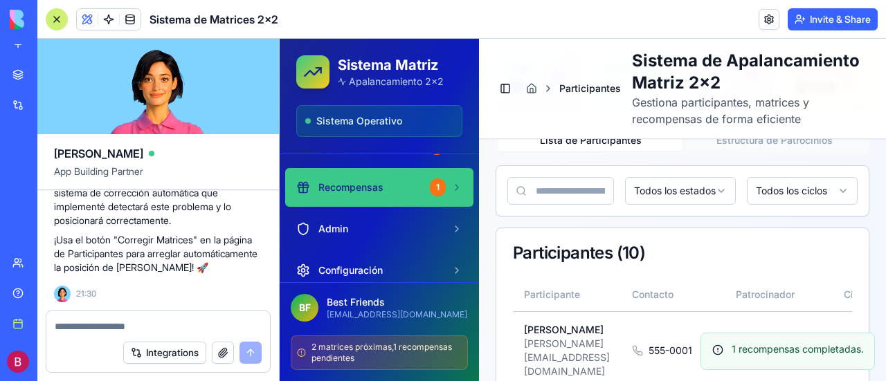
scroll to position [69, 0]
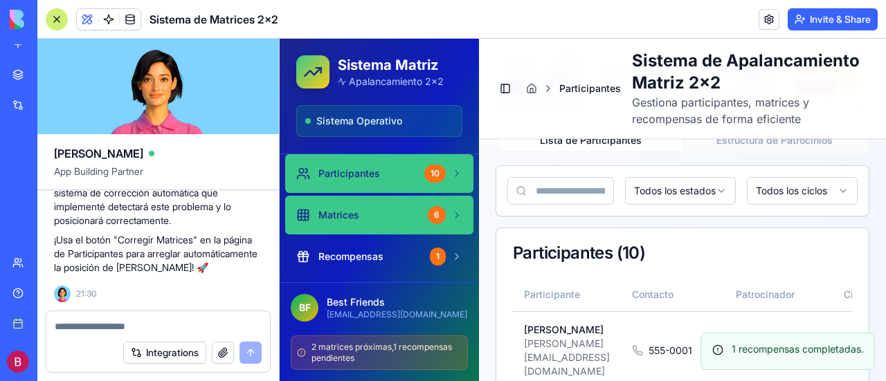
click at [343, 207] on link "Matrices 6" at bounding box center [379, 215] width 188 height 39
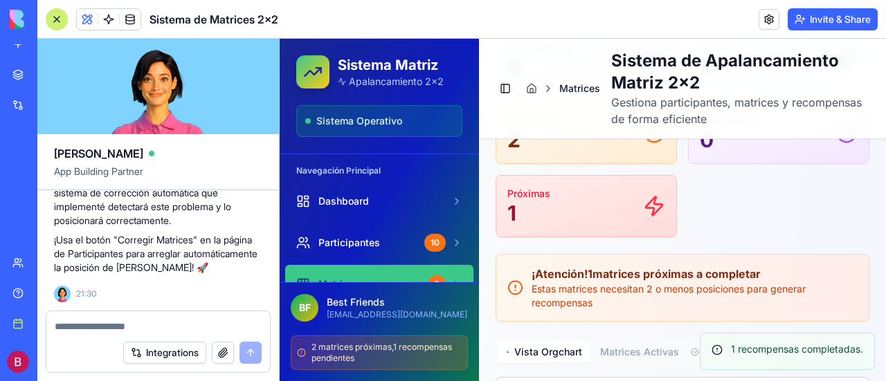
scroll to position [69, 0]
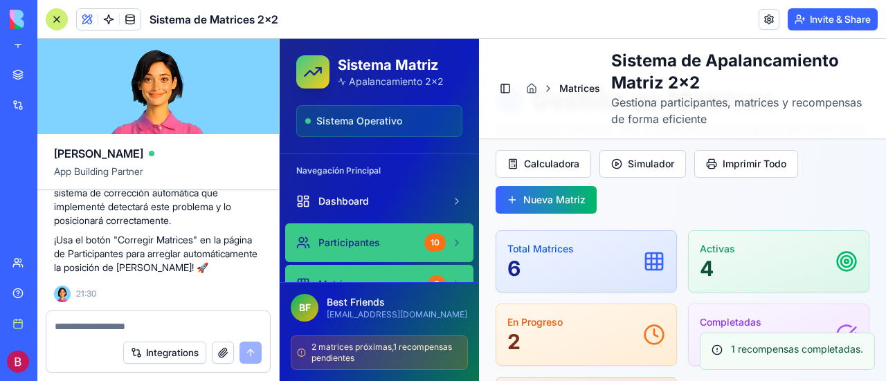
click at [374, 237] on span "Participantes" at bounding box center [349, 243] width 62 height 14
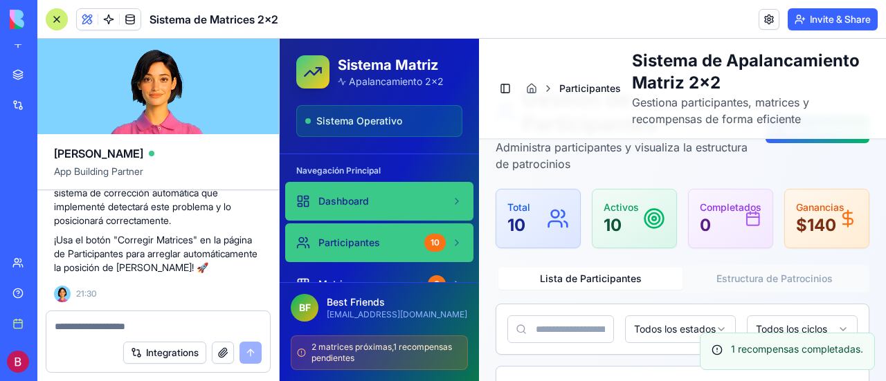
click at [370, 204] on div "Dashboard" at bounding box center [370, 201] width 149 height 14
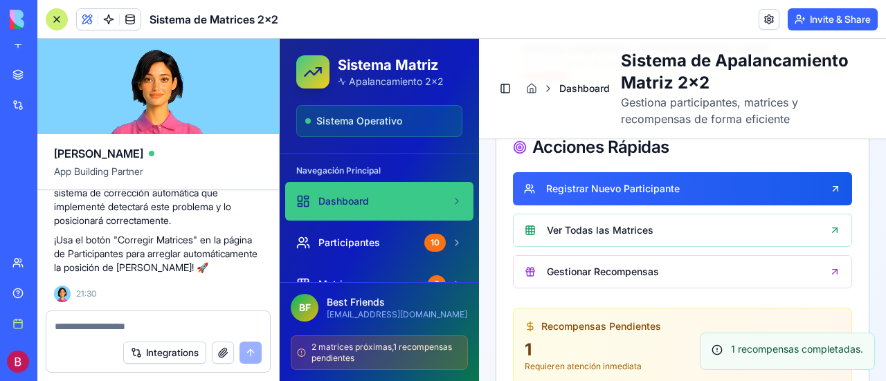
scroll to position [761, 0]
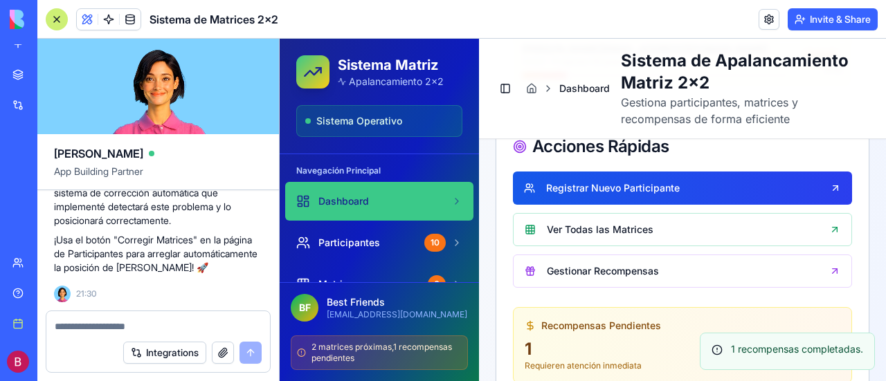
click at [625, 177] on link "Registrar Nuevo Participante" at bounding box center [682, 188] width 339 height 33
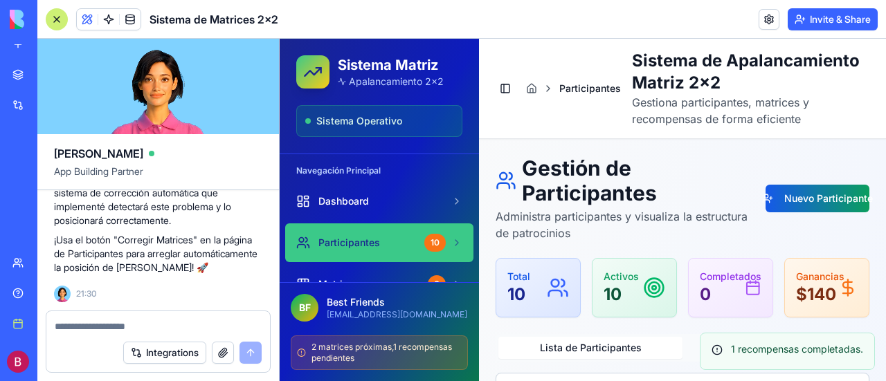
click at [814, 199] on button "Nuevo Participante" at bounding box center [817, 199] width 104 height 28
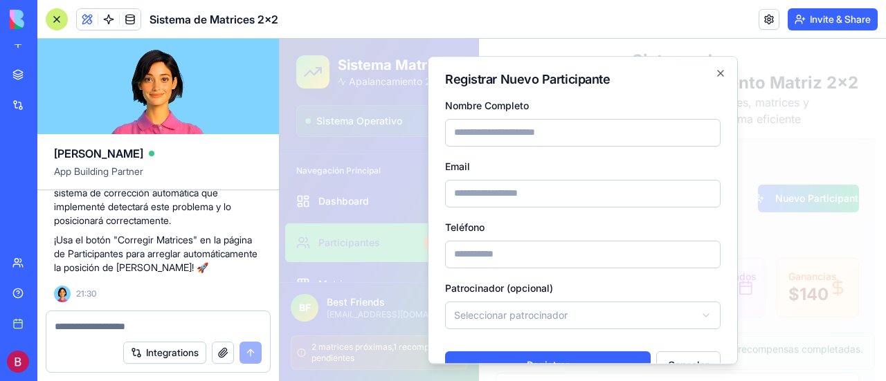
click at [524, 129] on input "Nombre Completo" at bounding box center [582, 133] width 275 height 28
type input "*****"
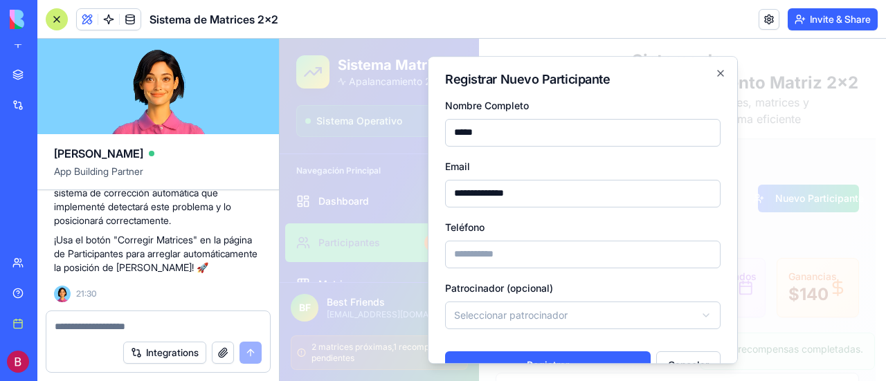
type input "**********"
type input "****"
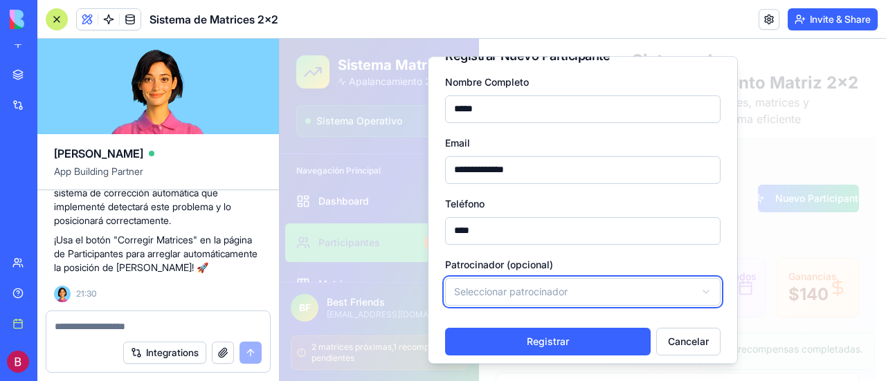
scroll to position [31, 0]
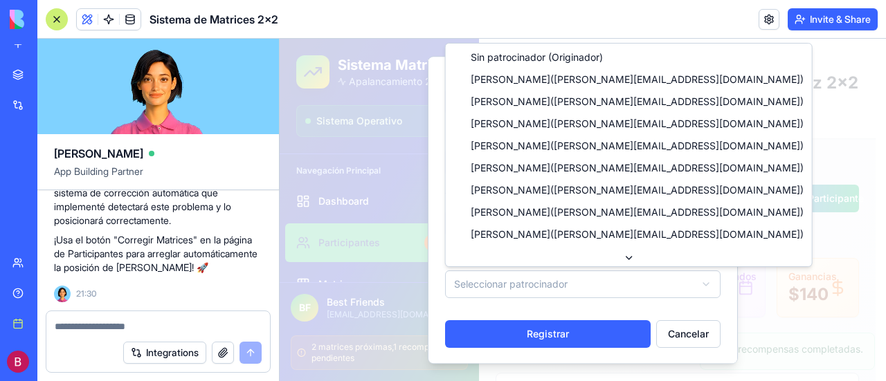
scroll to position [44, 0]
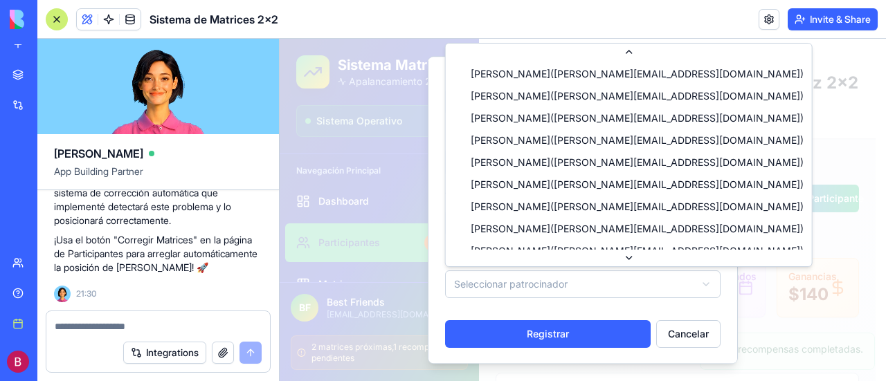
select select "**********"
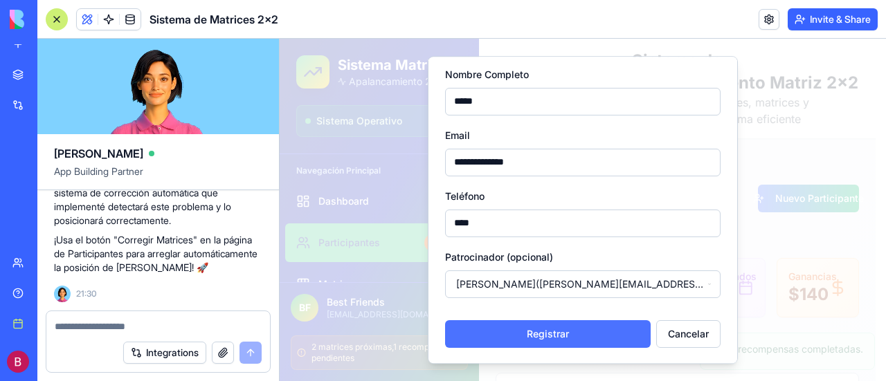
click at [534, 335] on button "Registrar" at bounding box center [547, 334] width 205 height 28
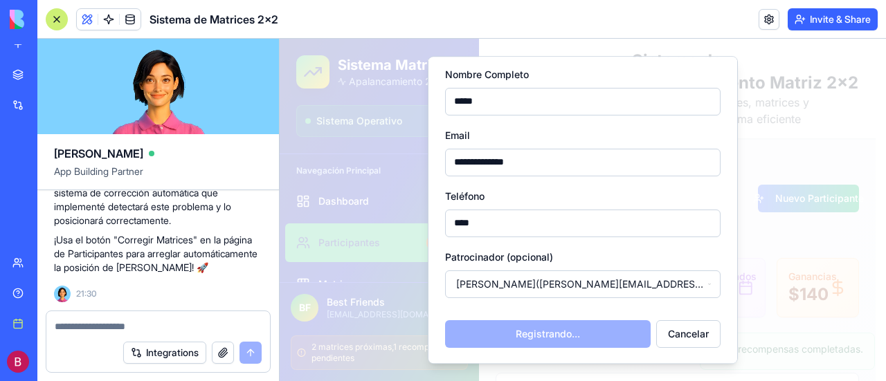
select select
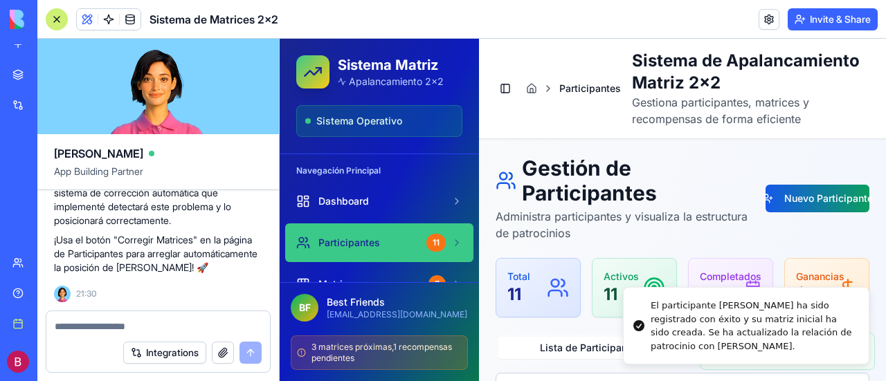
click at [821, 197] on button "Nuevo Participante" at bounding box center [817, 199] width 104 height 28
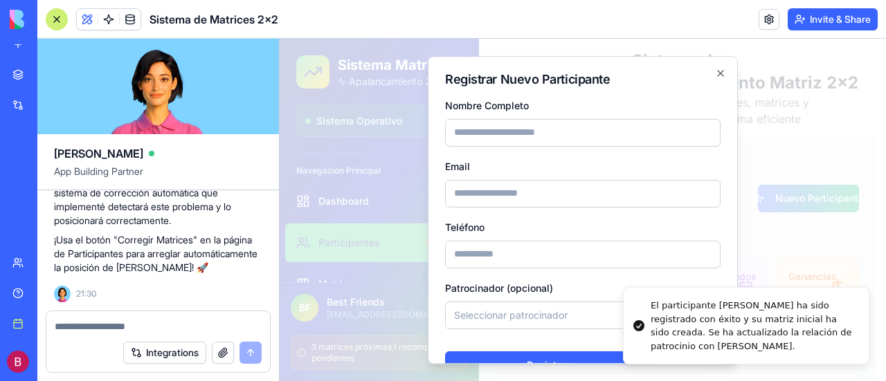
click at [526, 136] on input "Nombre Completo" at bounding box center [582, 133] width 275 height 28
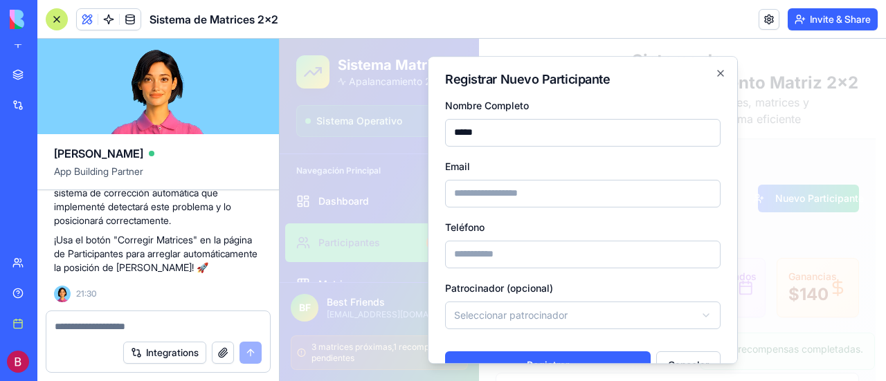
type input "*****"
type input "*"
type input "**********"
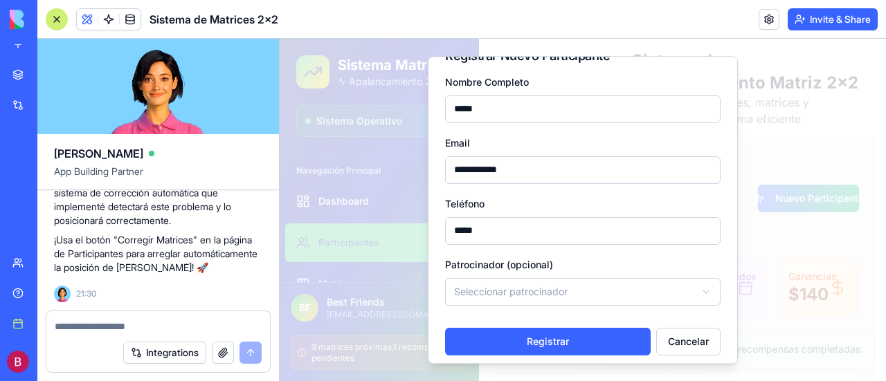
scroll to position [31, 0]
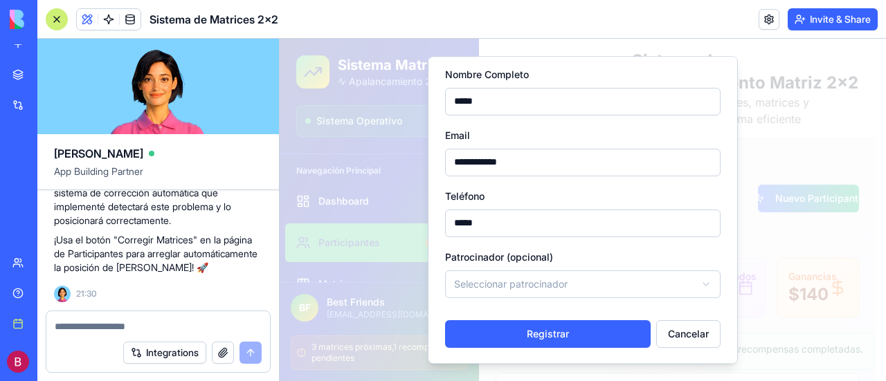
type input "*****"
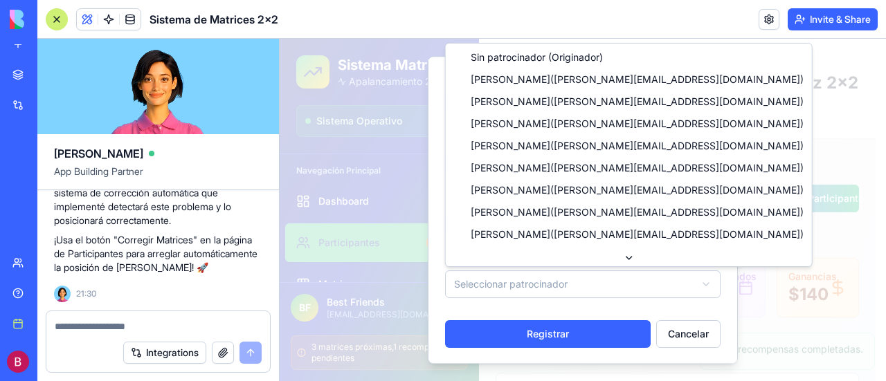
select select "**********"
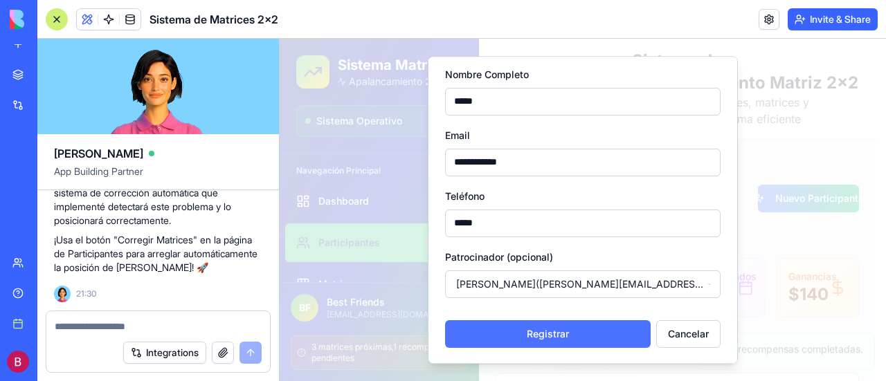
click at [524, 329] on button "Registrar" at bounding box center [547, 334] width 205 height 28
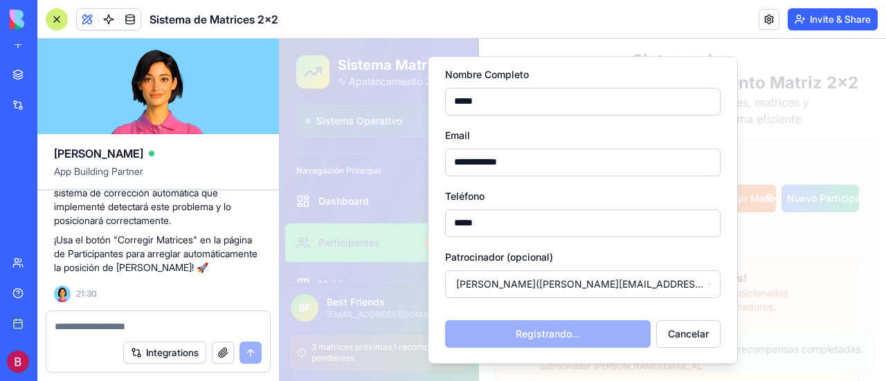
click at [89, 326] on textarea at bounding box center [159, 327] width 208 height 14
type textarea "*"
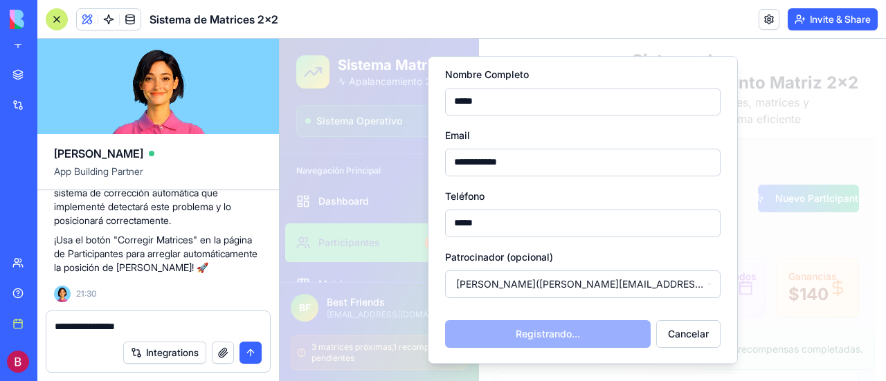
type textarea "**********"
select select
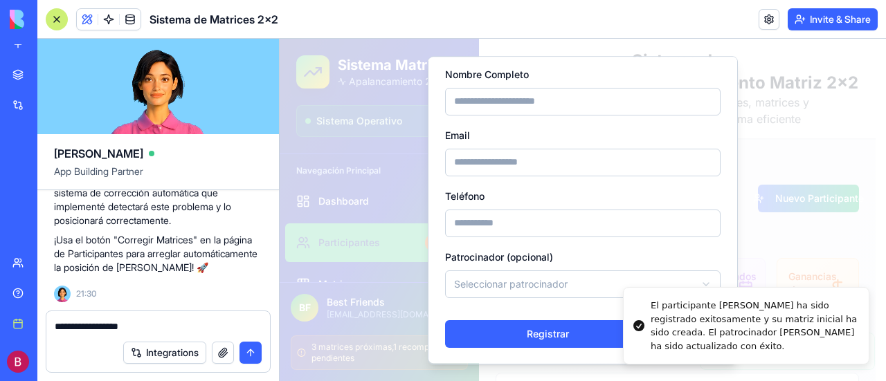
type textarea "**********"
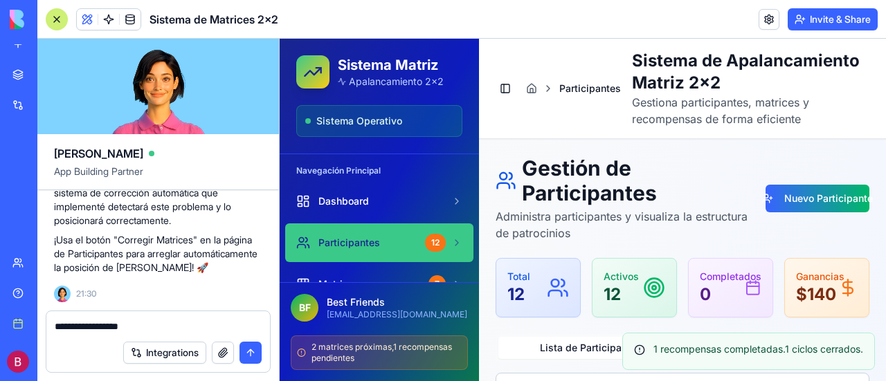
click at [154, 331] on textarea "**********" at bounding box center [159, 327] width 208 height 14
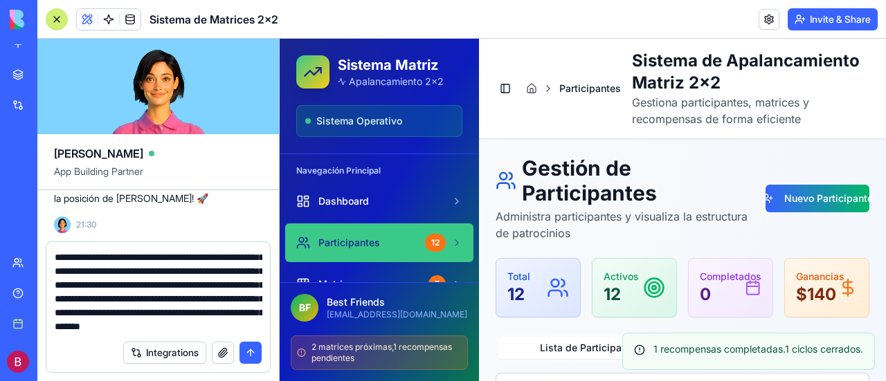
scroll to position [68, 0]
type textarea "**********"
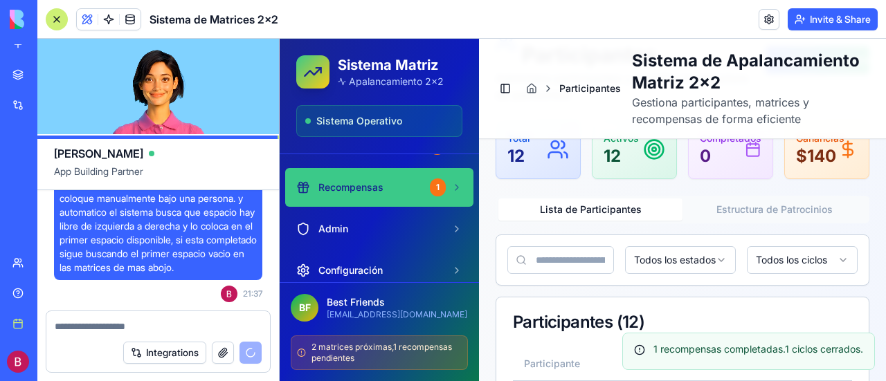
scroll to position [69, 0]
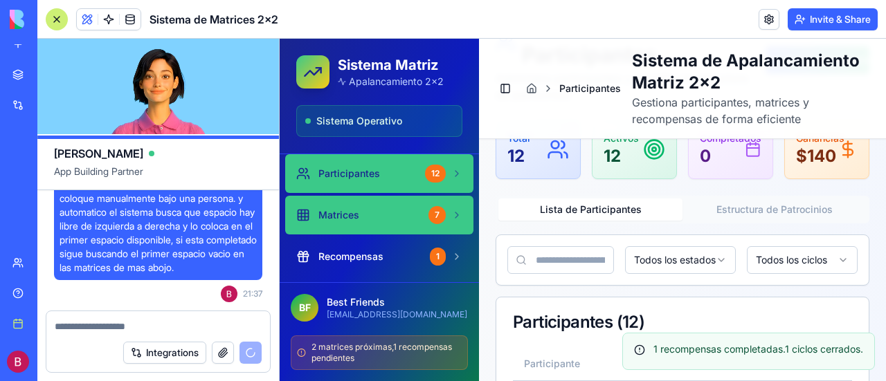
click at [343, 208] on span "Matrices" at bounding box center [338, 215] width 41 height 14
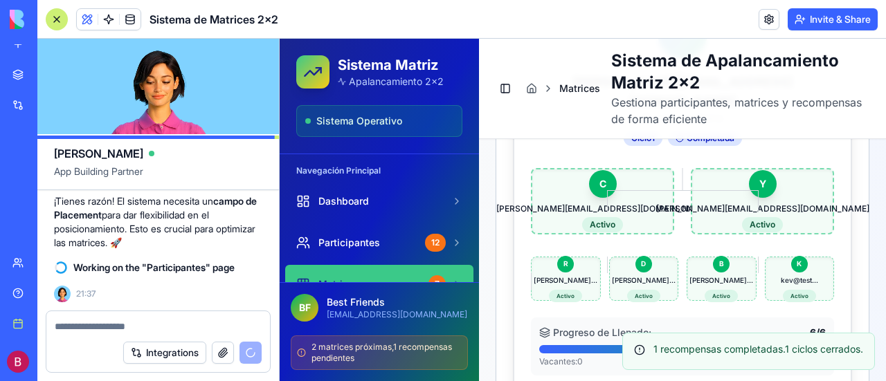
scroll to position [761, 0]
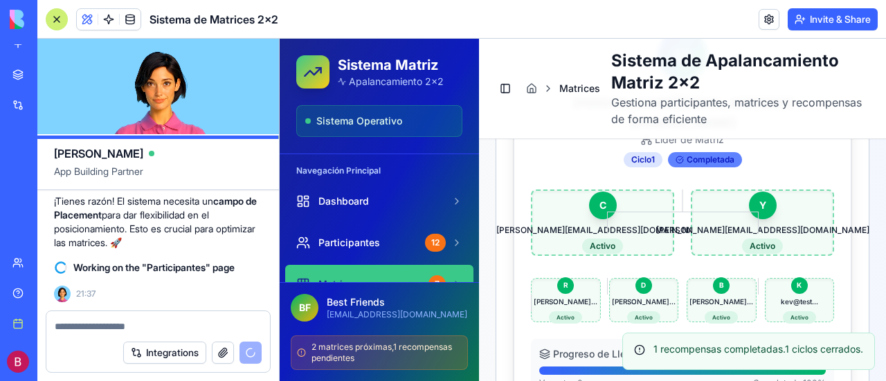
click at [705, 158] on div "Completada" at bounding box center [705, 159] width 74 height 15
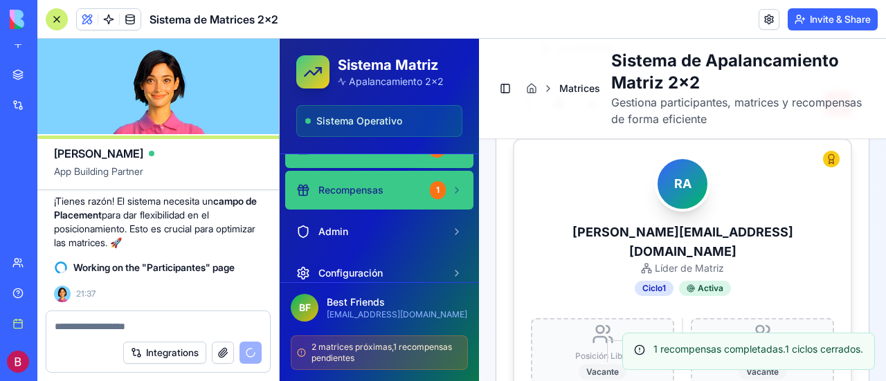
scroll to position [158, 0]
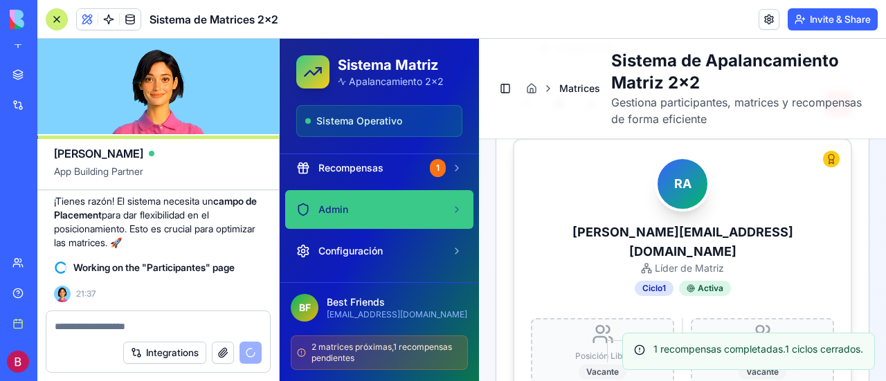
click at [325, 201] on link "Admin" at bounding box center [379, 209] width 188 height 39
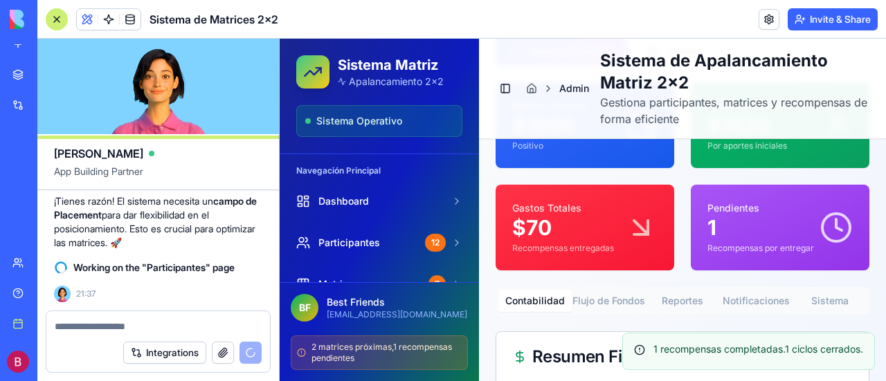
scroll to position [277, 0]
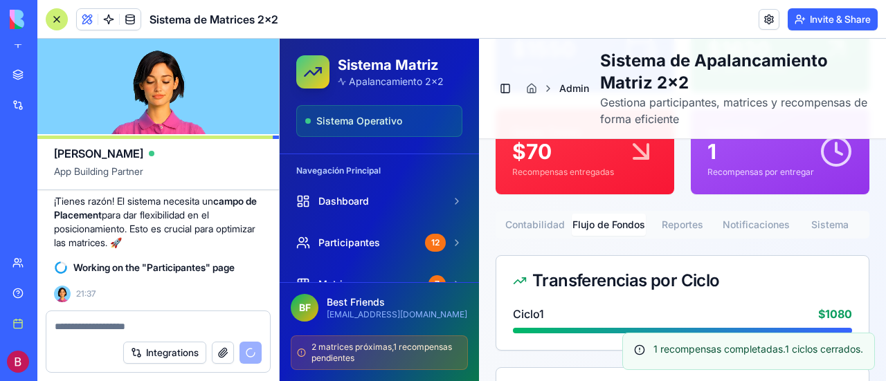
click at [618, 225] on button "Flujo de Fondos" at bounding box center [607, 225] width 73 height 22
click at [676, 221] on button "Reportes" at bounding box center [681, 225] width 73 height 22
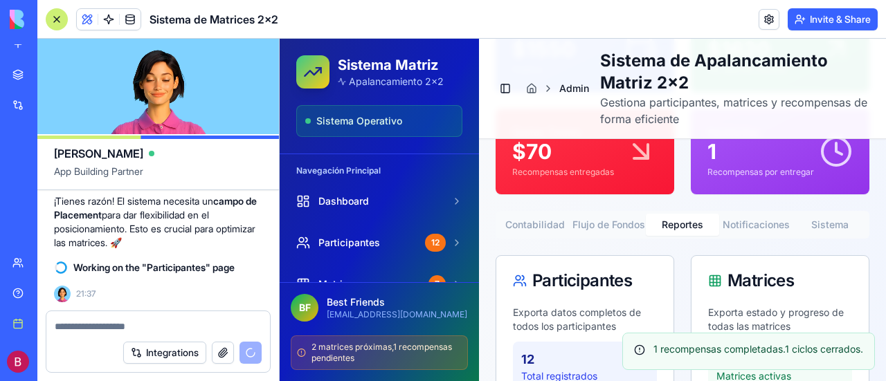
click at [676, 221] on button "Reportes" at bounding box center [681, 225] width 73 height 22
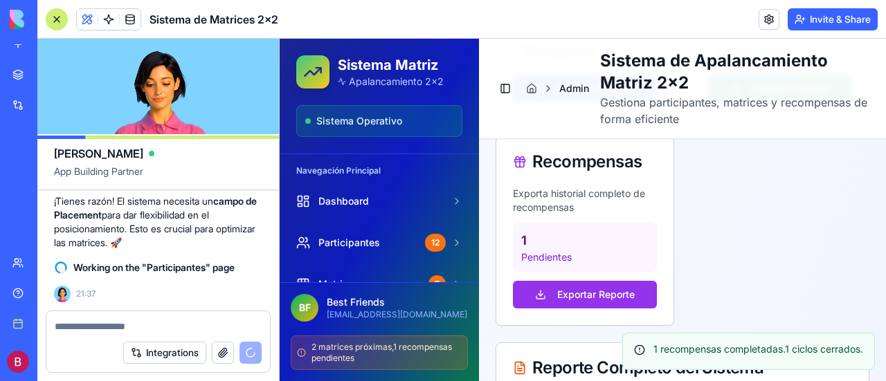
scroll to position [761, 0]
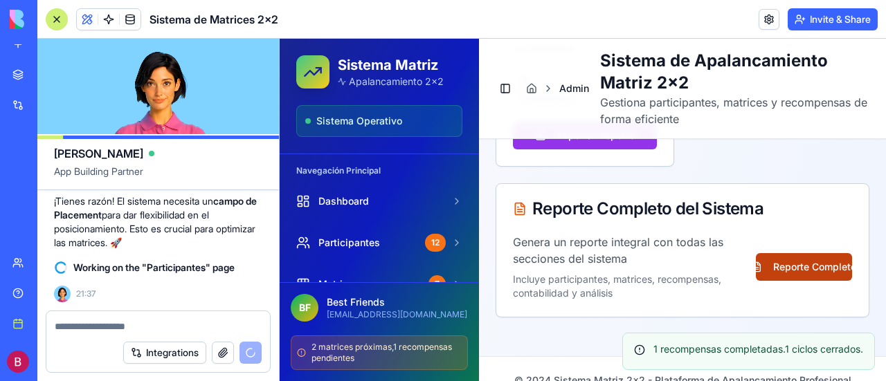
click at [816, 259] on button "Reporte Completo" at bounding box center [803, 267] width 96 height 28
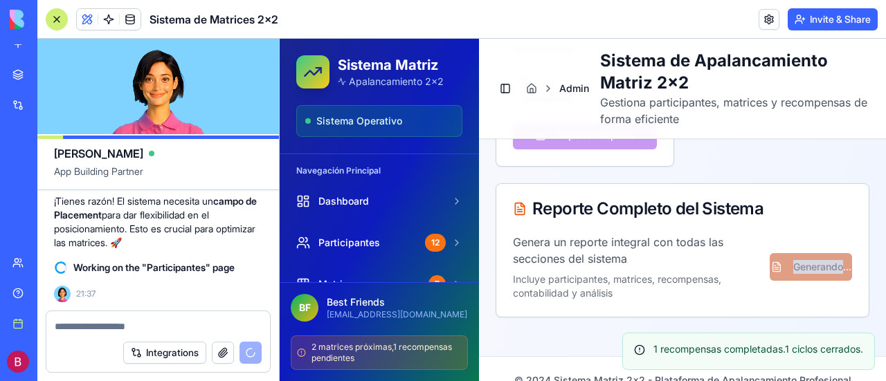
click at [816, 259] on div "Genera un reporte integral con todas las secciones del sistema Incluye particip…" at bounding box center [682, 267] width 339 height 66
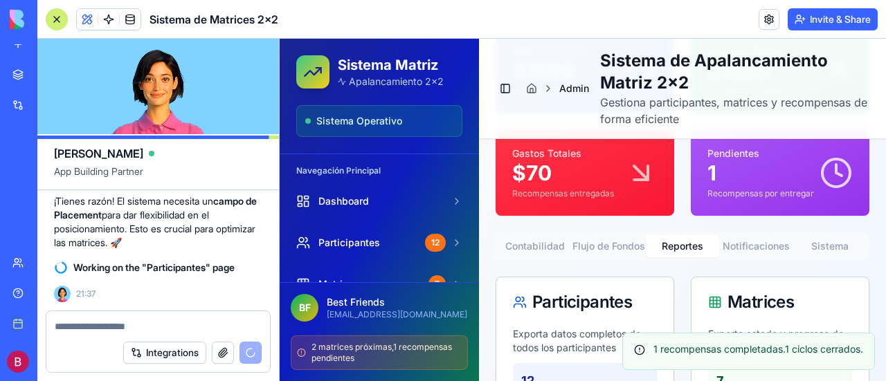
scroll to position [277, 0]
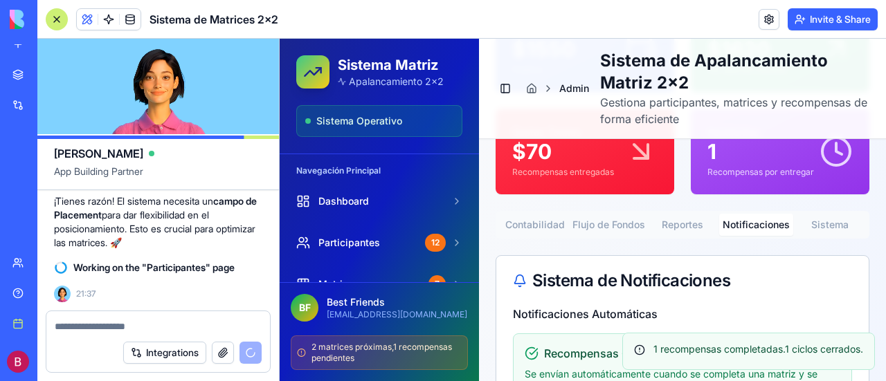
click at [748, 221] on button "Notificaciones" at bounding box center [755, 225] width 73 height 22
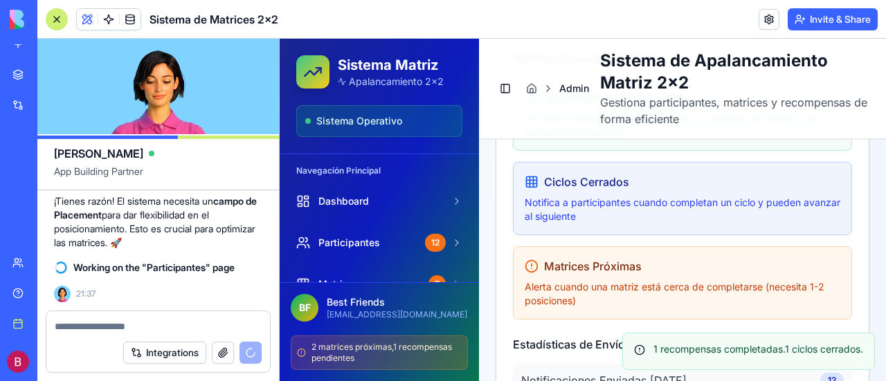
scroll to position [553, 0]
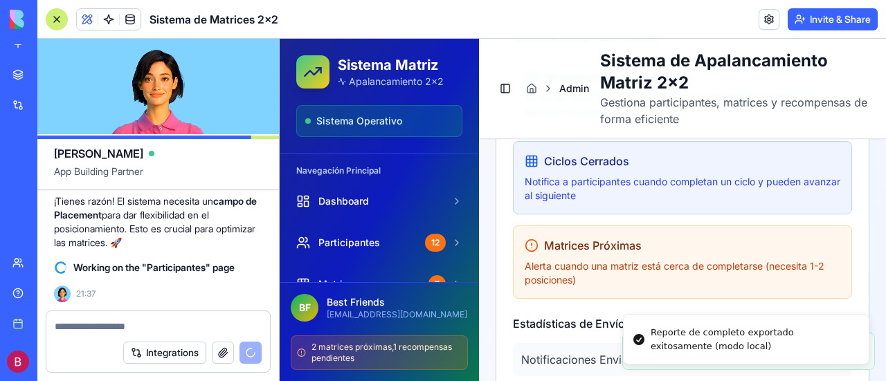
click at [696, 178] on p "Notifica a participantes cuando completan un ciclo y pueden avanzar al siguiente" at bounding box center [681, 189] width 315 height 28
click at [672, 349] on div "Reporte de completo exportado exitosamente (modo local)" at bounding box center [753, 339] width 207 height 27
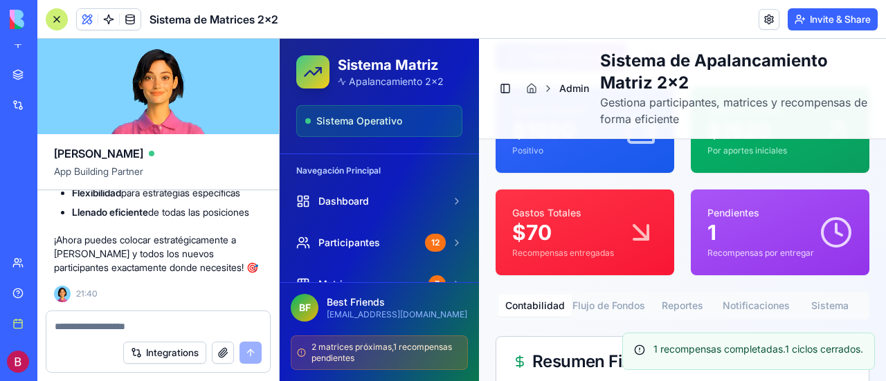
scroll to position [157, 0]
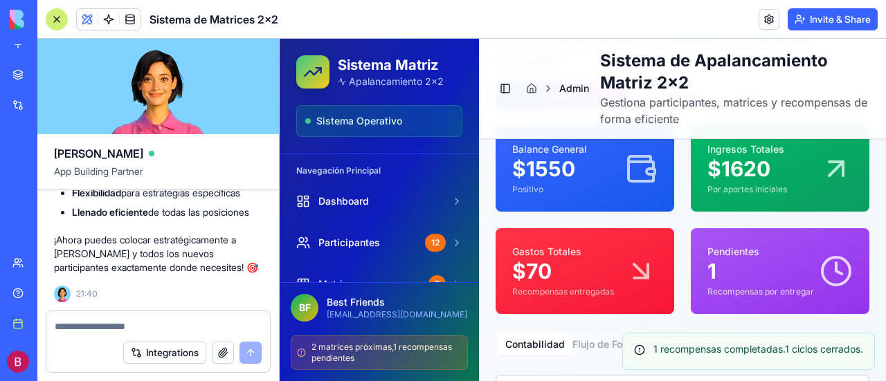
click at [819, 271] on icon at bounding box center [835, 271] width 33 height 33
click at [737, 268] on p "1" at bounding box center [760, 271] width 107 height 25
click at [576, 268] on p "$ 70" at bounding box center [563, 271] width 102 height 25
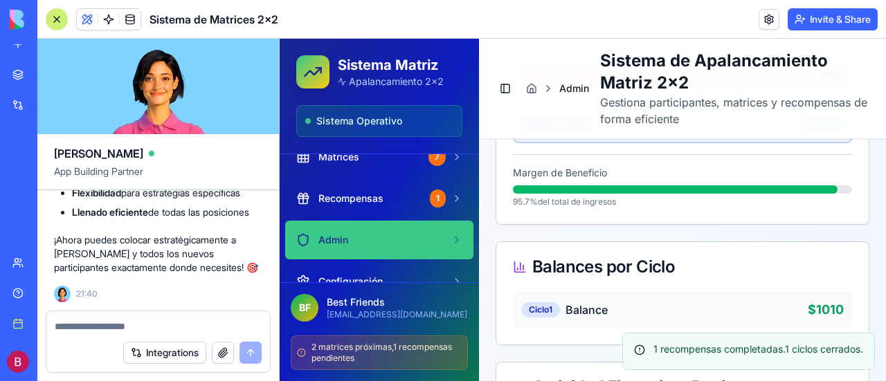
scroll to position [138, 0]
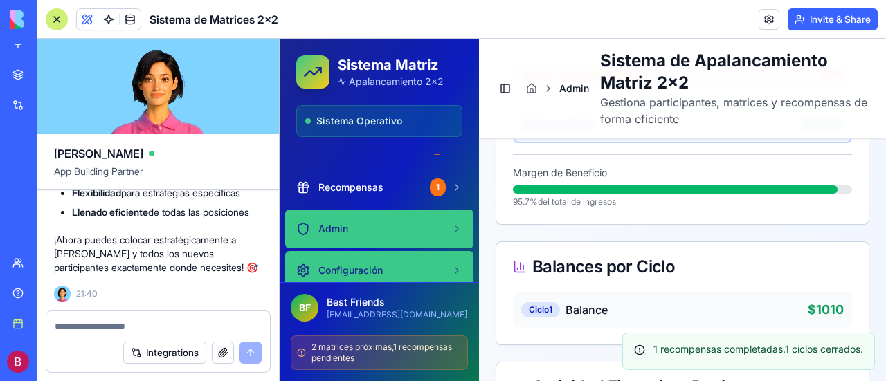
click at [361, 264] on span "Configuración" at bounding box center [350, 271] width 64 height 14
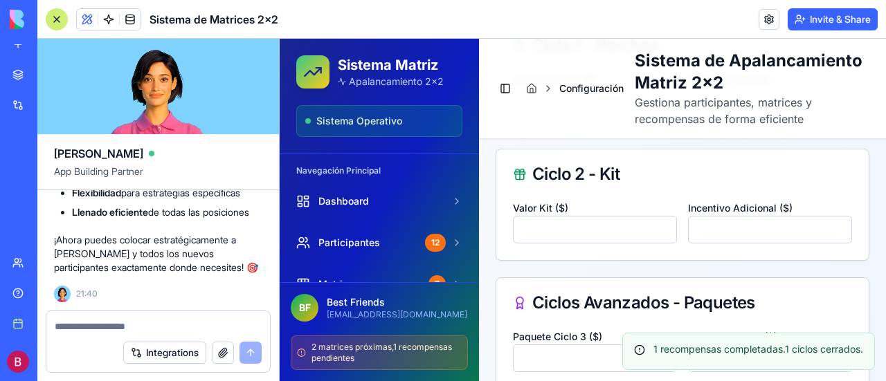
scroll to position [434, 0]
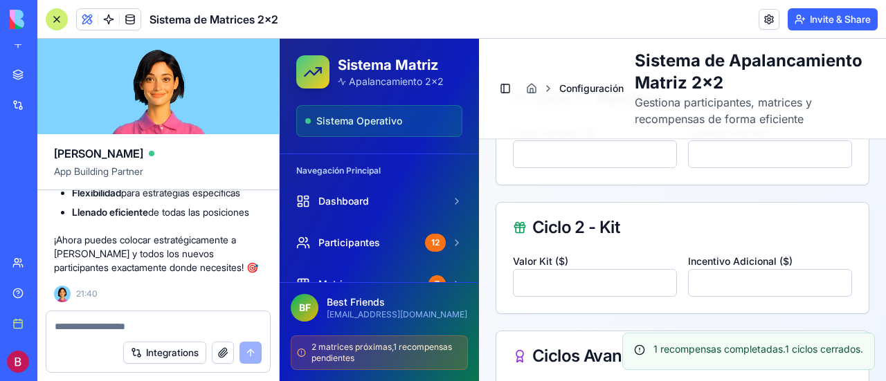
click at [830, 297] on input "*****" at bounding box center [770, 283] width 164 height 28
click at [830, 253] on div "Ciclo 2 - Kit" at bounding box center [682, 228] width 372 height 50
click at [825, 297] on input "*****" at bounding box center [770, 283] width 164 height 28
type input "***"
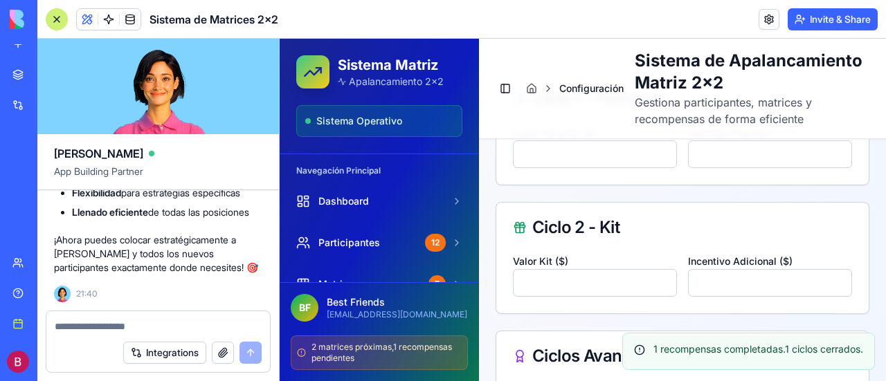
click at [825, 297] on input "***" at bounding box center [770, 283] width 164 height 28
click at [672, 236] on div "Ciclo 2 - Kit" at bounding box center [682, 227] width 339 height 17
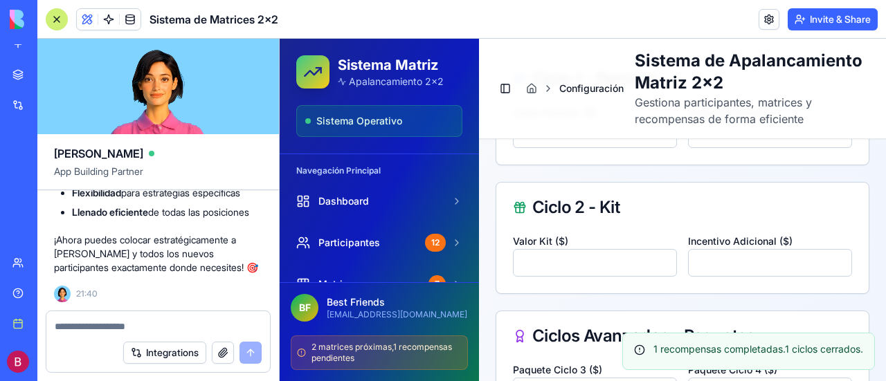
scroll to position [432, 0]
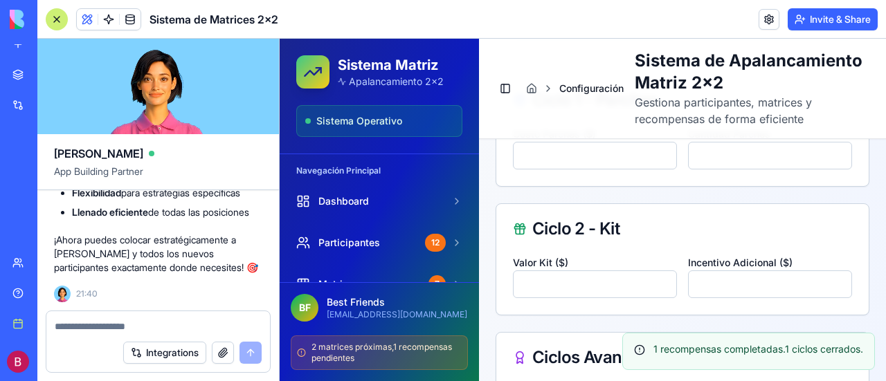
click at [599, 298] on input "***" at bounding box center [595, 285] width 164 height 28
click at [673, 237] on div "Ciclo 2 - Kit" at bounding box center [682, 229] width 339 height 17
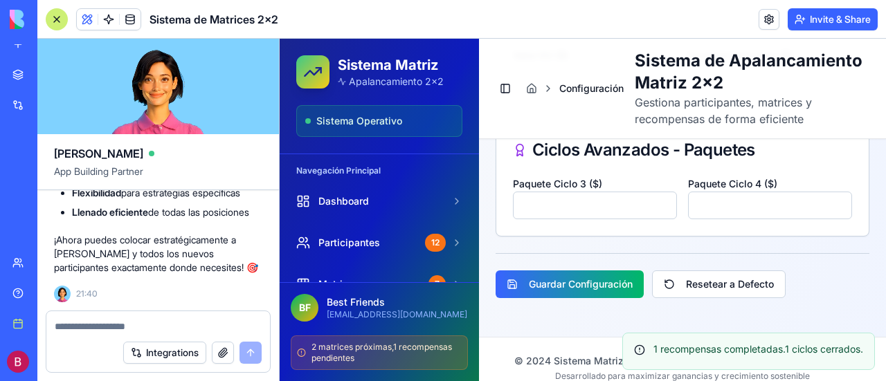
scroll to position [709, 0]
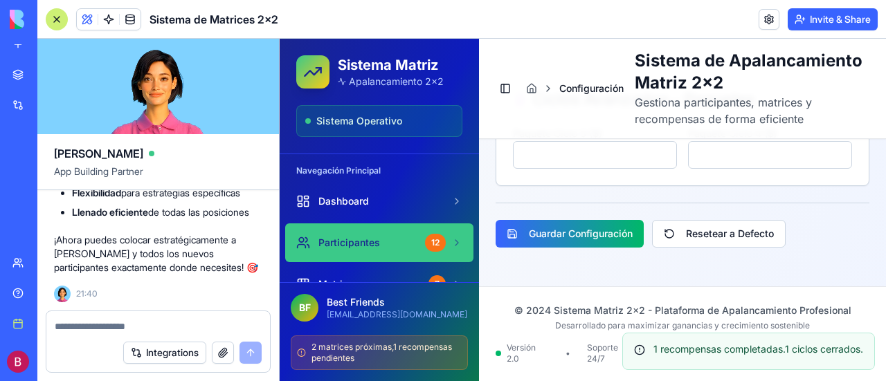
click at [363, 245] on span "Participantes" at bounding box center [349, 243] width 62 height 14
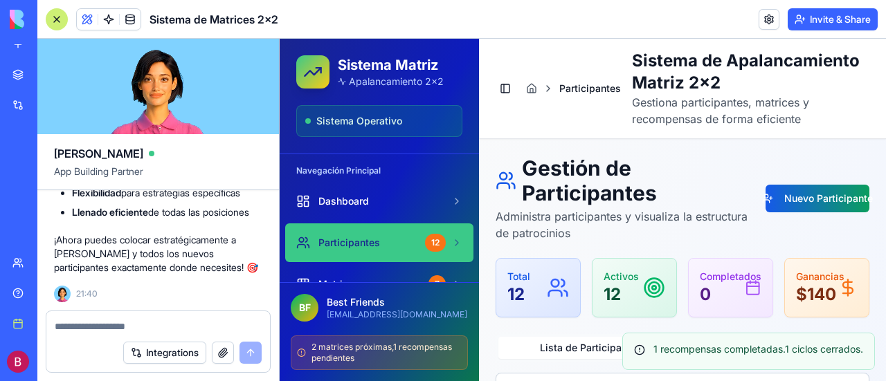
click at [818, 199] on button "Nuevo Participante" at bounding box center [817, 199] width 104 height 28
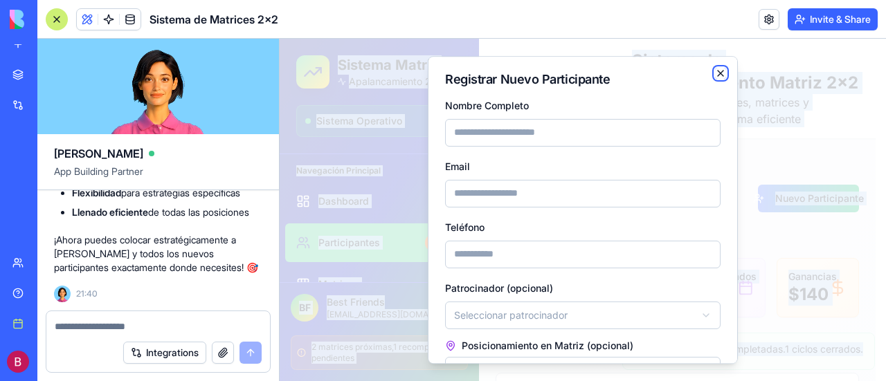
click at [717, 74] on icon "button" at bounding box center [720, 74] width 6 height 6
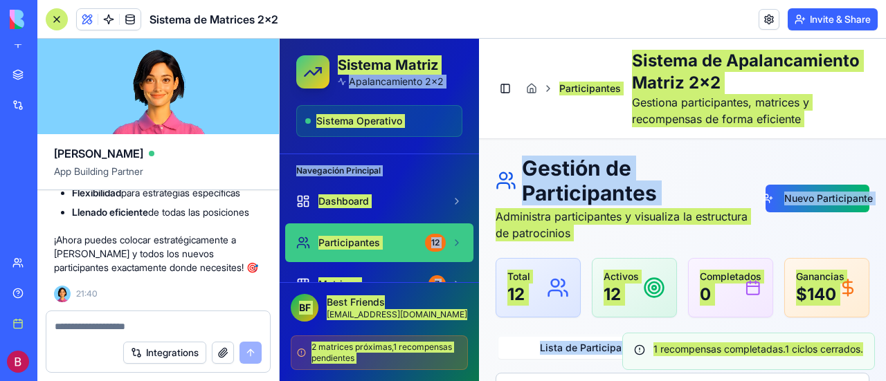
click at [107, 325] on textarea at bounding box center [159, 327] width 208 height 14
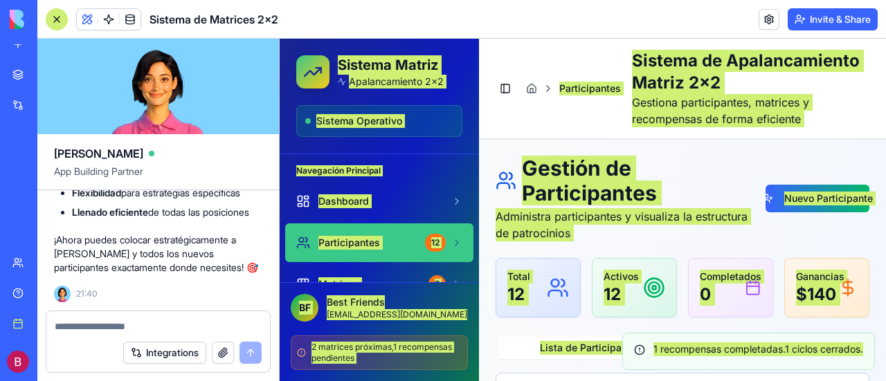
click at [115, 324] on textarea at bounding box center [159, 327] width 208 height 14
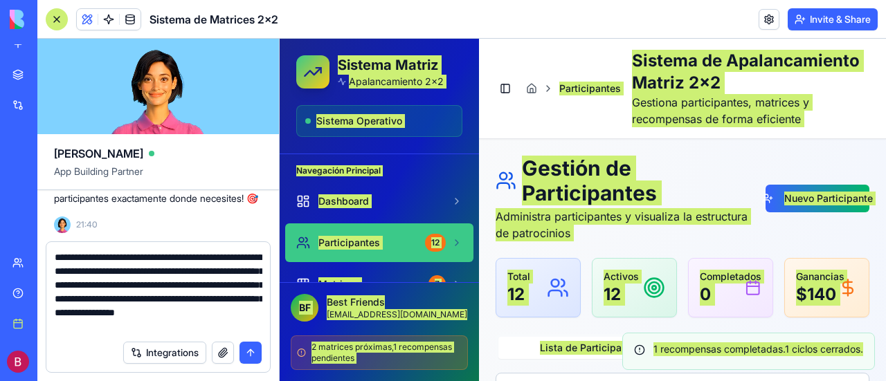
scroll to position [12, 0]
click at [185, 315] on textarea "**********" at bounding box center [159, 291] width 208 height 83
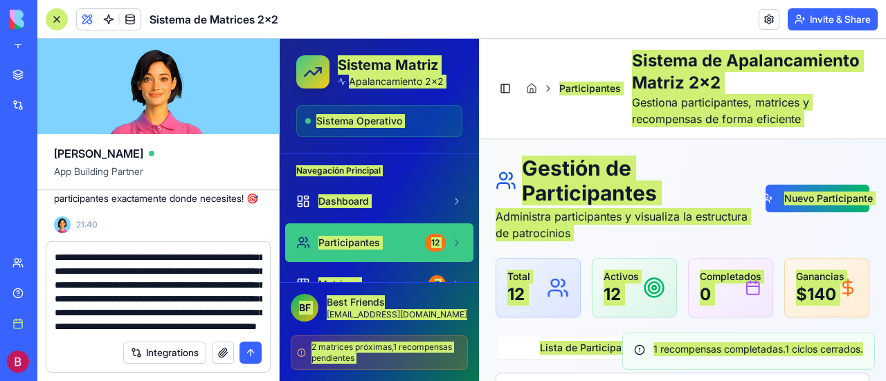
scroll to position [55, 0]
type textarea "**********"
click at [248, 351] on button "submit" at bounding box center [250, 353] width 22 height 22
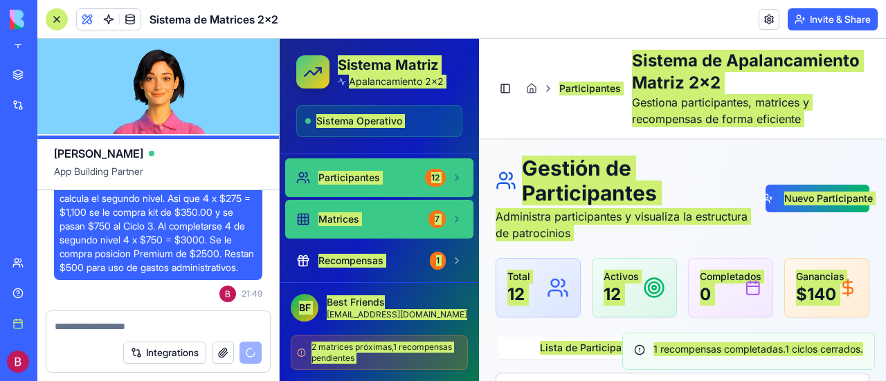
scroll to position [138, 0]
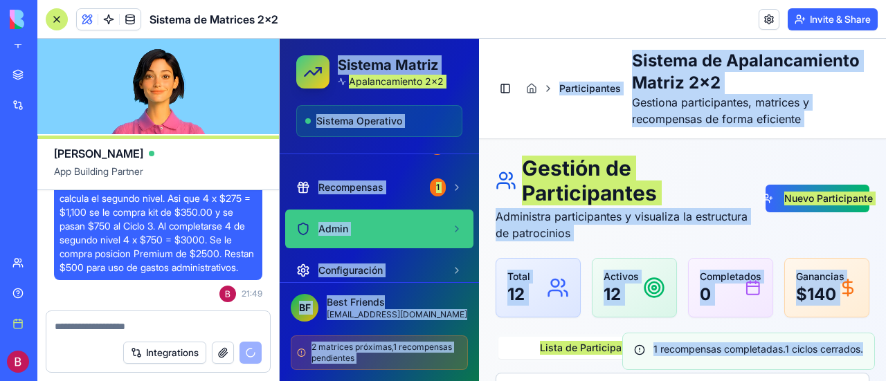
click at [353, 227] on div "Admin" at bounding box center [370, 229] width 149 height 14
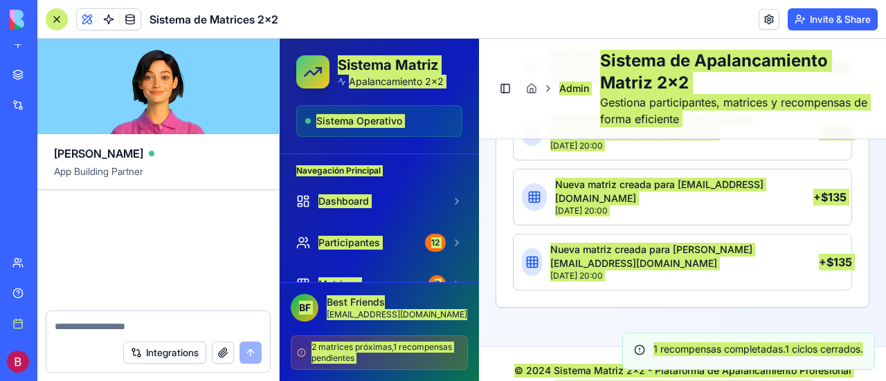
scroll to position [17730, 0]
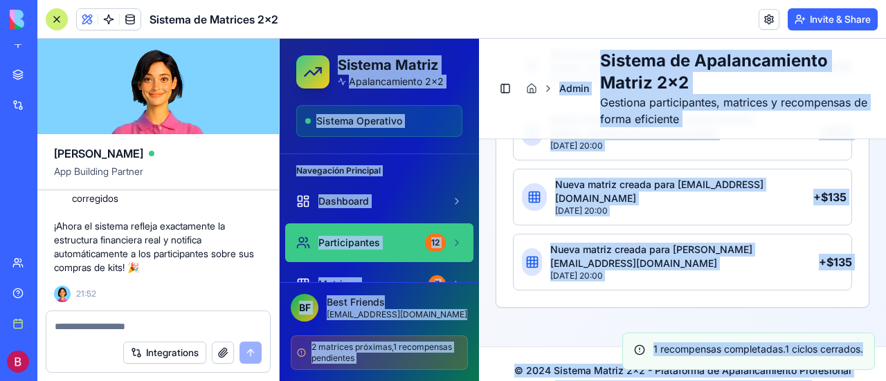
click at [365, 242] on span "Participantes" at bounding box center [349, 243] width 62 height 14
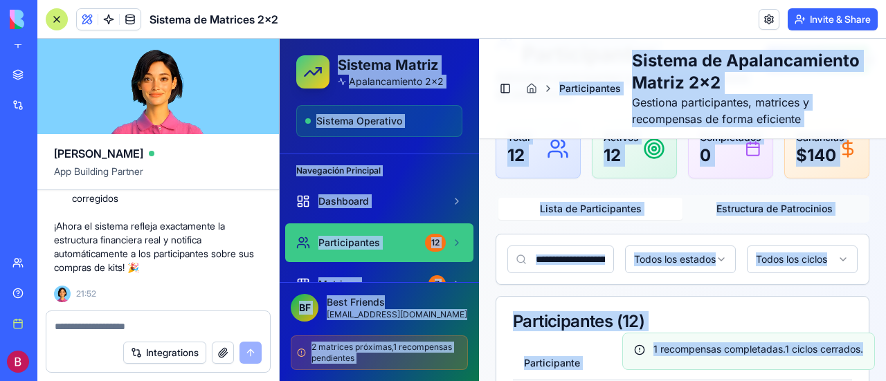
scroll to position [69, 0]
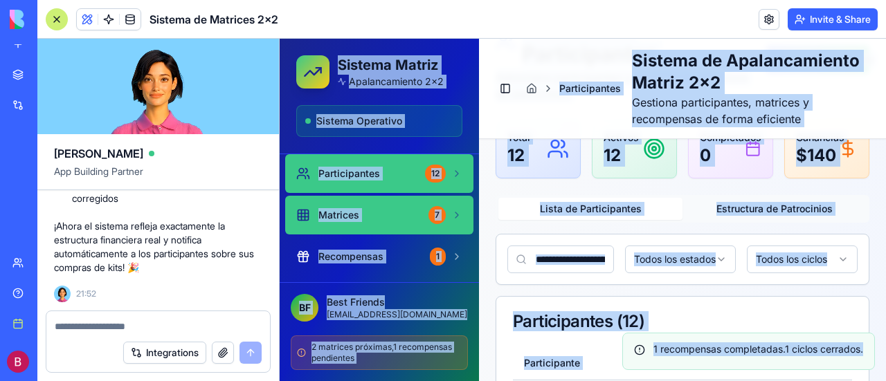
click at [341, 213] on span "Matrices" at bounding box center [338, 215] width 41 height 14
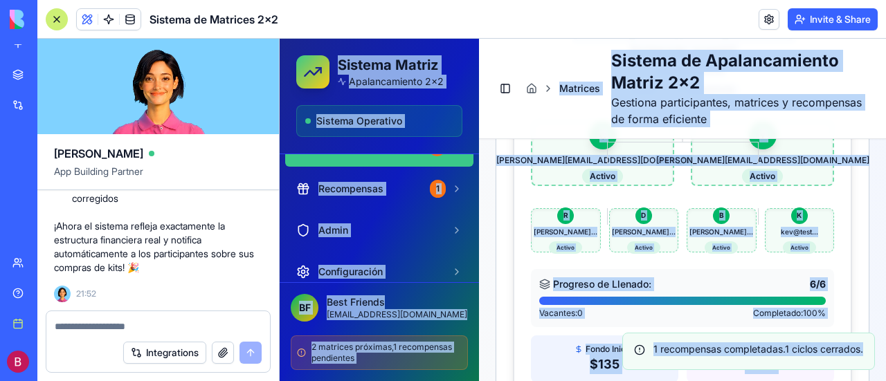
scroll to position [138, 0]
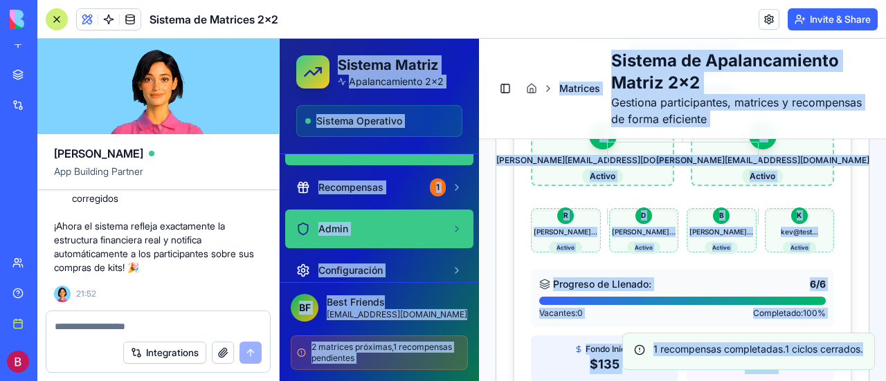
click at [366, 217] on link "Admin" at bounding box center [379, 229] width 188 height 39
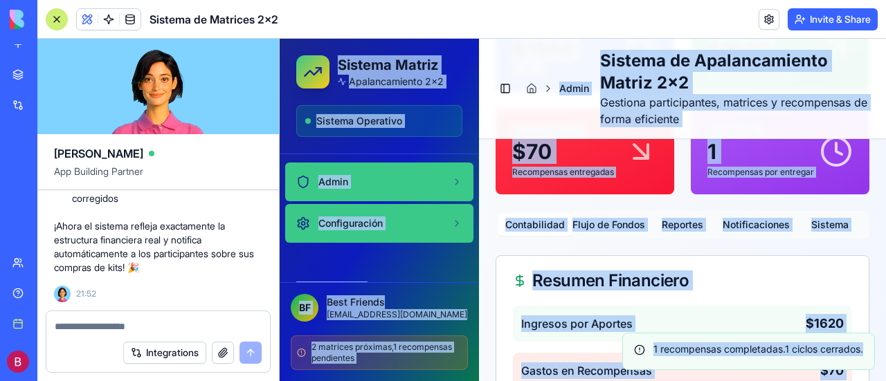
scroll to position [208, 0]
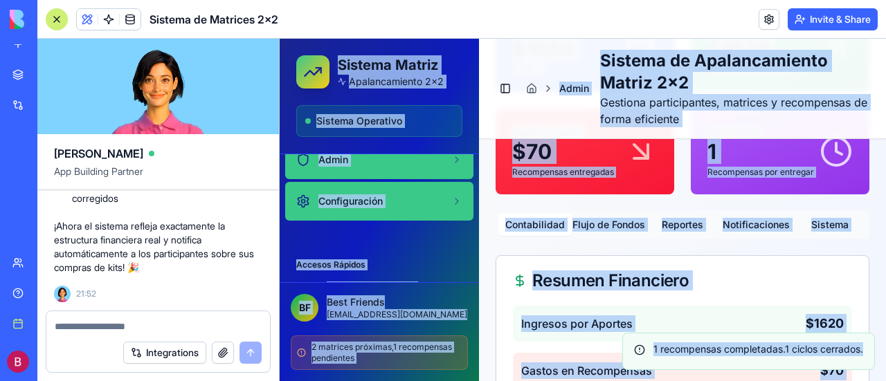
click at [372, 193] on link "Configuración" at bounding box center [379, 201] width 188 height 39
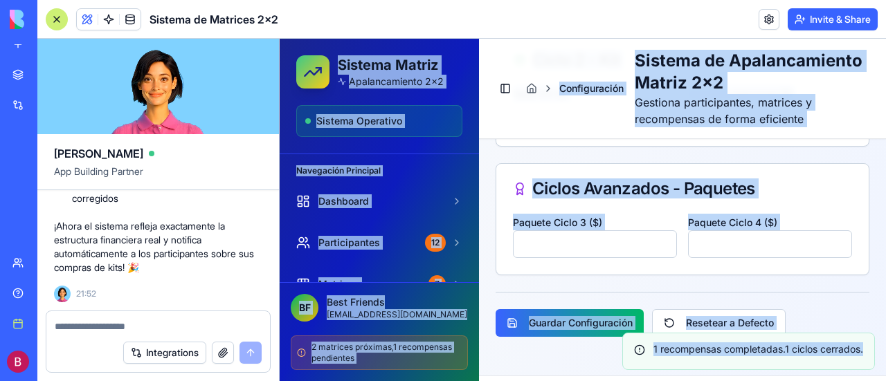
scroll to position [623, 0]
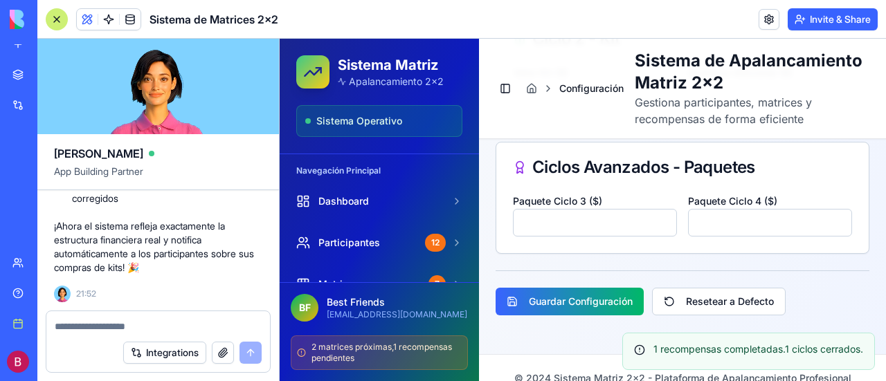
click at [657, 237] on input "******" at bounding box center [595, 223] width 164 height 28
click at [660, 237] on input "***" at bounding box center [595, 223] width 164 height 28
click at [660, 237] on input "******" at bounding box center [595, 223] width 164 height 28
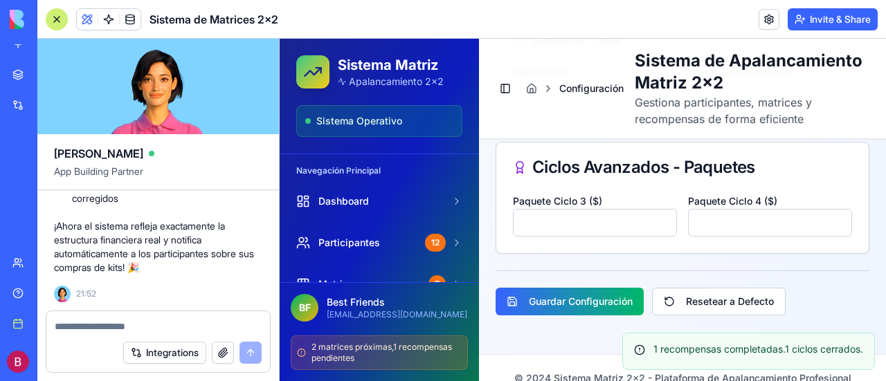
click at [660, 237] on input "******" at bounding box center [595, 223] width 164 height 28
drag, startPoint x: 553, startPoint y: 241, endPoint x: 530, endPoint y: 241, distance: 23.5
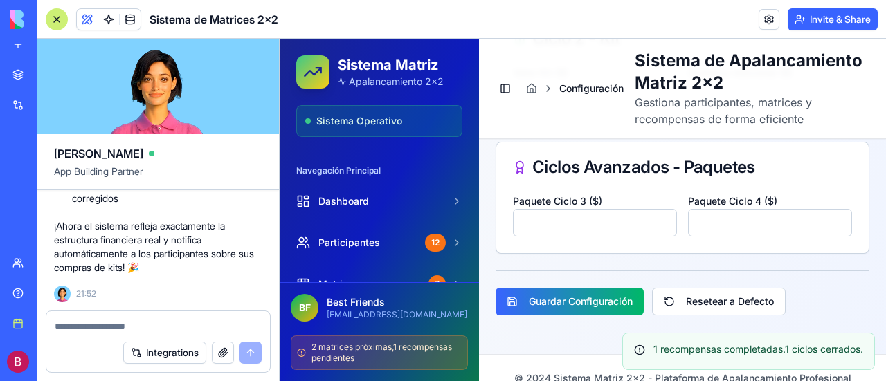
click at [530, 237] on input "******" at bounding box center [595, 223] width 164 height 28
type input "******"
click at [593, 286] on form "Configuración General Aporte Inicial ($) *** Total de Ciclos * Ciclo 1 - Parche…" at bounding box center [682, 36] width 374 height 560
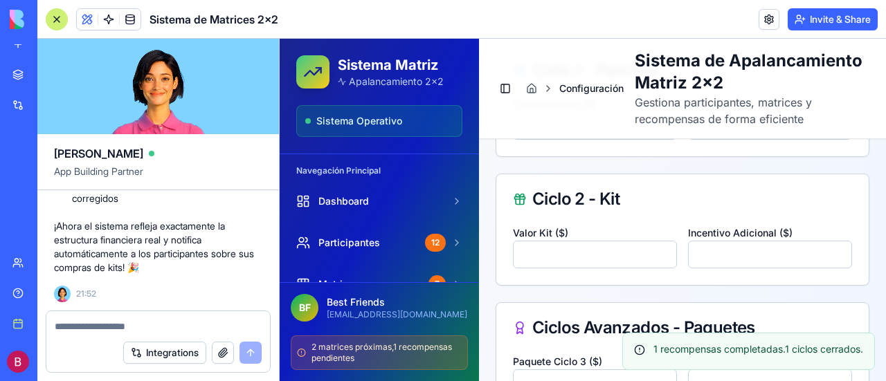
scroll to position [484, 0]
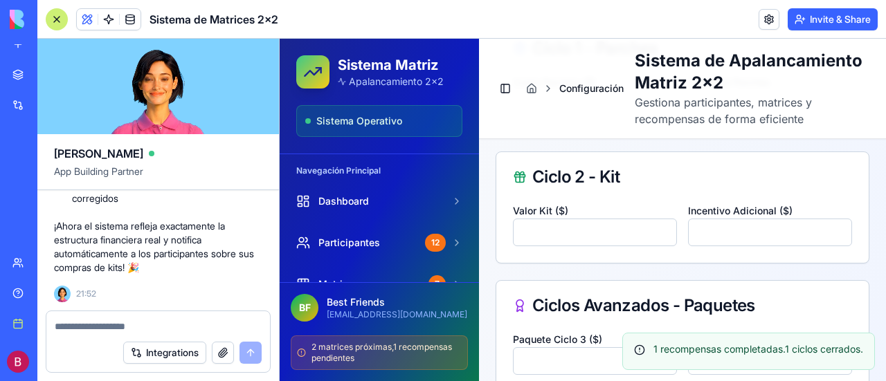
drag, startPoint x: 542, startPoint y: 251, endPoint x: 516, endPoint y: 254, distance: 26.4
click at [516, 246] on input "***" at bounding box center [595, 233] width 164 height 28
type input "******"
click at [679, 202] on div "Ciclo 2 - Kit" at bounding box center [682, 177] width 372 height 50
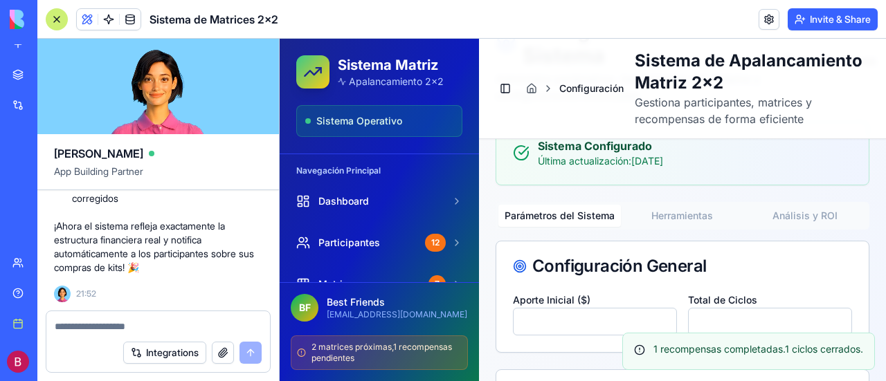
scroll to position [138, 0]
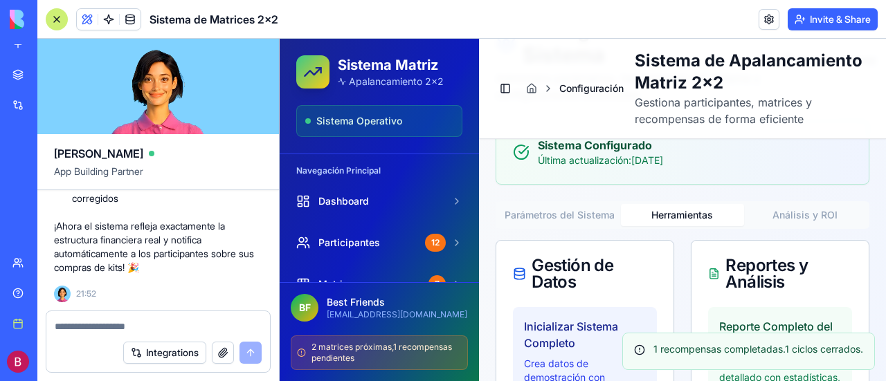
click at [677, 226] on button "Herramientas" at bounding box center [682, 215] width 122 height 22
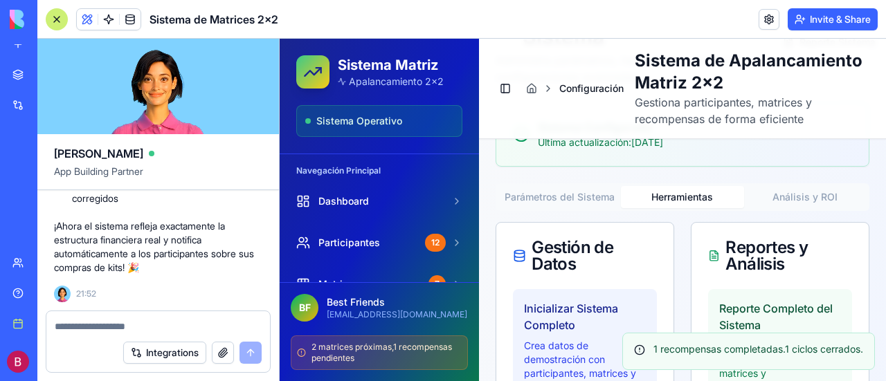
scroll to position [66, 0]
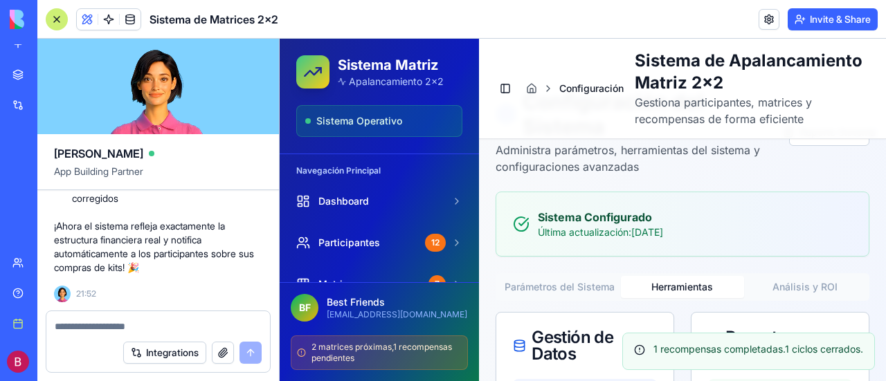
click at [802, 298] on button "Análisis y ROI" at bounding box center [805, 287] width 122 height 22
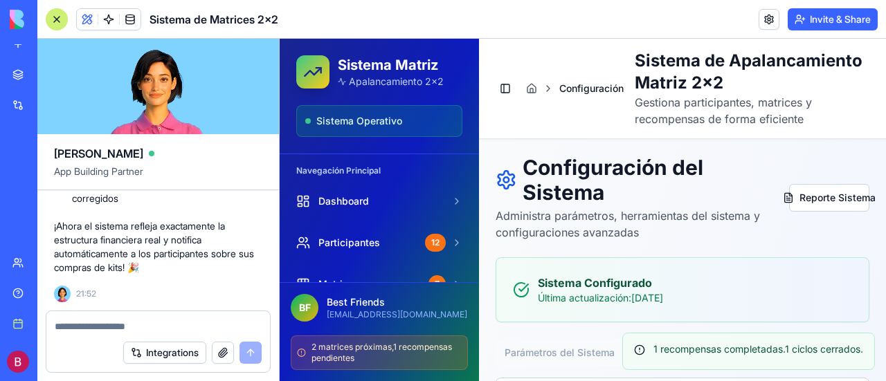
scroll to position [0, 0]
click at [843, 212] on button "Reporte Sistema" at bounding box center [829, 199] width 80 height 28
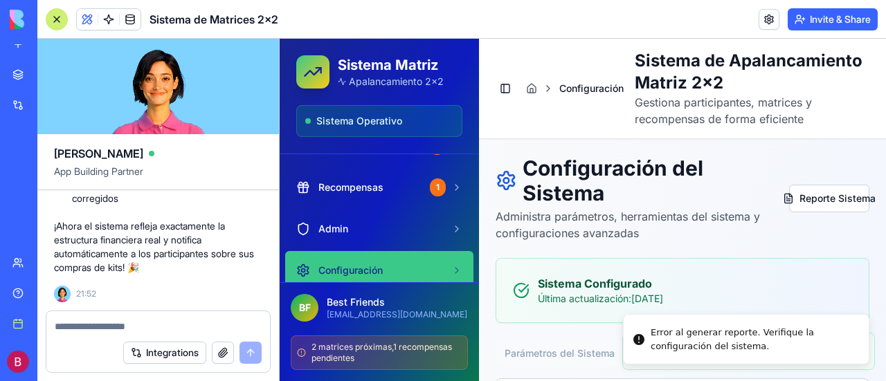
scroll to position [208, 0]
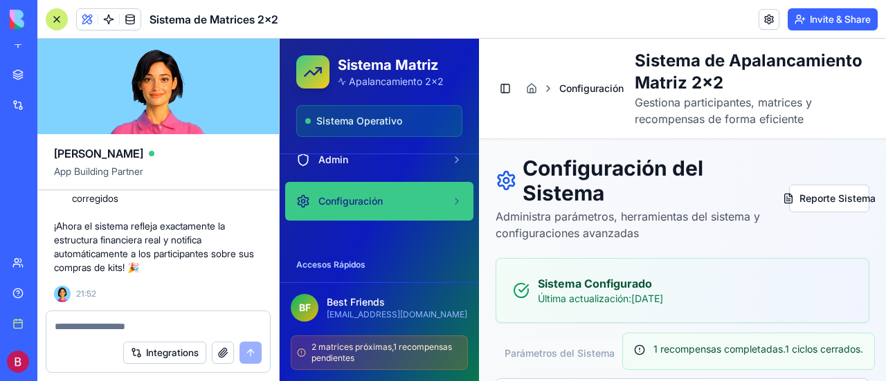
click at [362, 203] on span "Configuración" at bounding box center [350, 201] width 64 height 14
click at [451, 201] on icon at bounding box center [456, 201] width 11 height 11
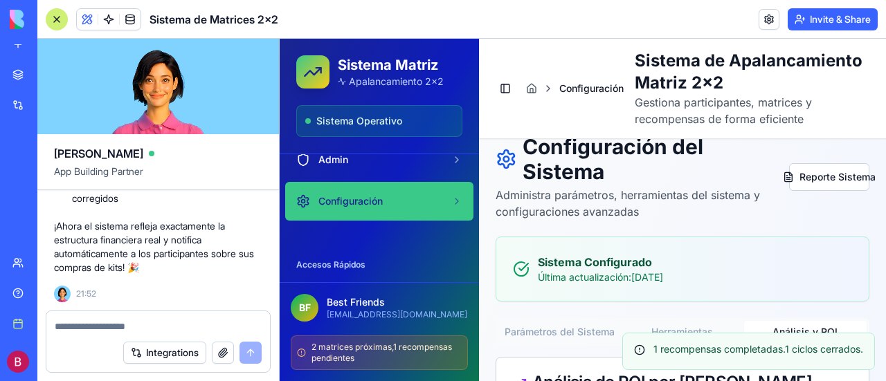
scroll to position [0, 0]
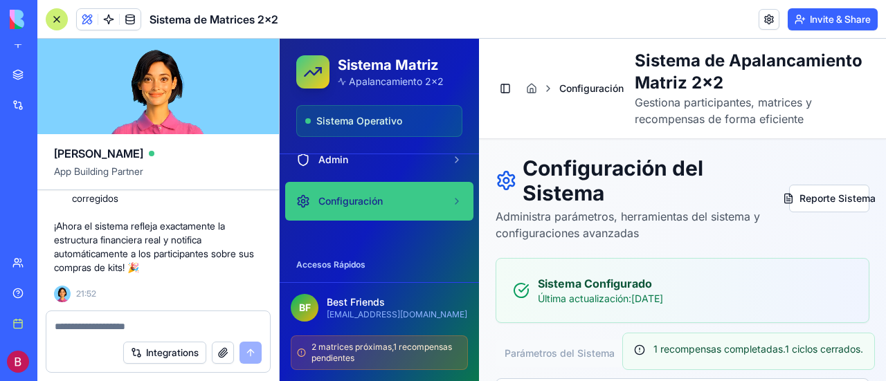
click at [145, 320] on textarea at bounding box center [159, 327] width 208 height 14
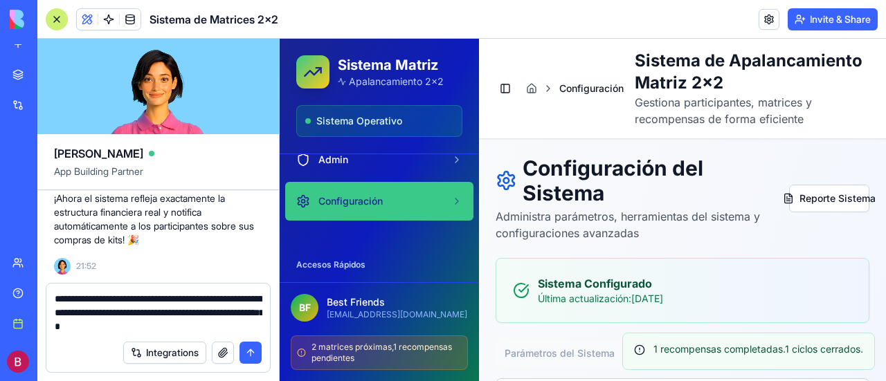
type textarea "**********"
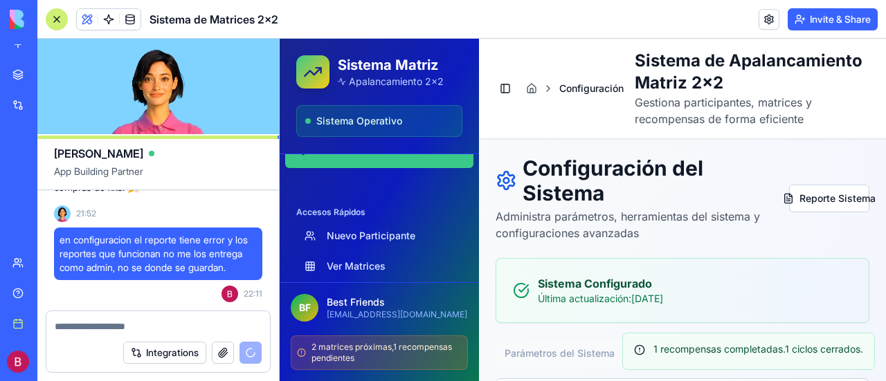
click at [531, 94] on icon at bounding box center [531, 88] width 11 height 11
click at [546, 94] on icon at bounding box center [547, 88] width 11 height 11
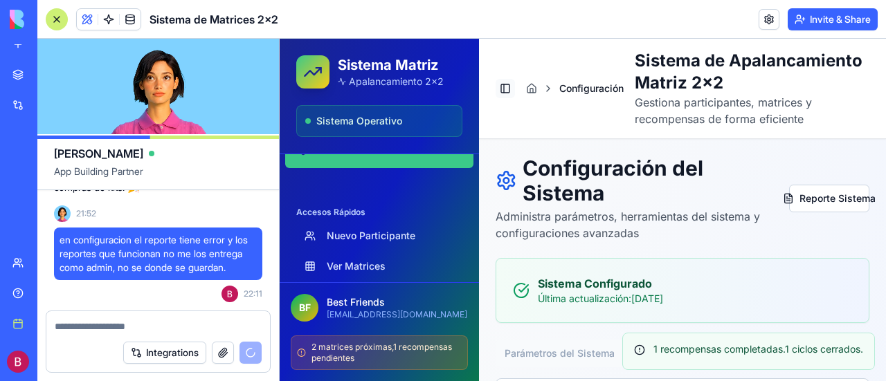
click at [506, 98] on button "Toggle Sidebar" at bounding box center [504, 88] width 19 height 19
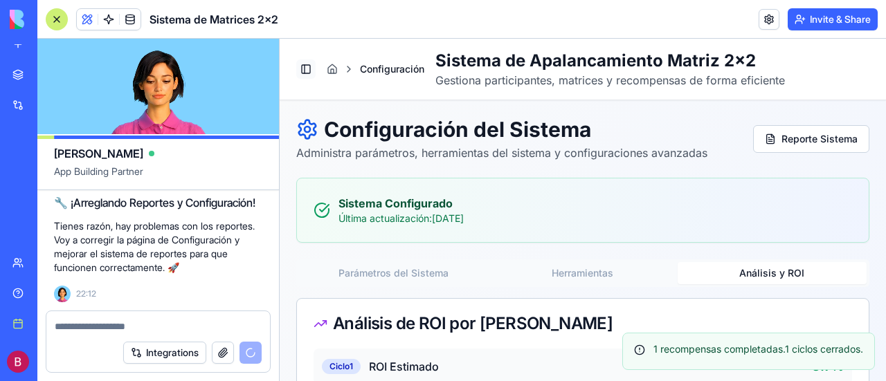
scroll to position [18007, 0]
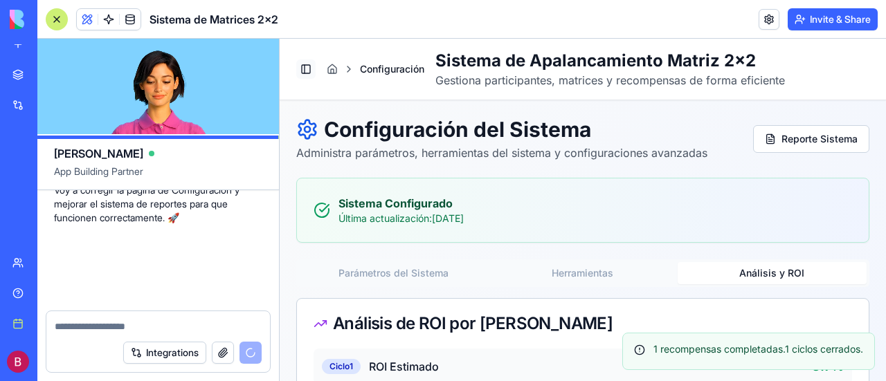
click at [303, 68] on button "Toggle Sidebar" at bounding box center [305, 68] width 19 height 19
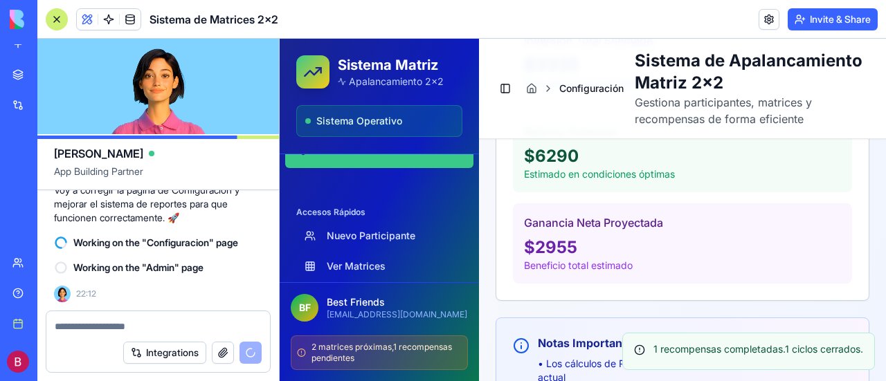
scroll to position [692, 0]
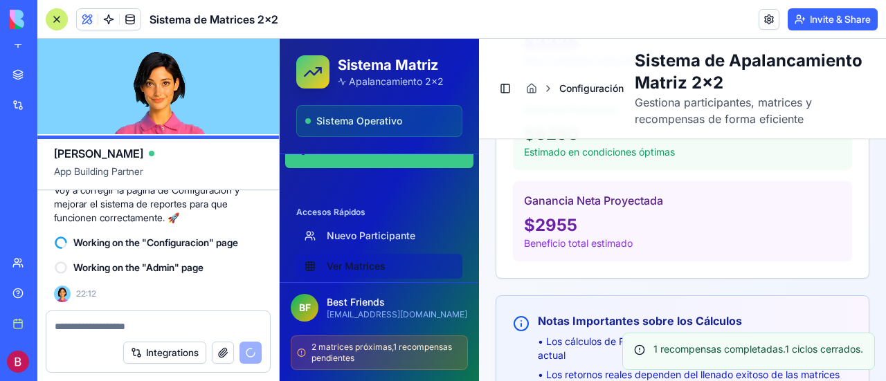
click at [354, 266] on link "Ver Matrices" at bounding box center [379, 266] width 166 height 25
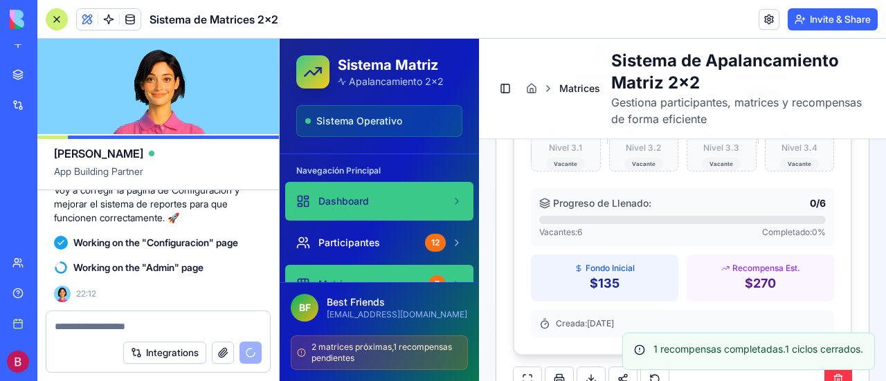
scroll to position [69, 0]
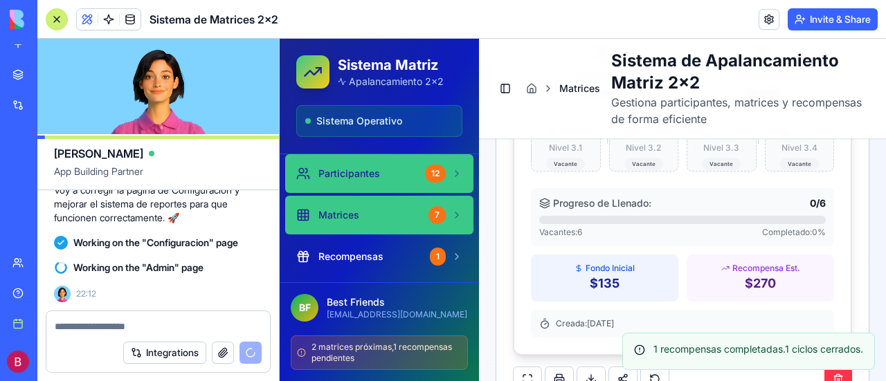
click at [367, 172] on span "Participantes" at bounding box center [349, 174] width 62 height 14
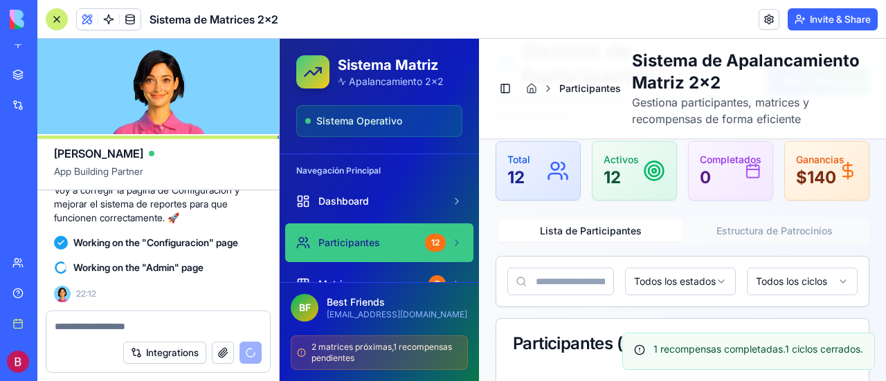
scroll to position [138, 0]
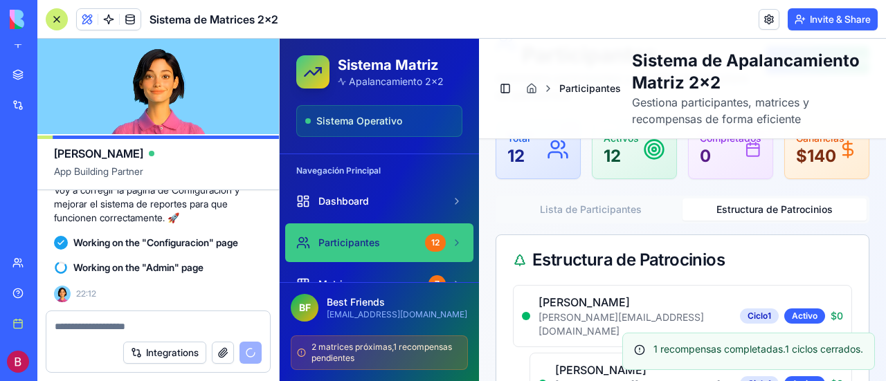
click at [770, 207] on button "Estructura de Patrocinios" at bounding box center [774, 210] width 184 height 22
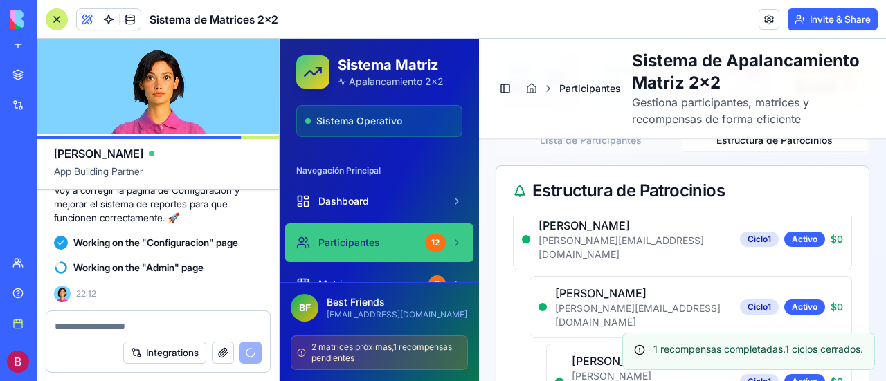
scroll to position [0, 0]
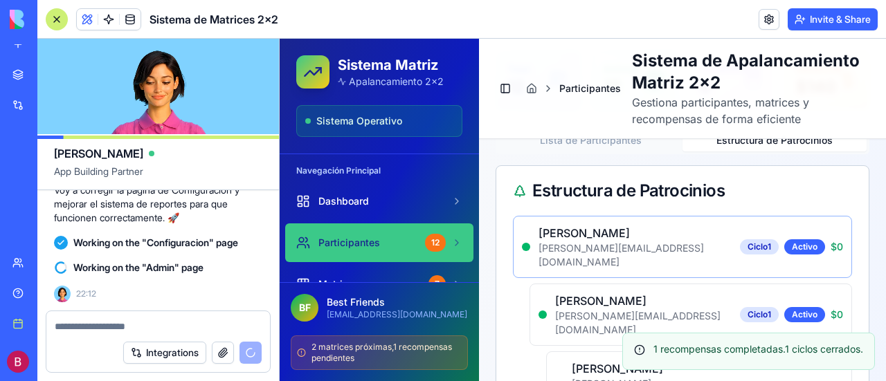
click at [830, 240] on span "$ 0" at bounding box center [836, 247] width 12 height 14
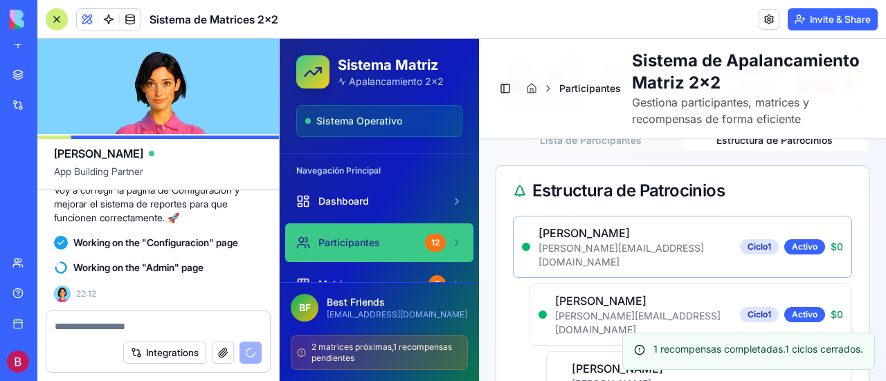
click at [825, 237] on div "Eduardo [EMAIL_ADDRESS][DOMAIN_NAME] Ciclo 1 Activo $ 0" at bounding box center [682, 247] width 339 height 62
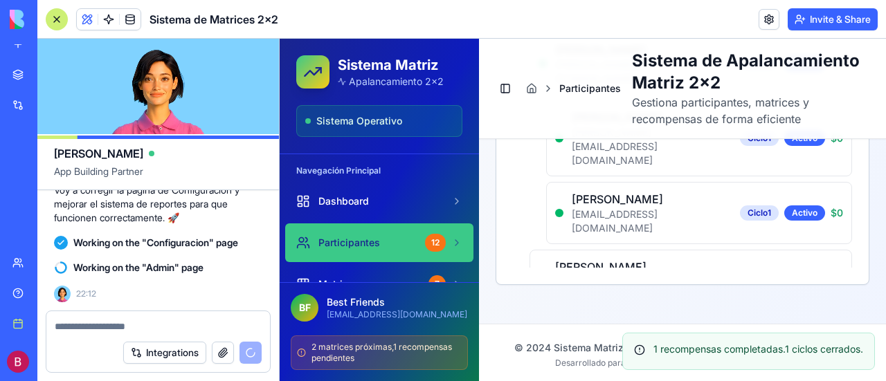
scroll to position [241, 0]
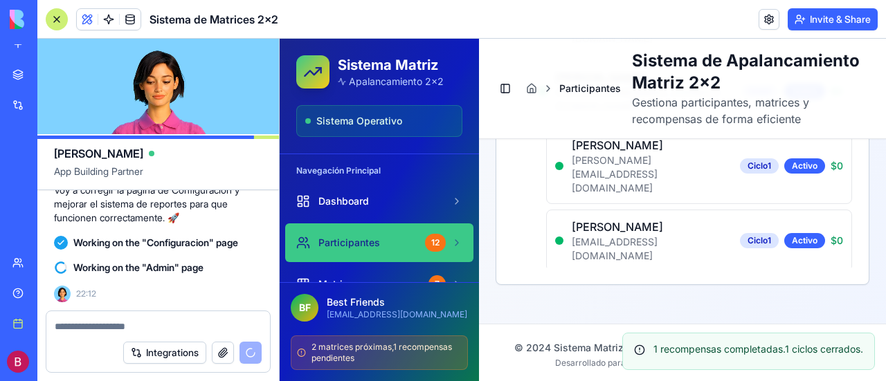
click at [778, 301] on div "Activo" at bounding box center [798, 308] width 41 height 15
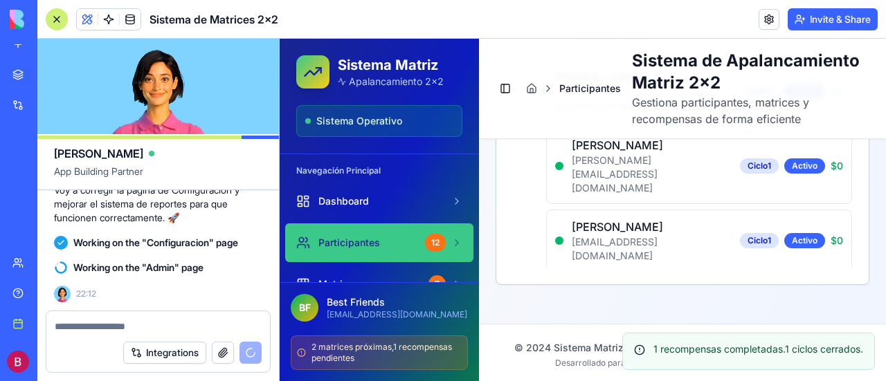
click at [743, 301] on div "Ciclo 1" at bounding box center [753, 308] width 39 height 15
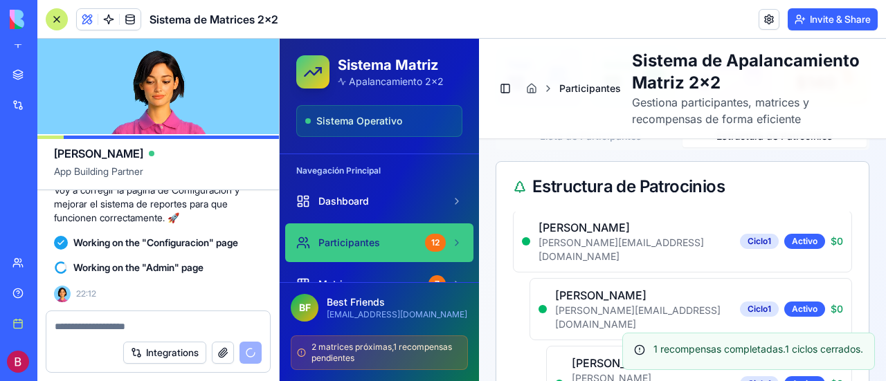
scroll to position [0, 0]
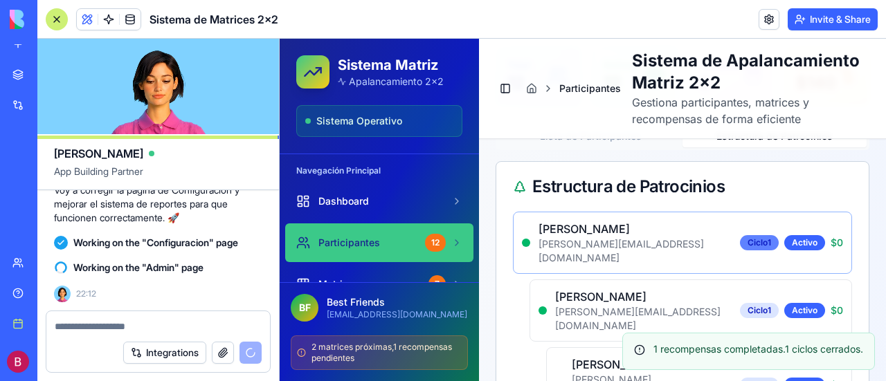
click at [746, 235] on div "Ciclo 1" at bounding box center [759, 242] width 39 height 15
click at [787, 235] on div "Activo" at bounding box center [804, 242] width 41 height 15
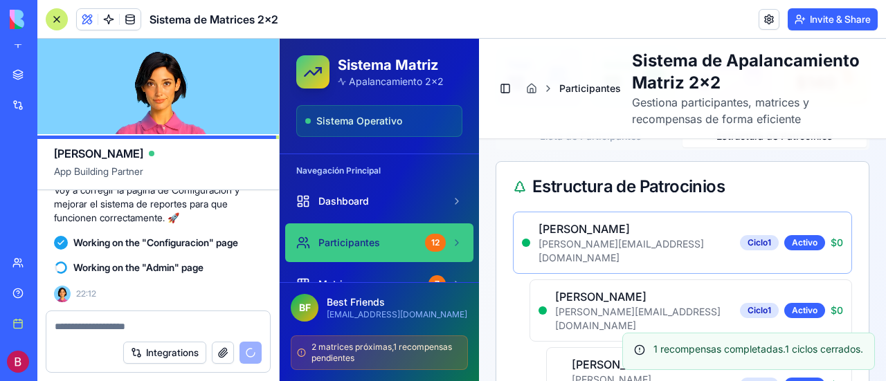
click at [830, 236] on span "$ 0" at bounding box center [836, 243] width 12 height 14
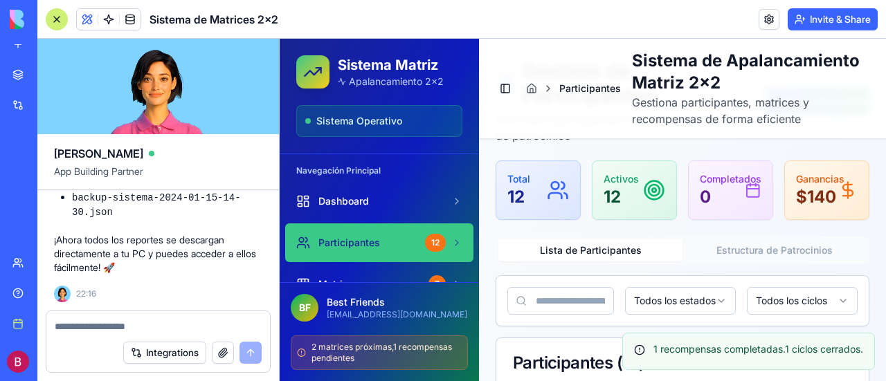
scroll to position [139, 0]
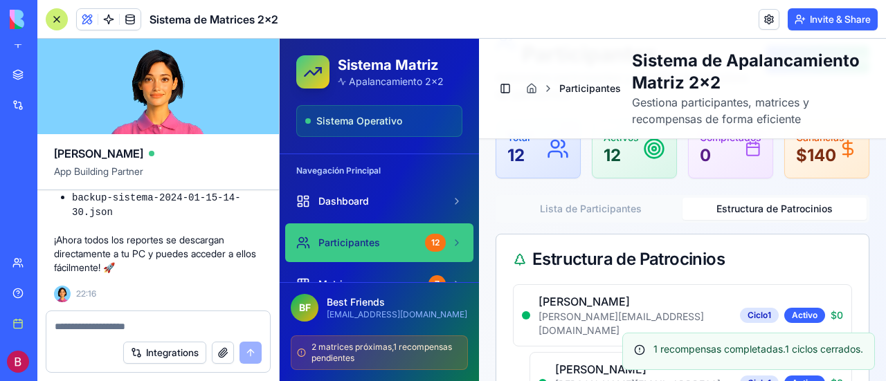
click at [771, 210] on button "Estructura de Patrocinios" at bounding box center [774, 209] width 184 height 22
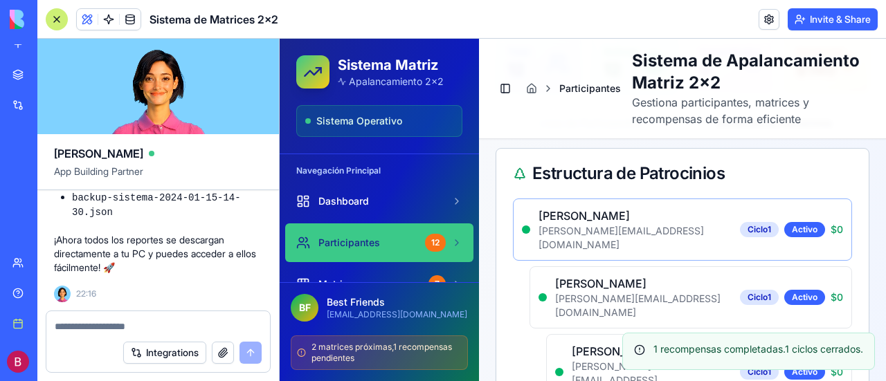
scroll to position [277, 0]
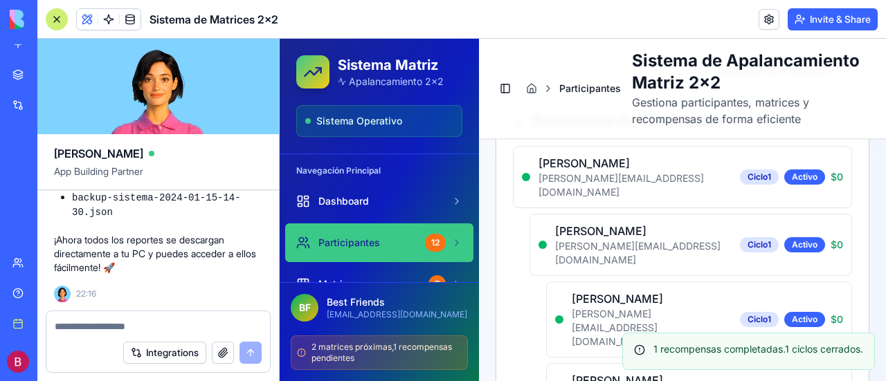
click at [141, 324] on textarea at bounding box center [159, 327] width 208 height 14
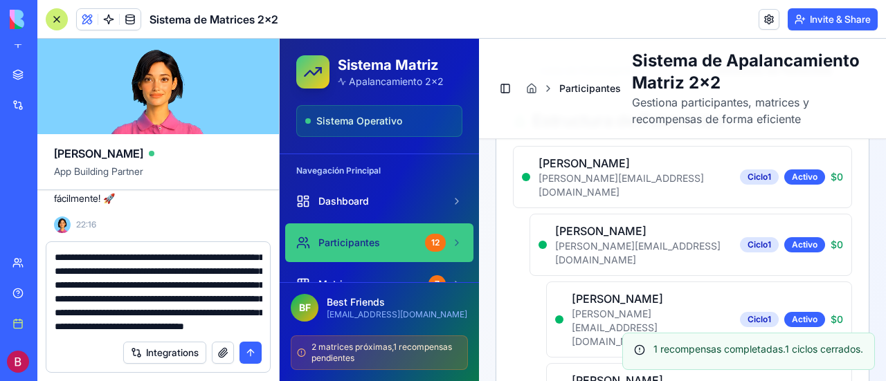
scroll to position [54, 0]
type textarea "**********"
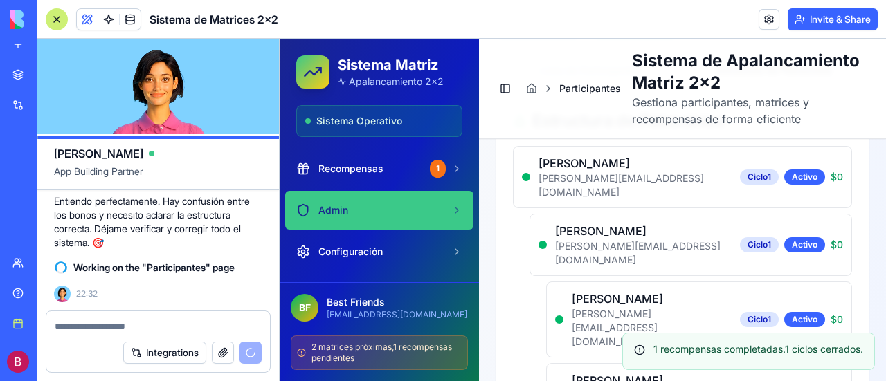
scroll to position [208, 0]
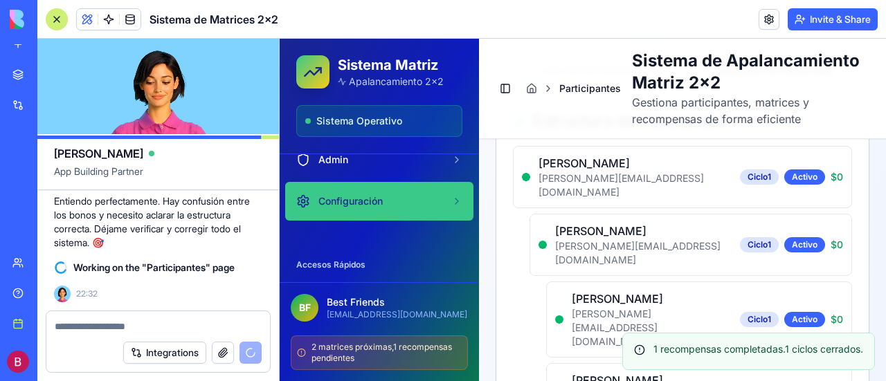
click at [338, 199] on span "Configuración" at bounding box center [350, 201] width 64 height 14
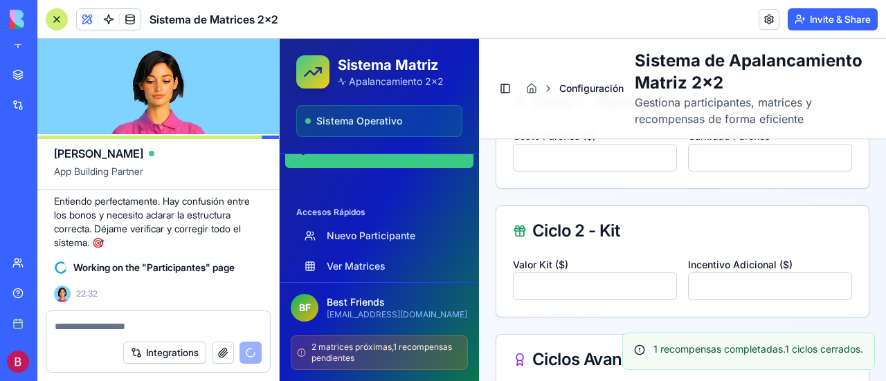
scroll to position [347, 0]
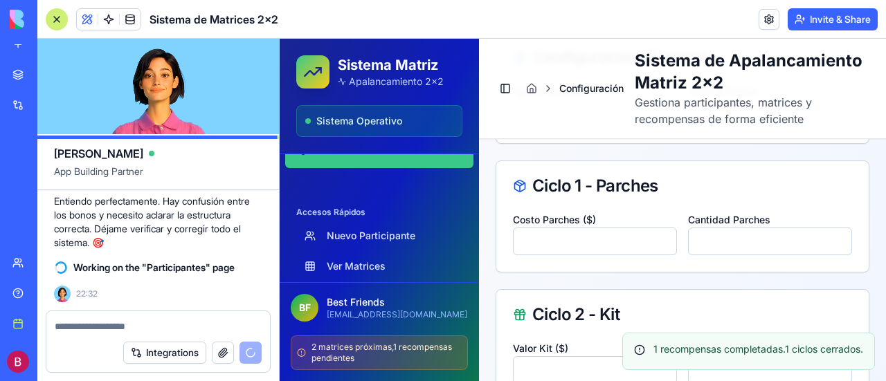
click at [639, 194] on div "Ciclo 1 - Parches" at bounding box center [682, 186] width 339 height 17
click at [655, 255] on input "*****" at bounding box center [595, 242] width 164 height 28
drag, startPoint x: 556, startPoint y: 261, endPoint x: 506, endPoint y: 259, distance: 49.8
click at [506, 259] on div "Costo Parches ($) ***** Cantidad Parches **" at bounding box center [682, 241] width 372 height 61
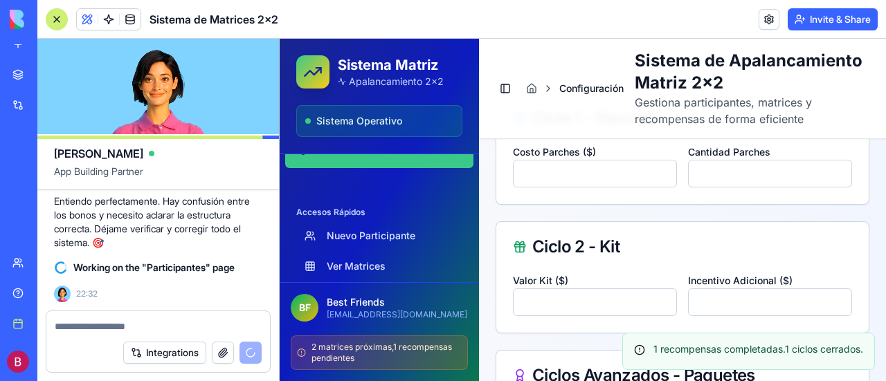
scroll to position [485, 0]
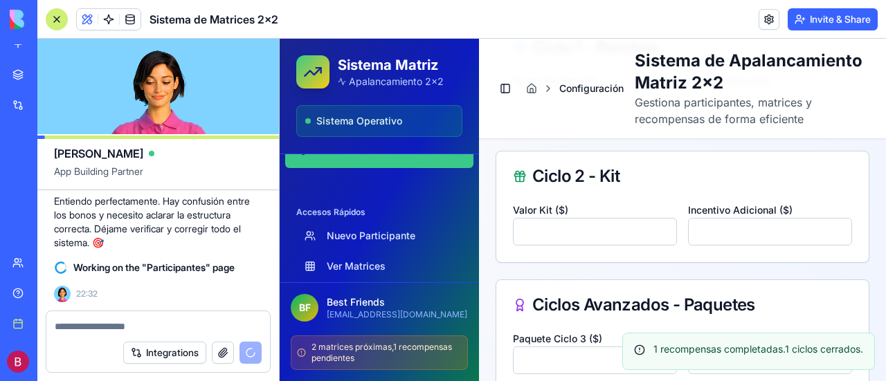
type input "******"
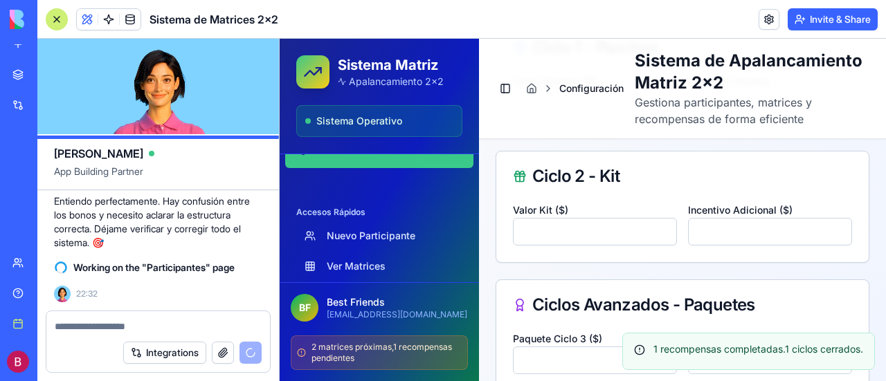
drag, startPoint x: 558, startPoint y: 250, endPoint x: 513, endPoint y: 250, distance: 44.3
click at [513, 246] on input "***" at bounding box center [595, 232] width 164 height 28
type input "******"
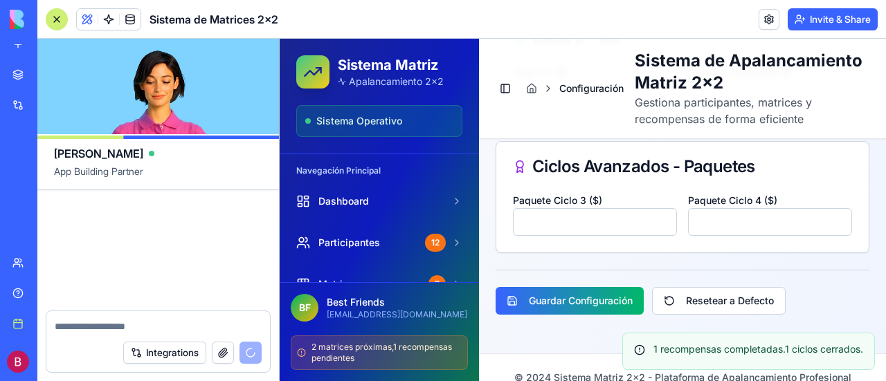
scroll to position [20246, 0]
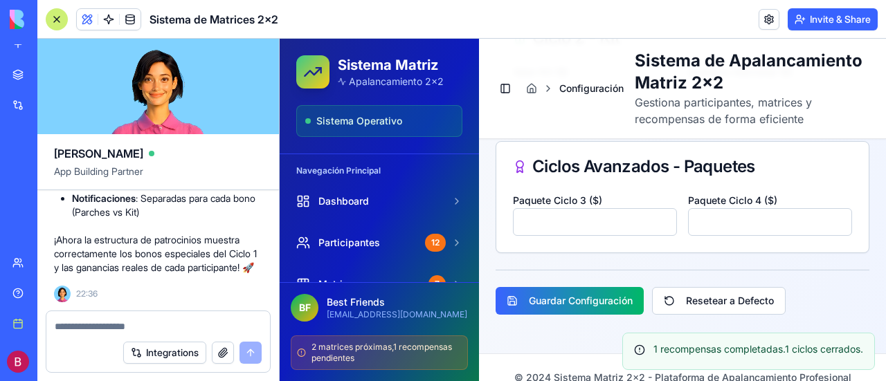
drag, startPoint x: 547, startPoint y: 243, endPoint x: 495, endPoint y: 248, distance: 52.2
click at [495, 248] on div "Ciclos Avanzados - Paquetes Paquete Ciclo 3 ($) *** Paquete Ciclo 4 ($) ****" at bounding box center [682, 197] width 374 height 112
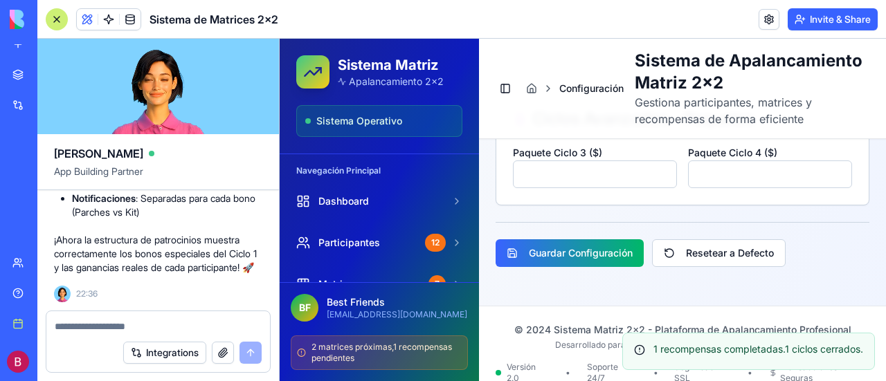
scroll to position [709, 0]
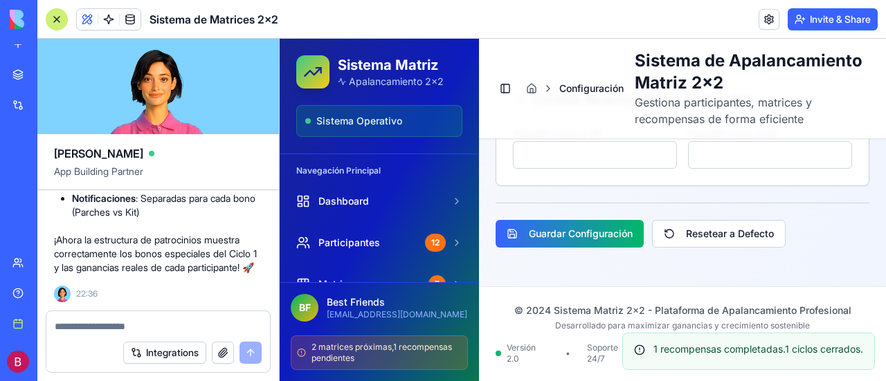
type input "***"
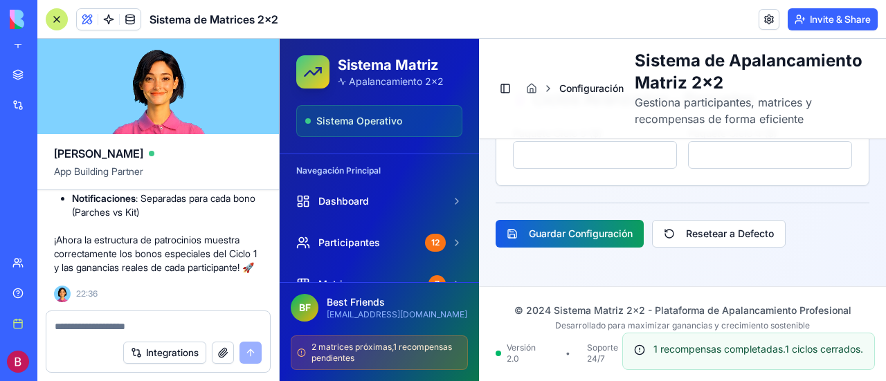
click at [564, 226] on button "Guardar Configuración" at bounding box center [569, 234] width 148 height 28
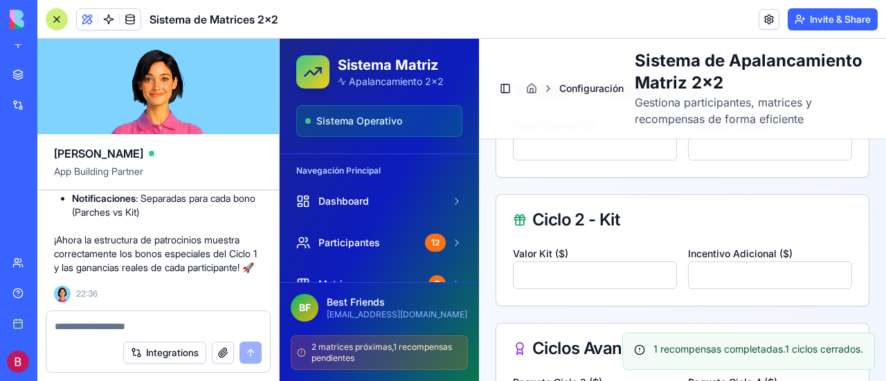
scroll to position [432, 0]
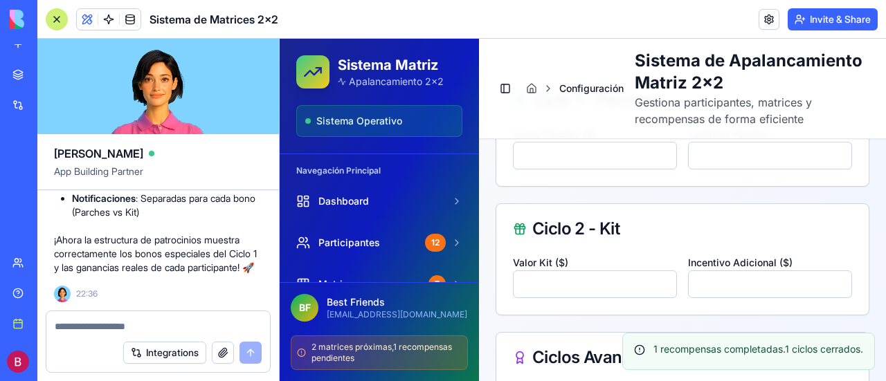
drag, startPoint x: 543, startPoint y: 309, endPoint x: 495, endPoint y: 311, distance: 47.8
click at [495, 311] on div "Ciclo 2 - Kit Valor Kit ($) *** Incentivo Adicional ($) ***" at bounding box center [682, 259] width 374 height 112
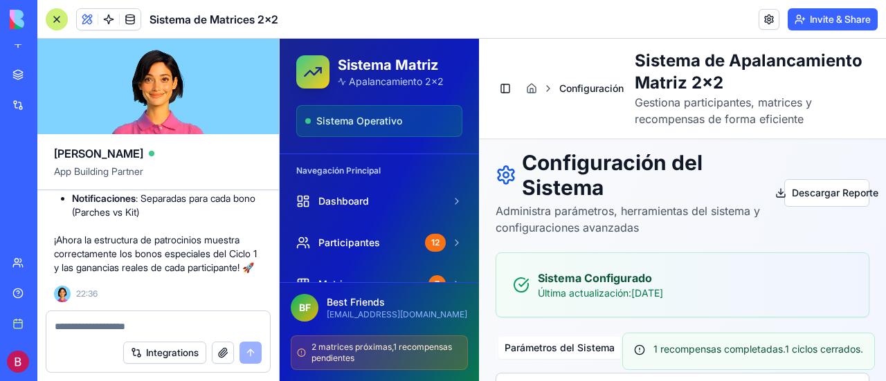
scroll to position [0, 0]
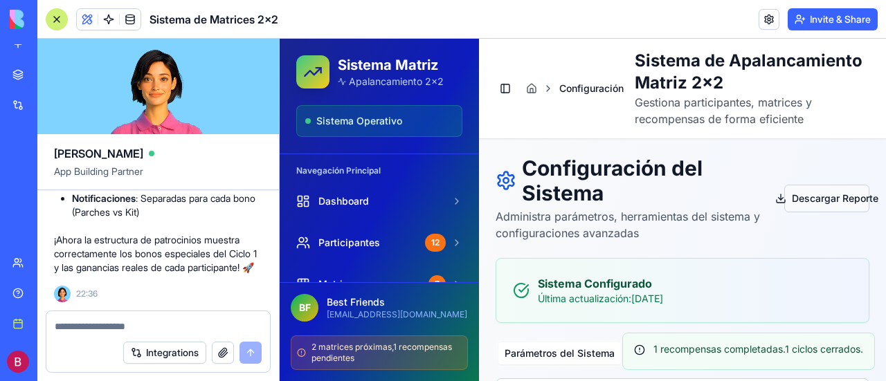
click at [825, 212] on button "Descargar Reporte" at bounding box center [826, 199] width 85 height 28
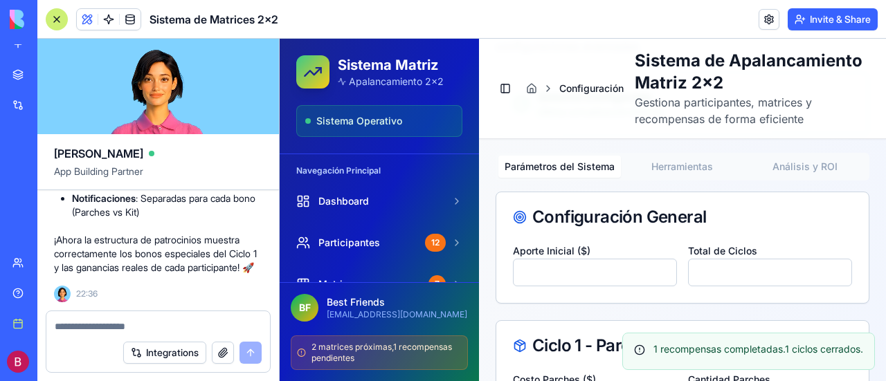
scroll to position [208, 0]
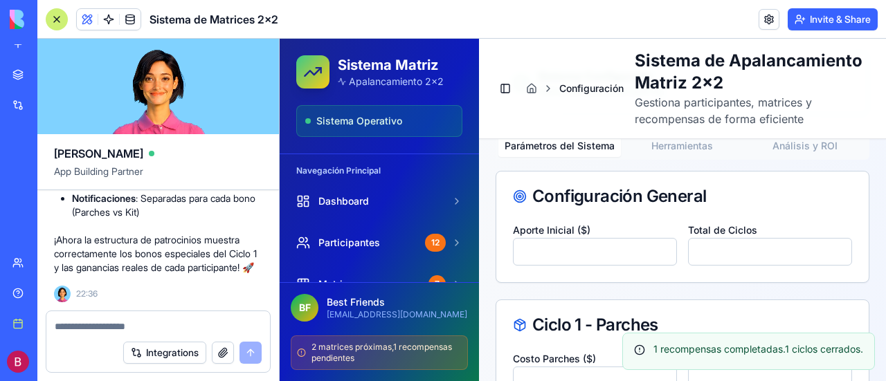
click at [567, 157] on button "Parámetros del Sistema" at bounding box center [559, 146] width 122 height 22
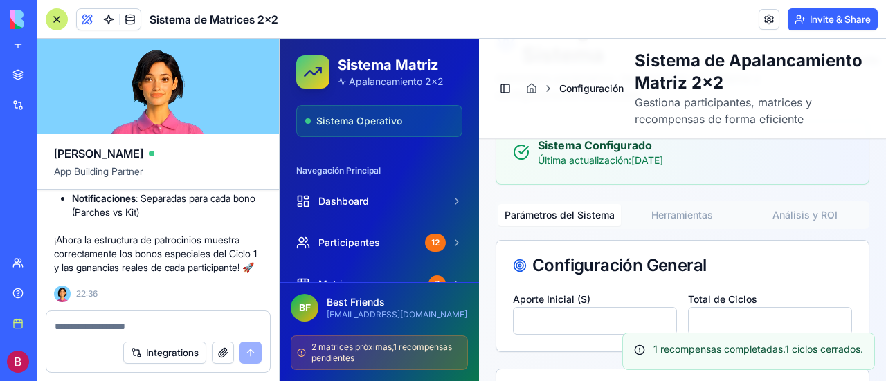
click at [562, 226] on button "Parámetros del Sistema" at bounding box center [559, 215] width 122 height 22
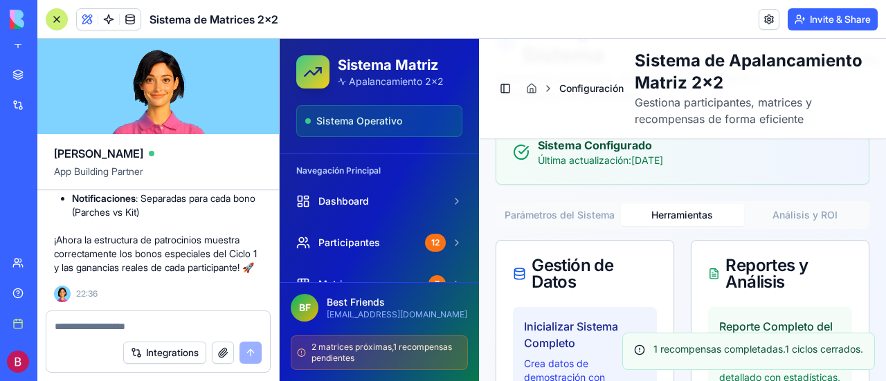
click at [682, 226] on button "Herramientas" at bounding box center [682, 215] width 122 height 22
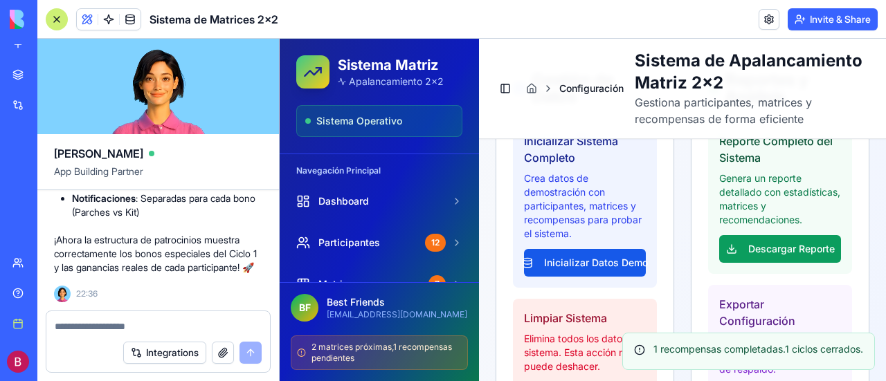
scroll to position [346, 0]
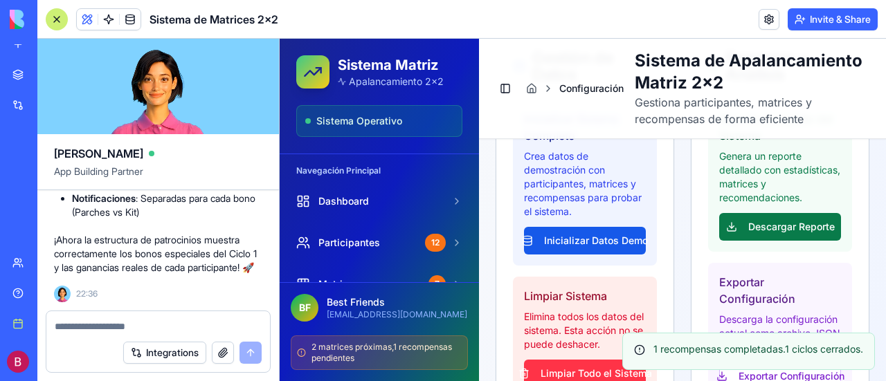
click at [780, 241] on button "Descargar Reporte" at bounding box center [780, 227] width 122 height 28
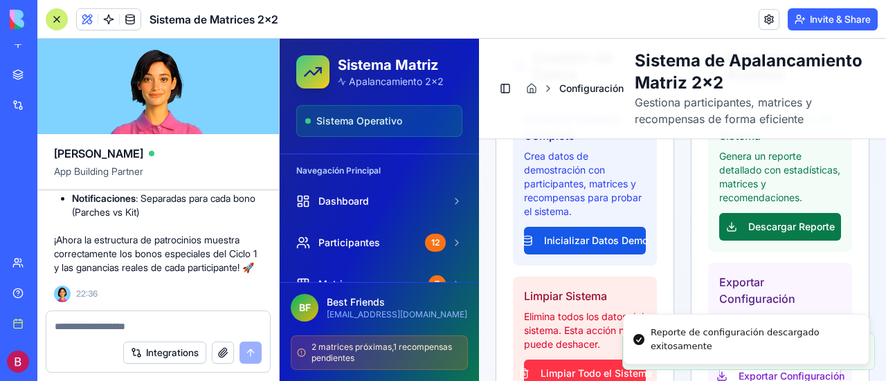
click at [780, 241] on button "Descargar Reporte" at bounding box center [780, 227] width 122 height 28
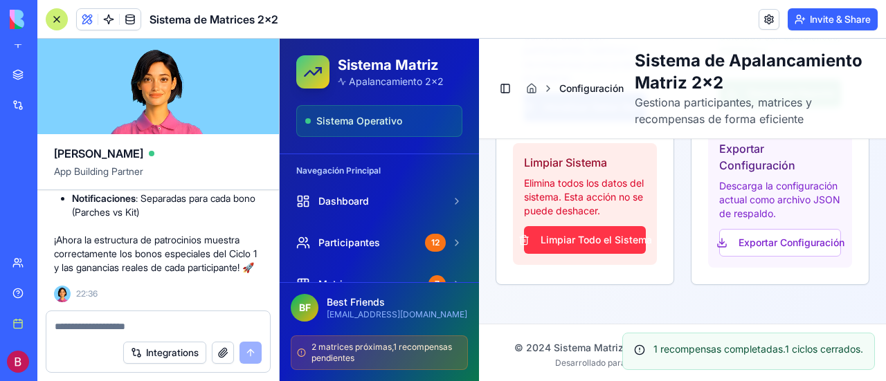
scroll to position [484, 0]
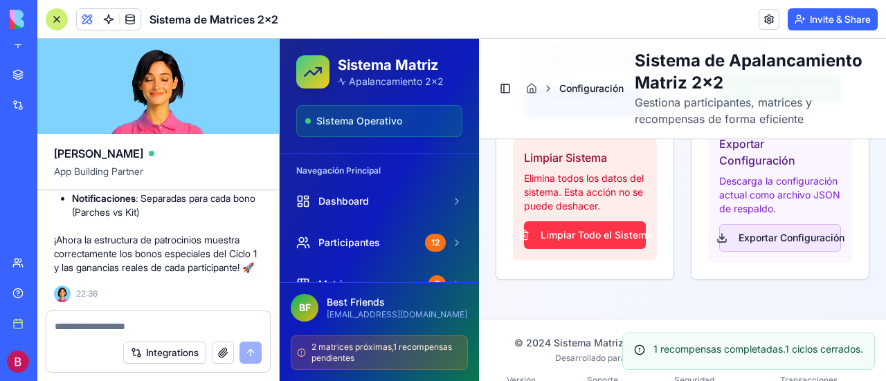
click at [775, 252] on button "Exportar Configuración" at bounding box center [780, 238] width 122 height 28
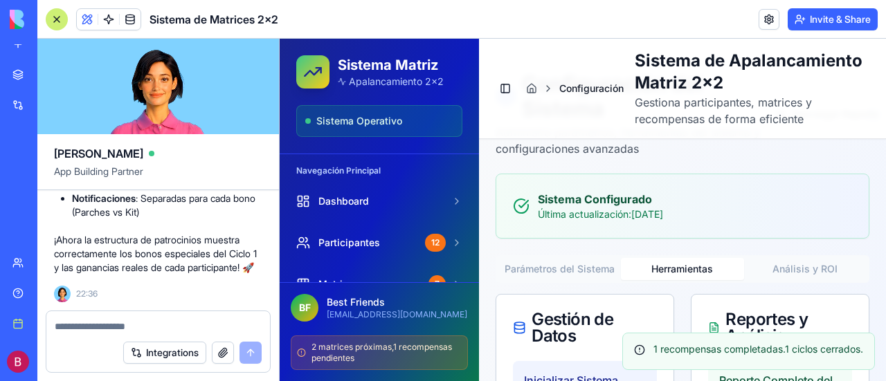
scroll to position [79, 0]
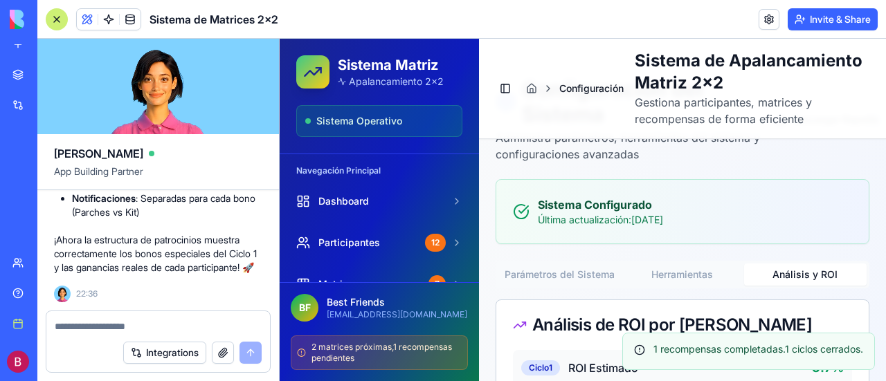
click at [803, 286] on button "Análisis y ROI" at bounding box center [805, 275] width 122 height 22
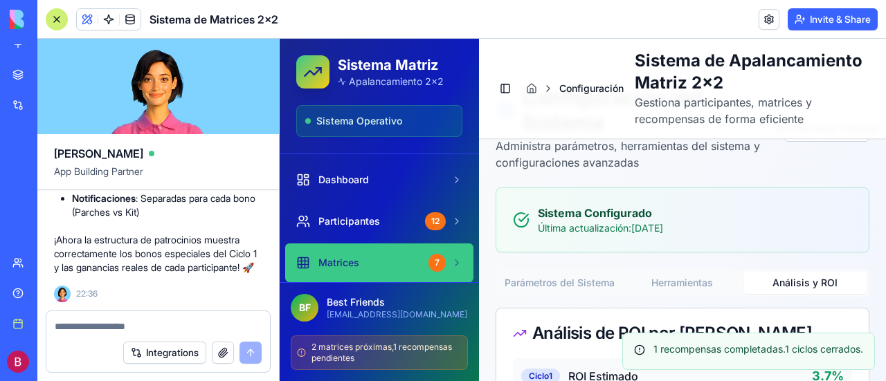
scroll to position [0, 0]
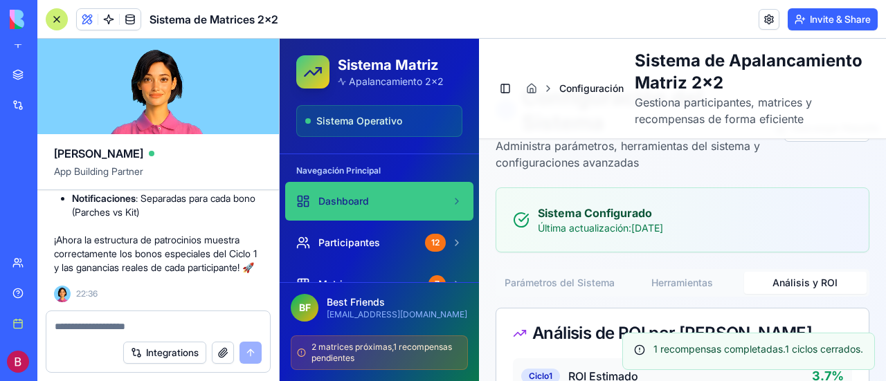
click at [340, 204] on span "Dashboard" at bounding box center [343, 201] width 51 height 14
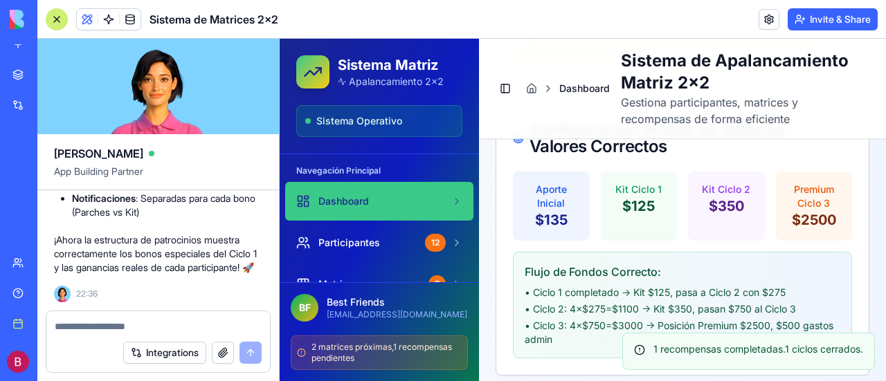
scroll to position [1151, 0]
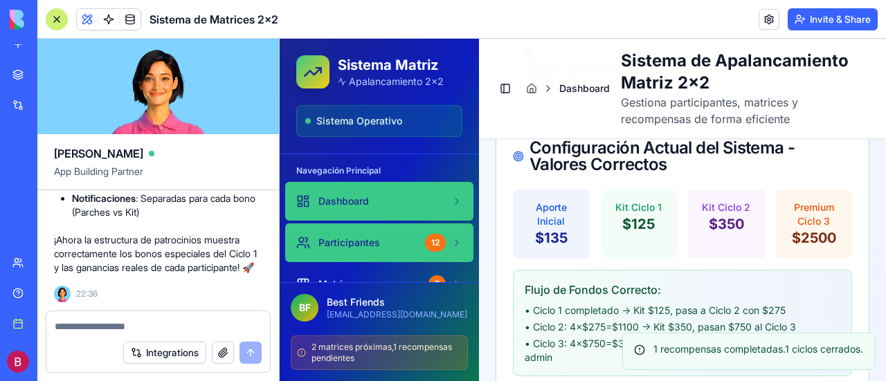
click at [353, 236] on span "Participantes" at bounding box center [349, 243] width 62 height 14
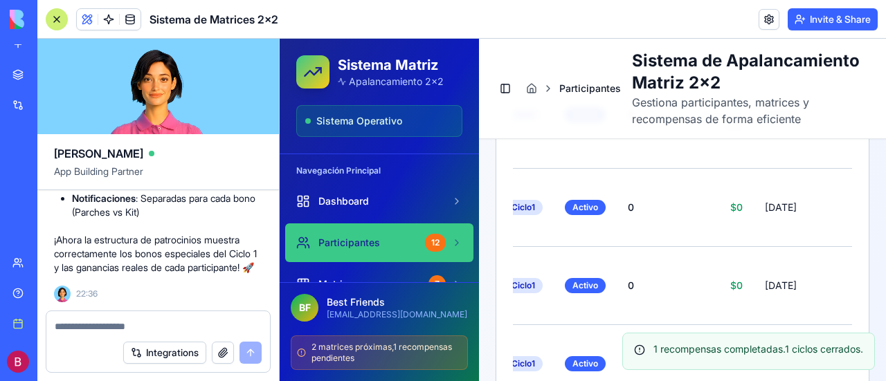
scroll to position [0, 405]
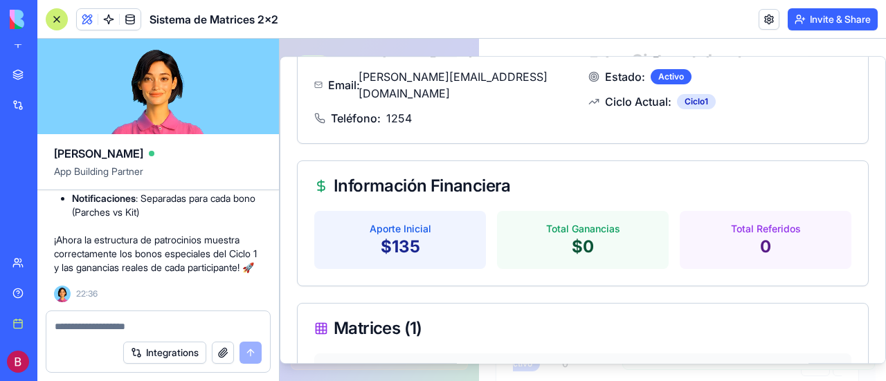
scroll to position [0, 0]
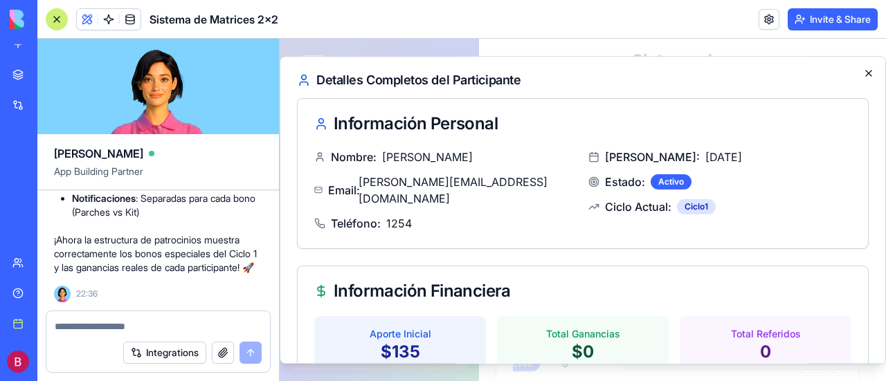
click at [863, 75] on icon "button" at bounding box center [868, 73] width 11 height 11
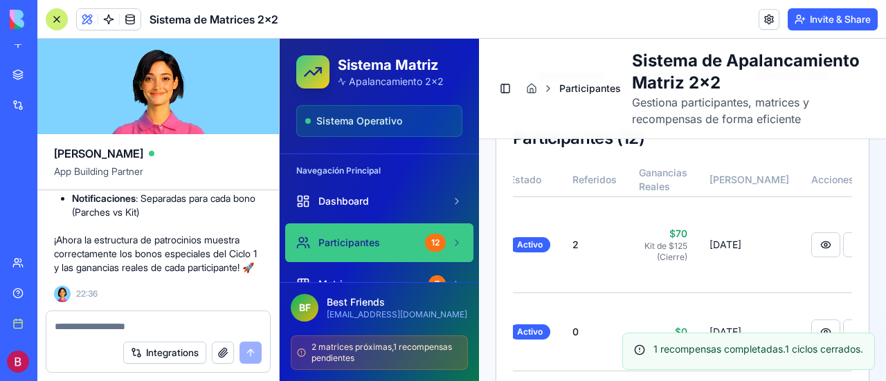
scroll to position [459, 0]
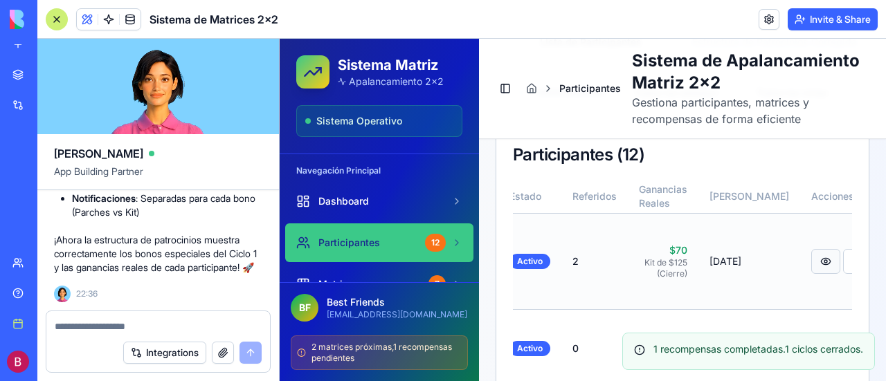
click at [811, 249] on button at bounding box center [825, 261] width 29 height 25
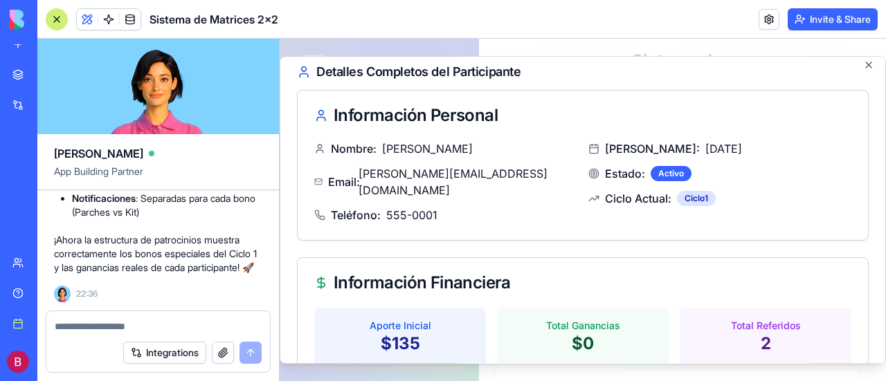
scroll to position [0, 0]
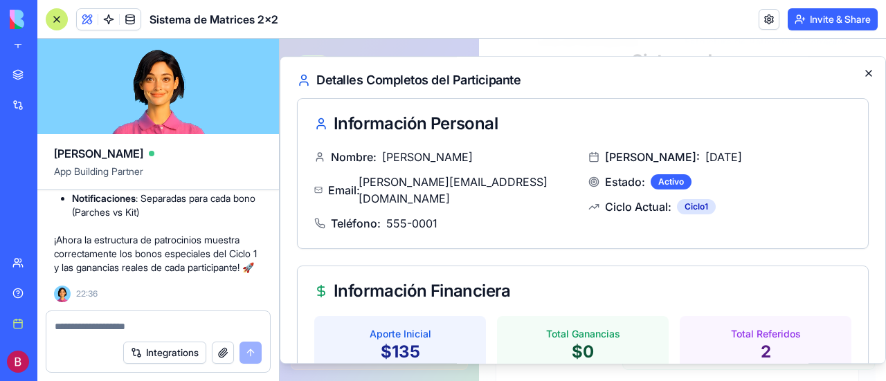
click at [865, 73] on icon "button" at bounding box center [868, 74] width 6 height 6
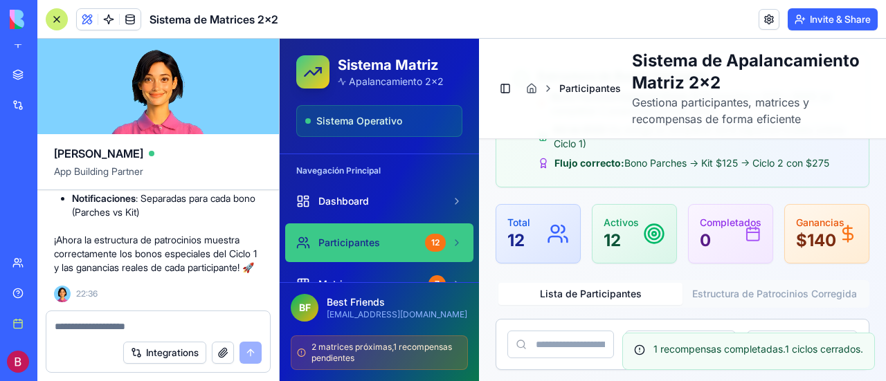
scroll to position [69, 0]
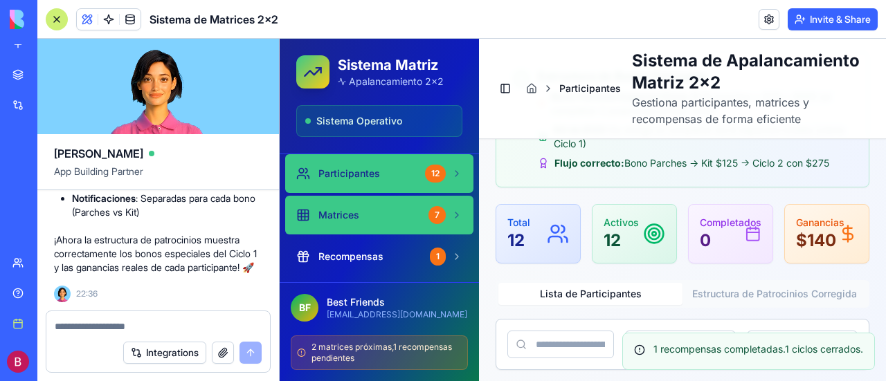
click at [351, 212] on span "Matrices" at bounding box center [338, 215] width 41 height 14
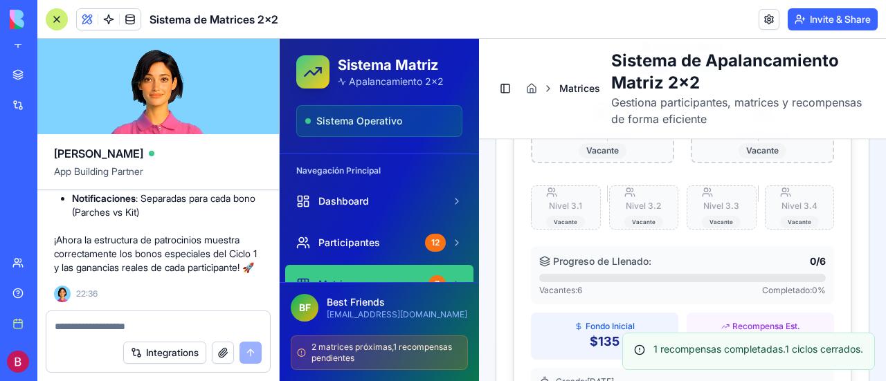
scroll to position [3736, 0]
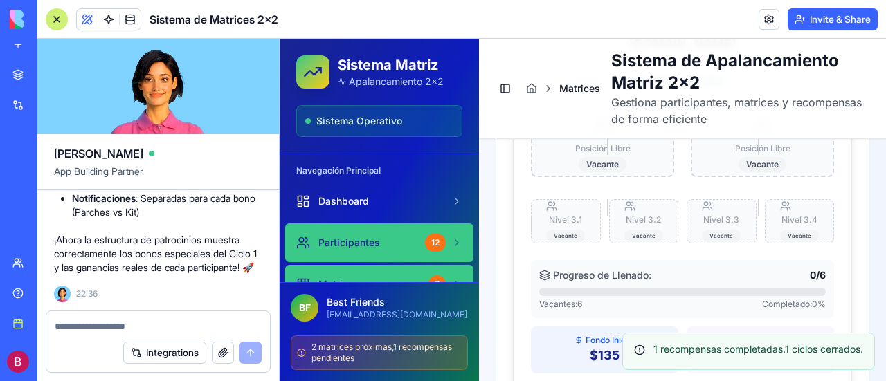
click at [335, 233] on link "Participantes 12" at bounding box center [379, 242] width 188 height 39
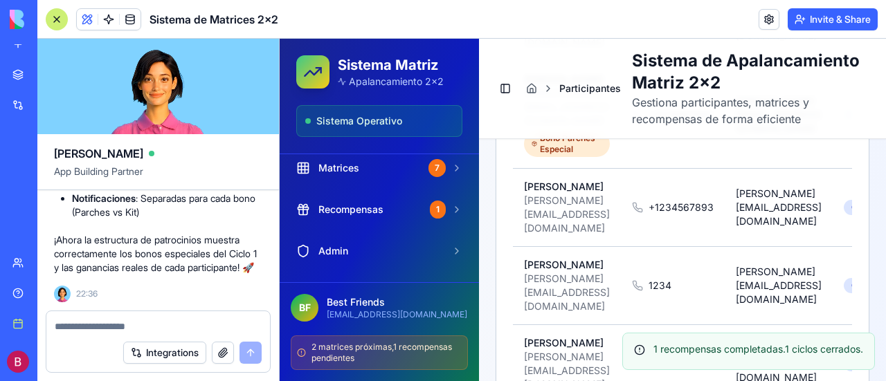
scroll to position [138, 0]
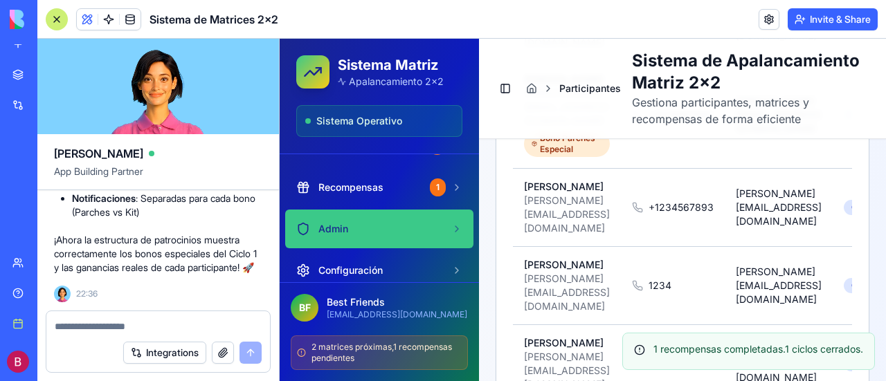
click at [340, 226] on span "Admin" at bounding box center [333, 229] width 30 height 14
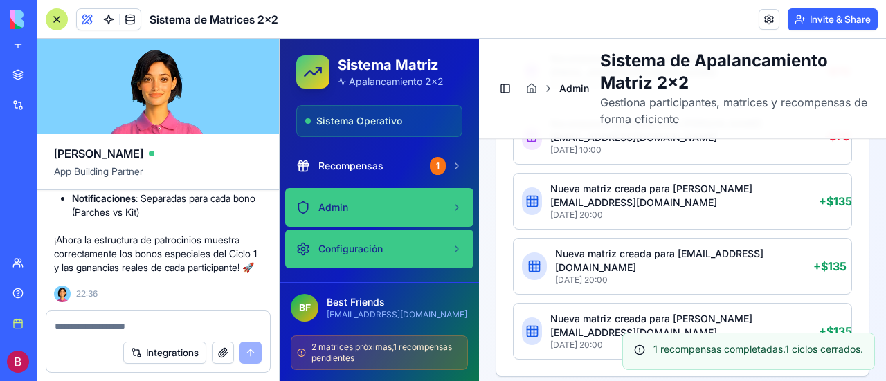
scroll to position [138, 0]
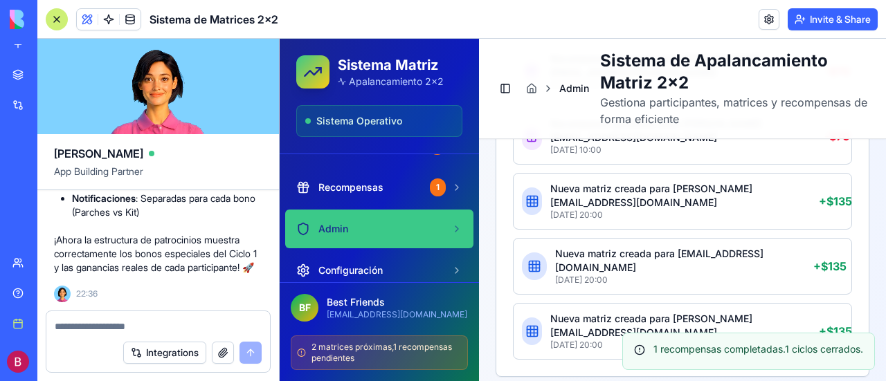
click at [361, 229] on div "Admin" at bounding box center [370, 229] width 149 height 14
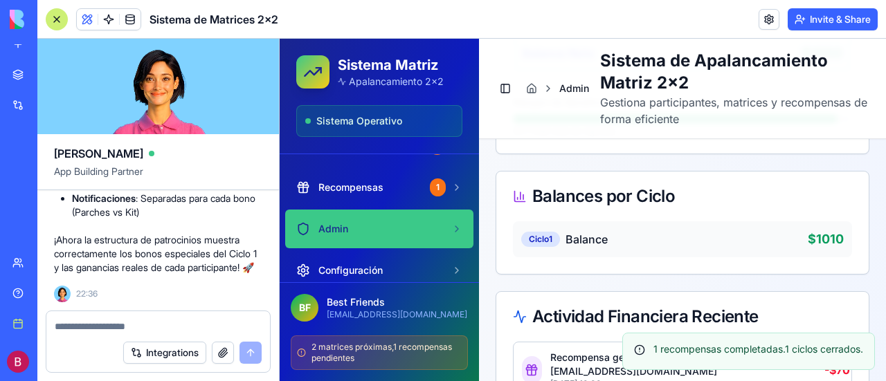
scroll to position [665, 0]
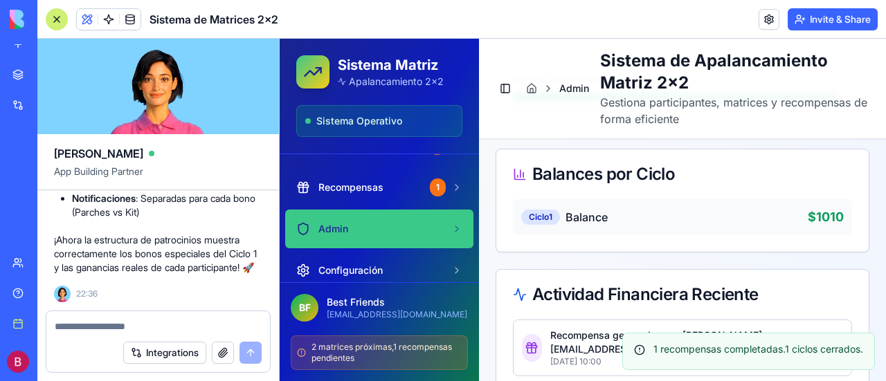
click at [17, 364] on html "BETA My workspace New app Marketplace Integrations Recent Sistema de Matrices 2…" at bounding box center [443, 190] width 886 height 381
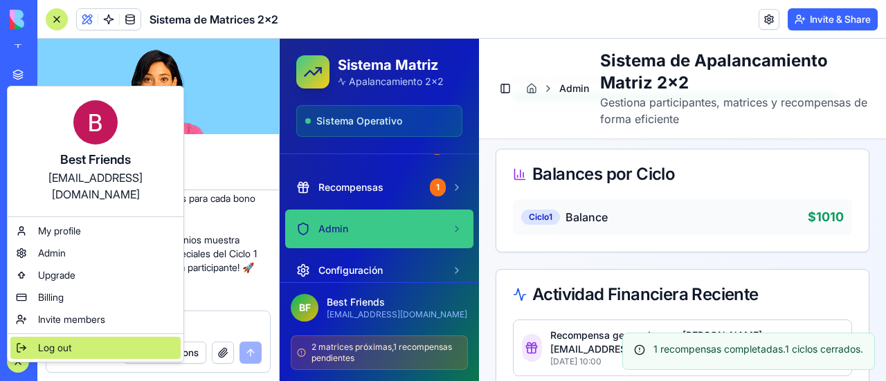
click at [54, 341] on span "Log out" at bounding box center [54, 348] width 33 height 14
